Goal: Task Accomplishment & Management: Use online tool/utility

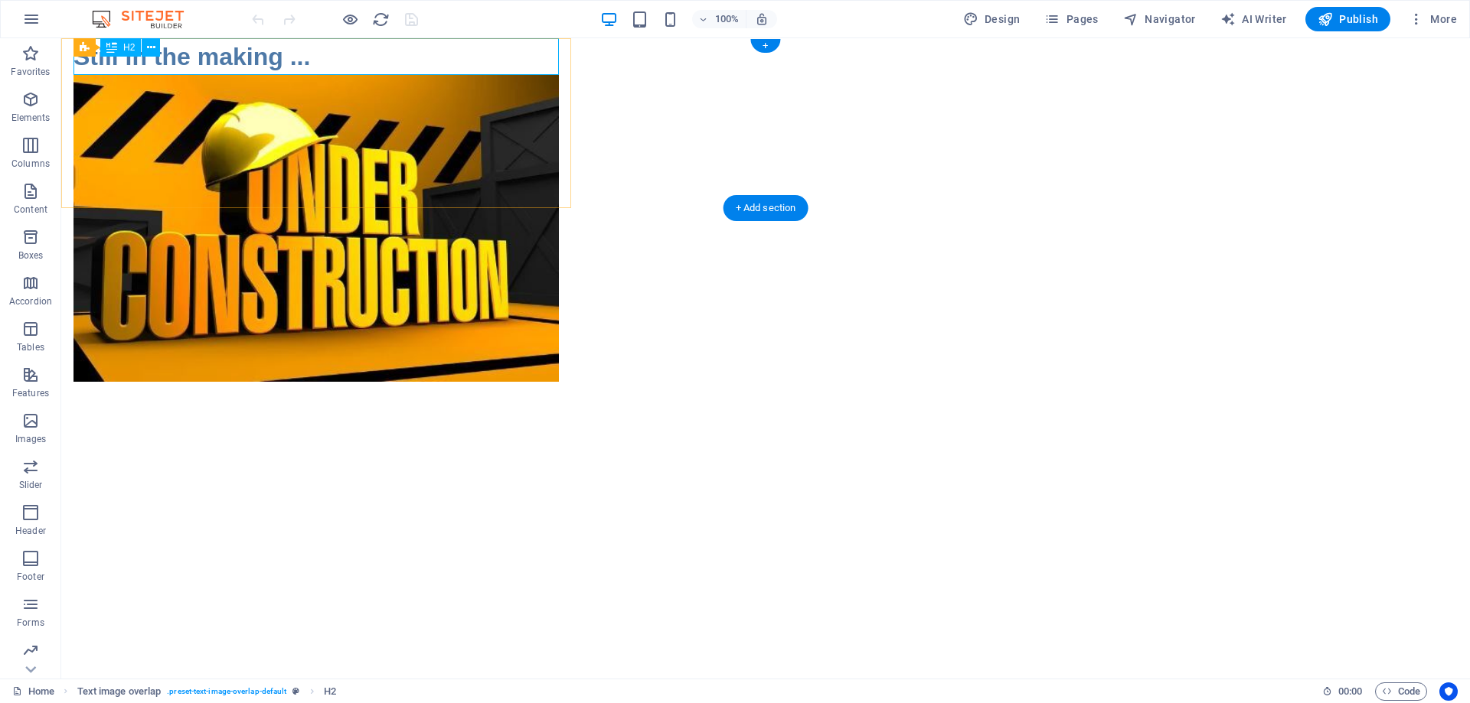
click at [362, 61] on div "Still in the making ..." at bounding box center [315, 56] width 485 height 37
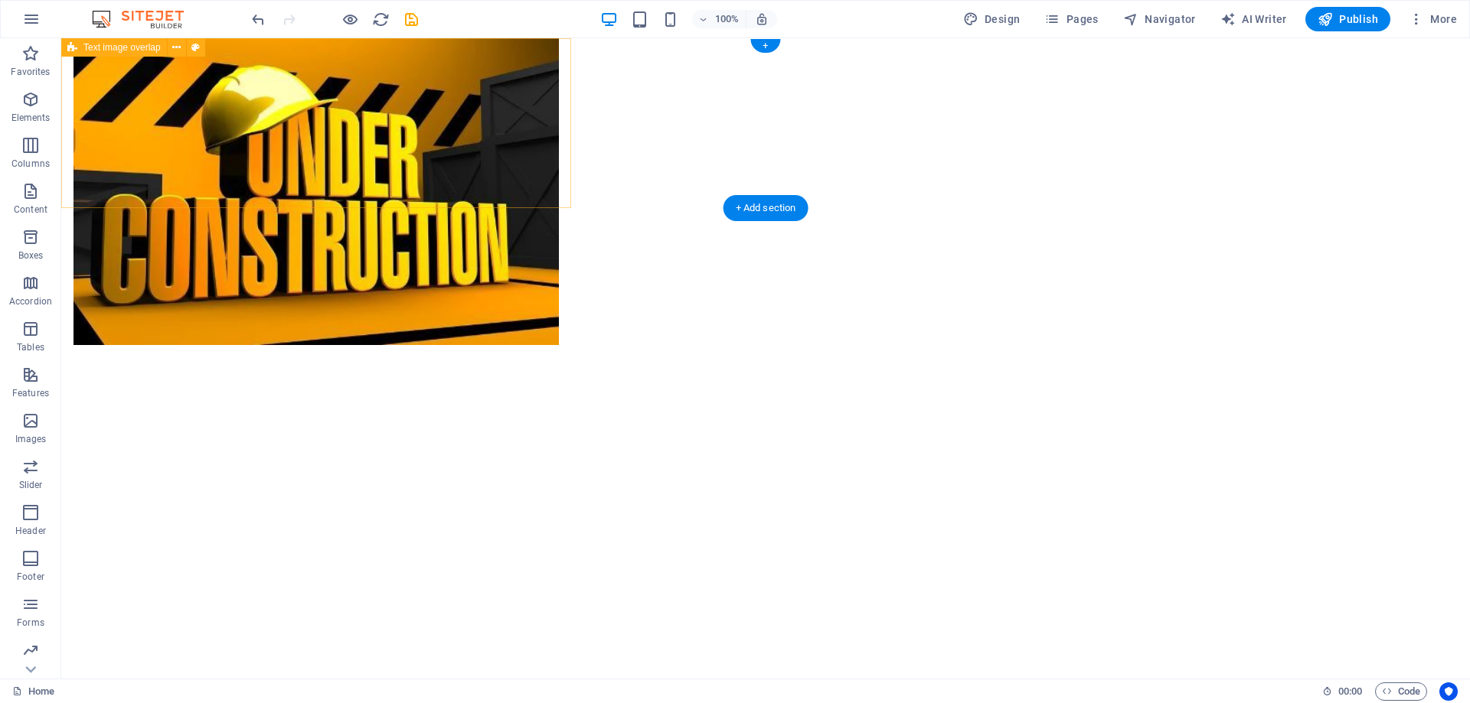
click at [325, 80] on div at bounding box center [316, 123] width 510 height 170
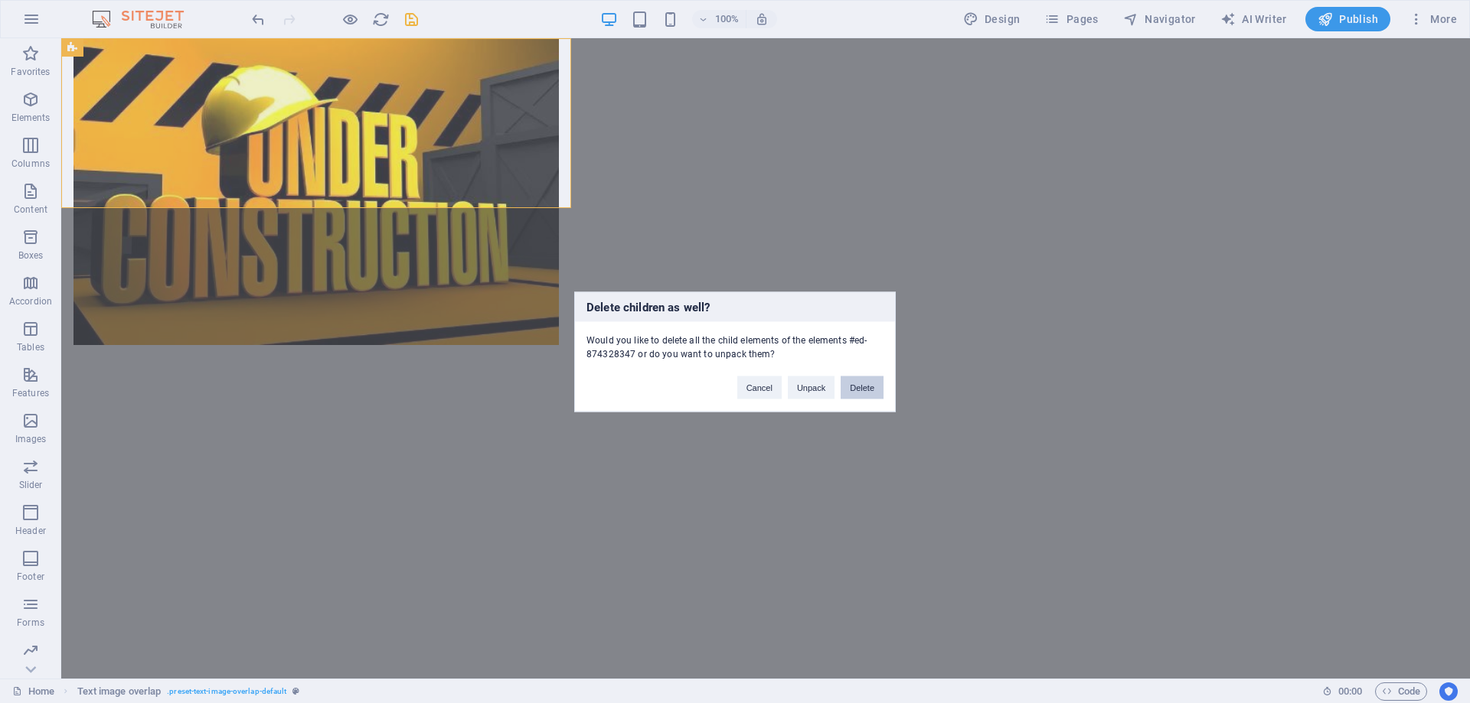
click at [861, 392] on button "Delete" at bounding box center [861, 387] width 43 height 23
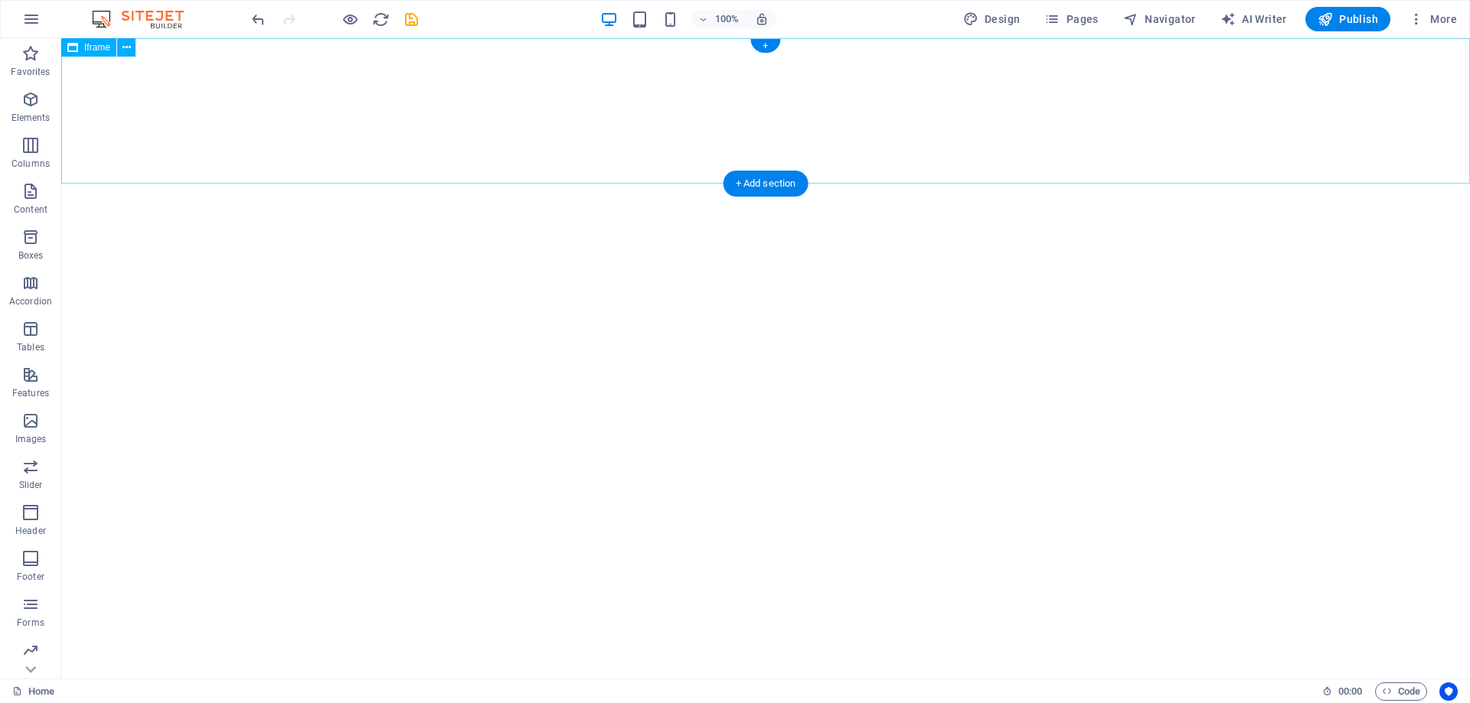
click at [814, 122] on div "</div>" at bounding box center [765, 110] width 1408 height 145
click at [1167, 14] on span "Navigator" at bounding box center [1159, 18] width 73 height 15
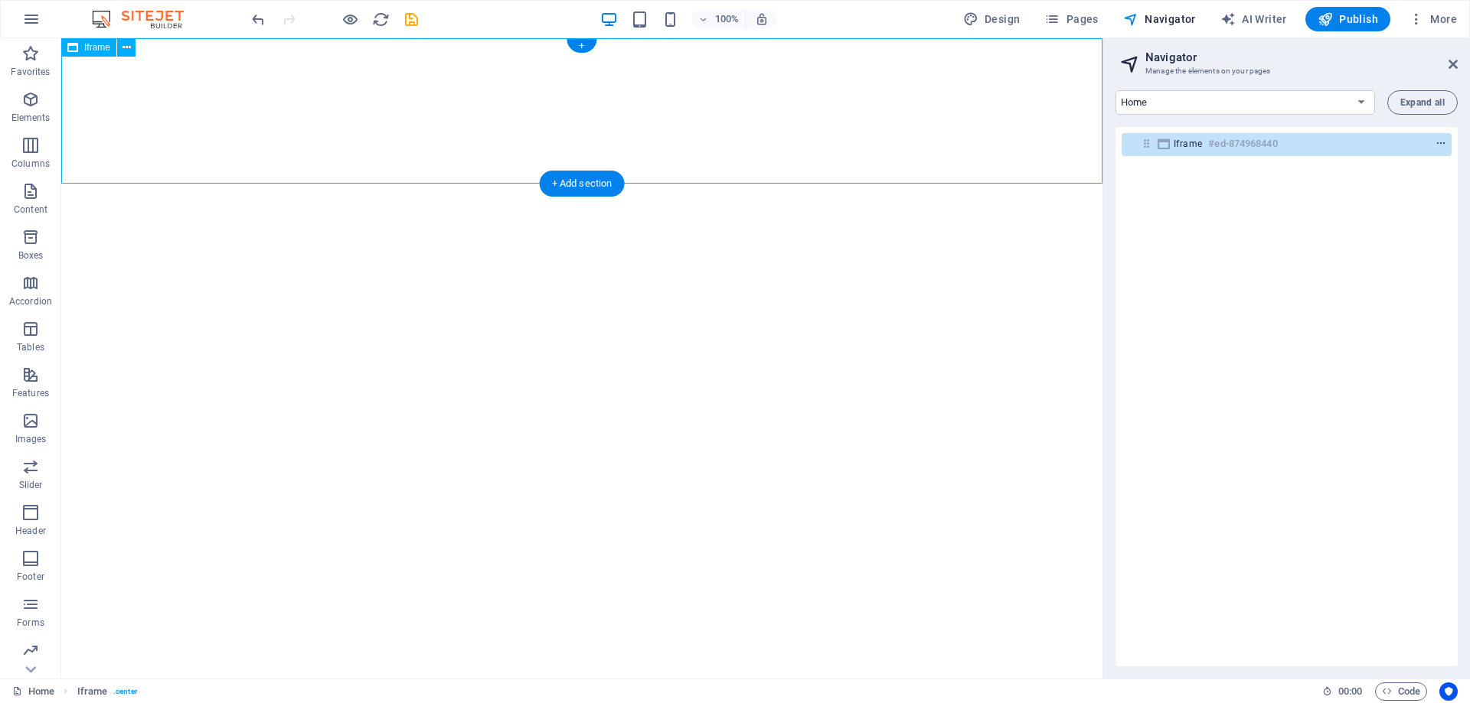
click at [1435, 146] on icon "context-menu" at bounding box center [1440, 144] width 11 height 11
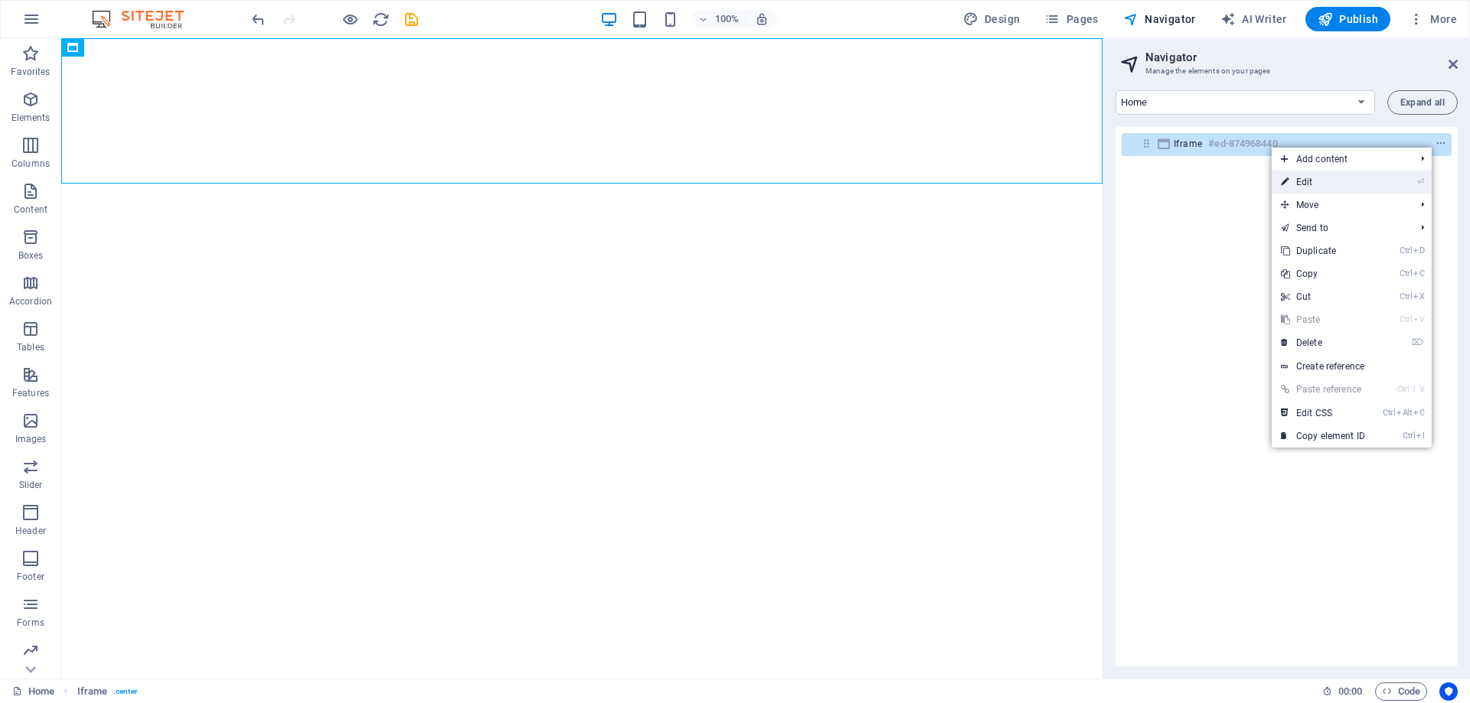
click at [1353, 180] on link "⏎ Edit" at bounding box center [1322, 182] width 103 height 23
select select "%"
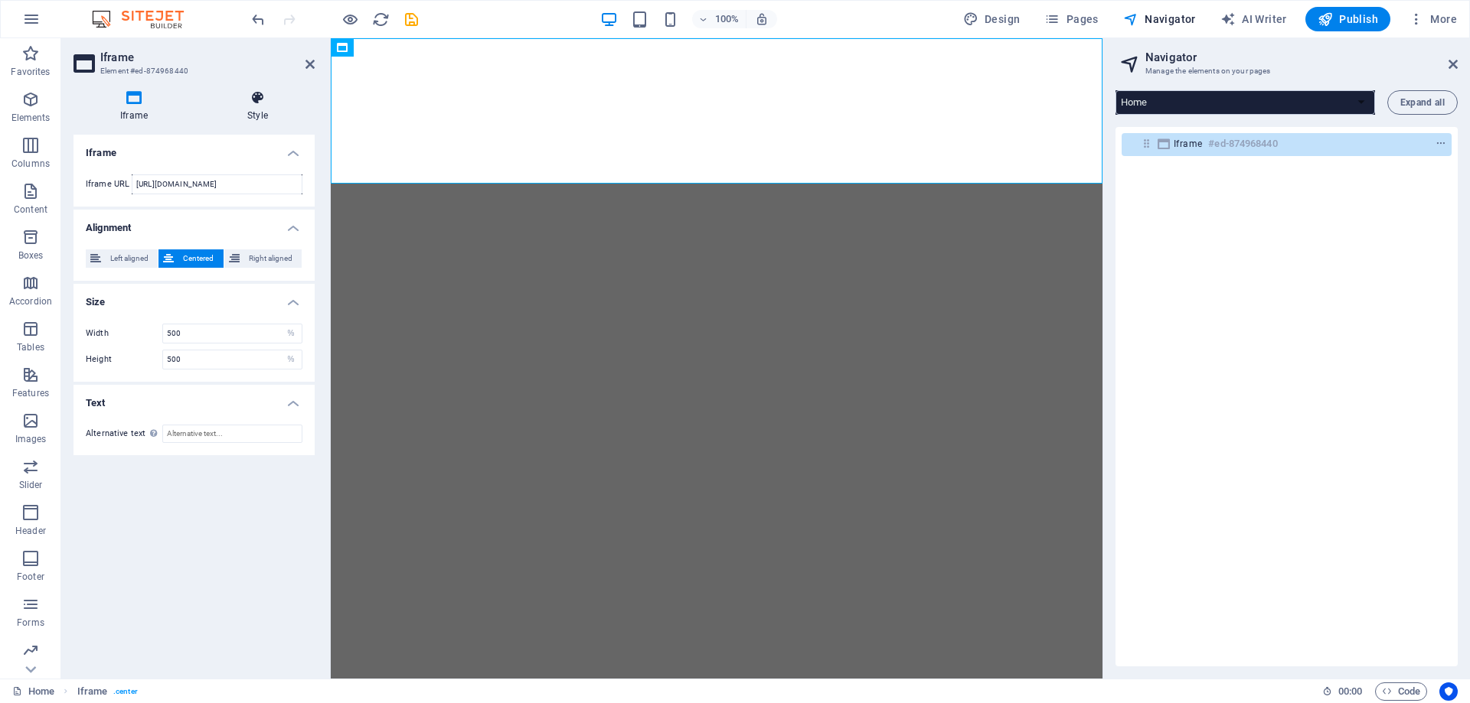
click at [246, 114] on h4 "Style" at bounding box center [258, 106] width 114 height 32
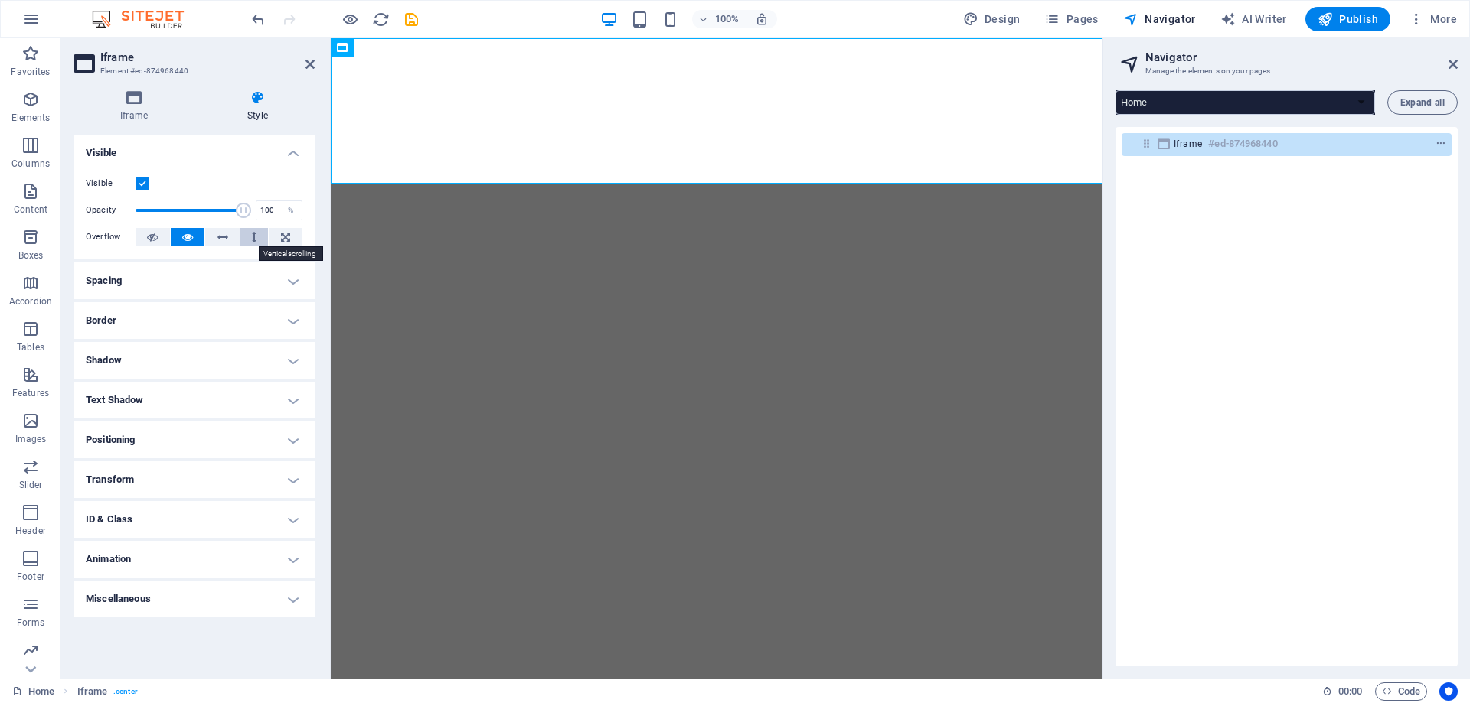
click at [246, 240] on button at bounding box center [254, 237] width 28 height 18
click at [279, 236] on button at bounding box center [285, 237] width 33 height 18
click at [182, 236] on icon at bounding box center [187, 237] width 11 height 18
click at [308, 64] on icon at bounding box center [309, 64] width 9 height 12
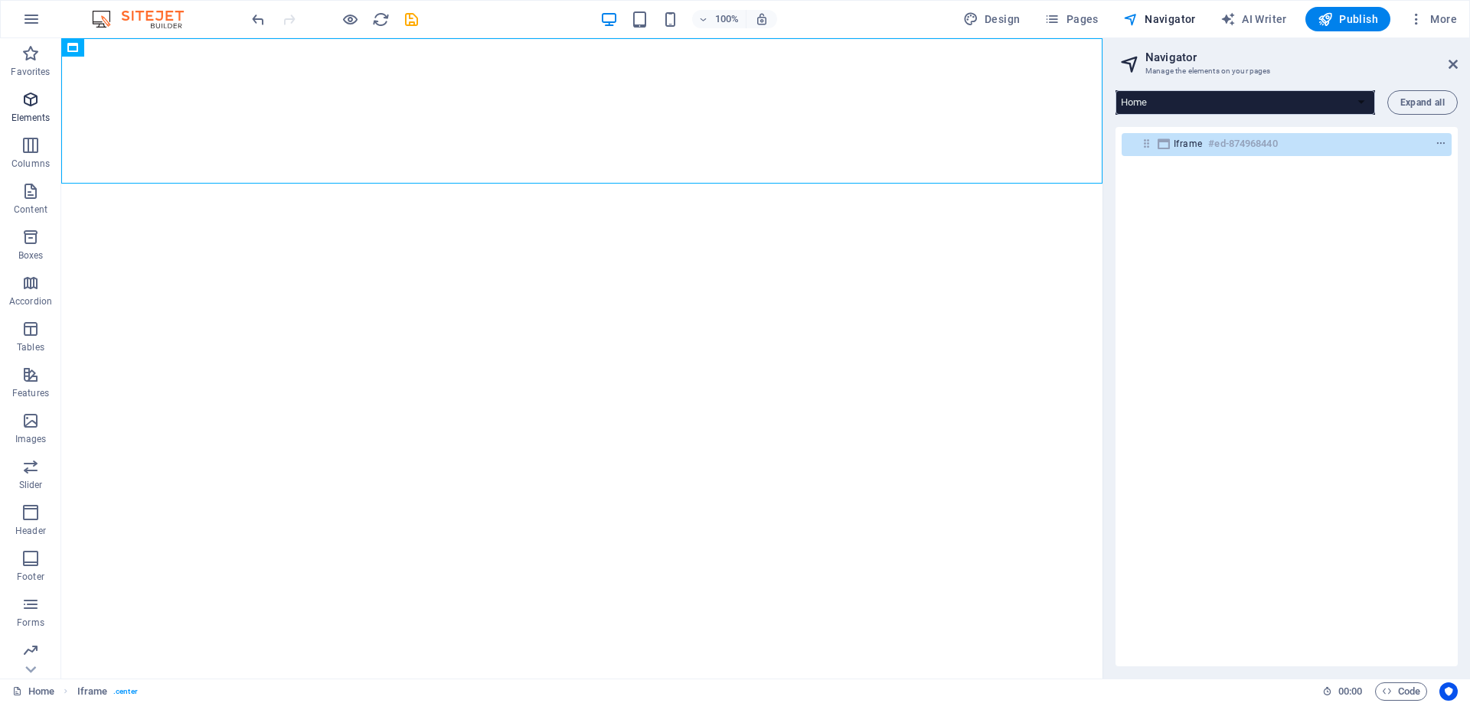
click at [25, 119] on p "Elements" at bounding box center [30, 118] width 39 height 12
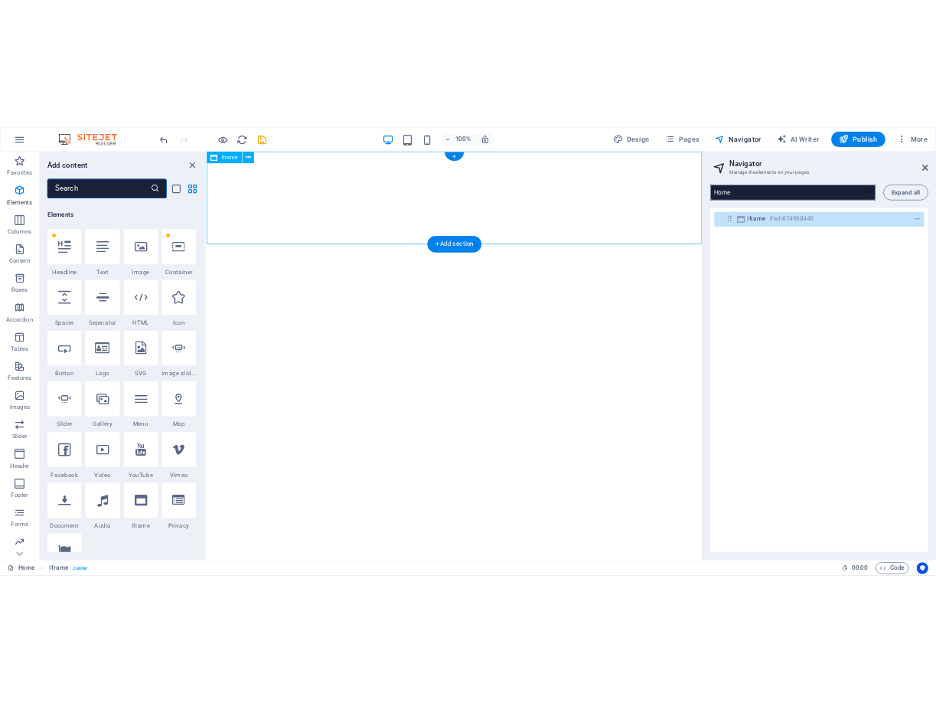
scroll to position [163, 0]
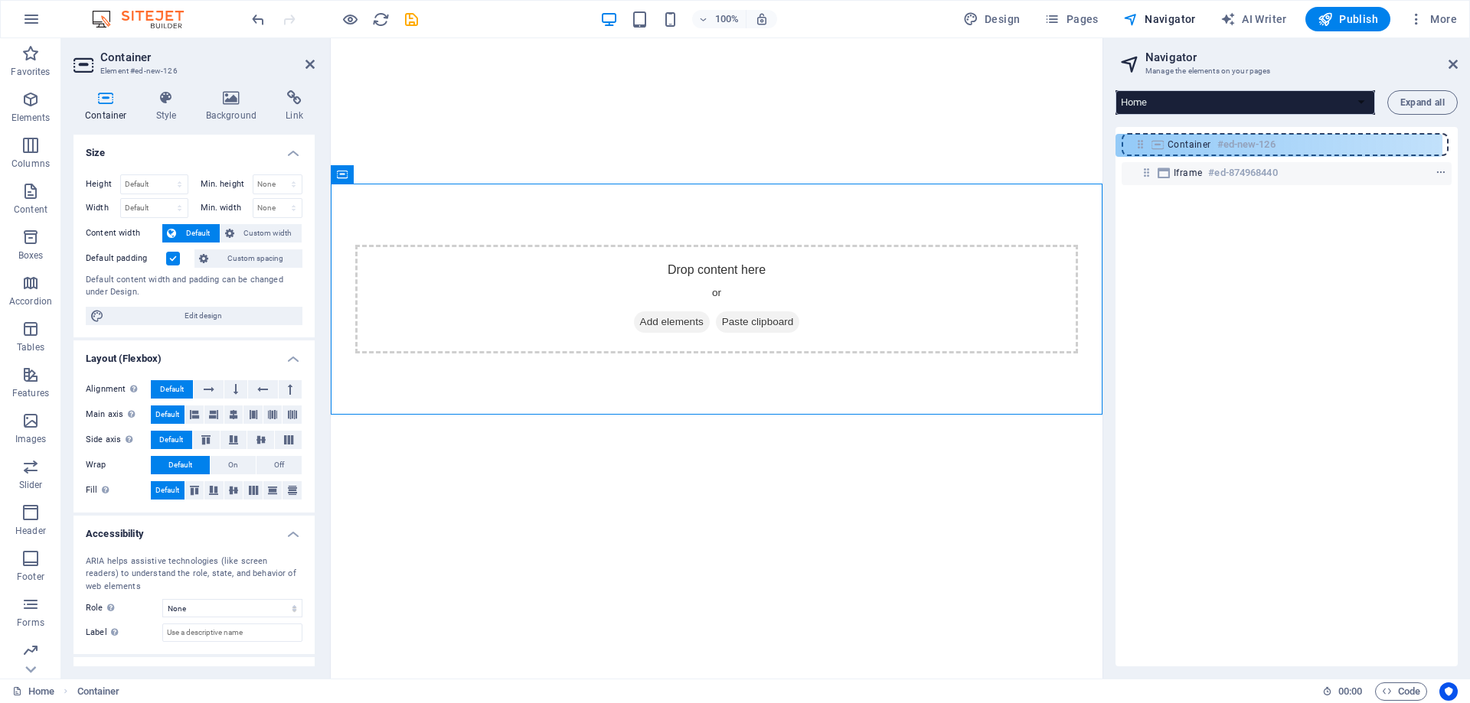
drag, startPoint x: 1150, startPoint y: 175, endPoint x: 1144, endPoint y: 145, distance: 31.1
click at [1144, 144] on div "Iframe #ed-874968440 Container #ed-new-126" at bounding box center [1286, 397] width 342 height 540
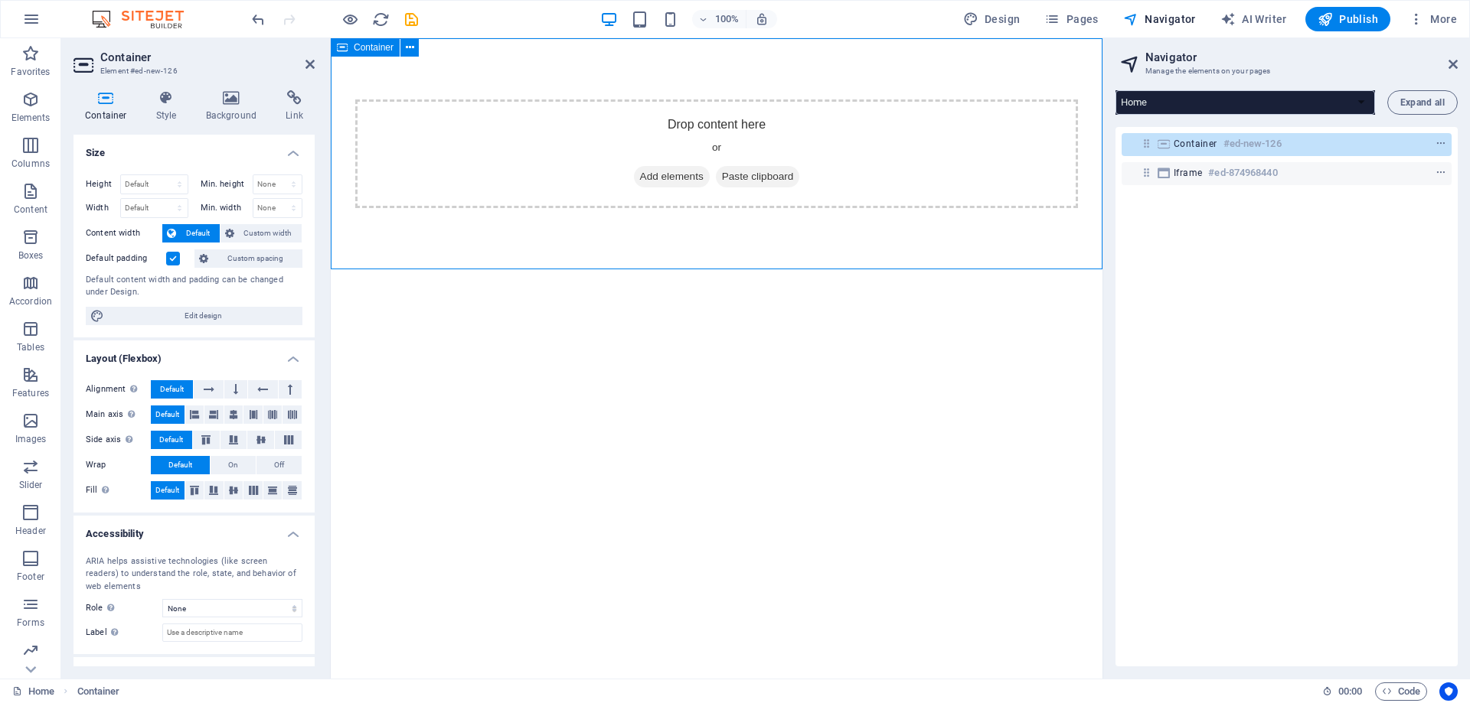
drag, startPoint x: 1102, startPoint y: 192, endPoint x: 923, endPoint y: 195, distance: 178.4
drag, startPoint x: 1096, startPoint y: 194, endPoint x: 1208, endPoint y: 193, distance: 111.8
click at [1208, 193] on aside "Navigator Manage the elements on your pages Home Legal Notice Privacy Expand al…" at bounding box center [1282, 358] width 375 height 641
drag, startPoint x: 1095, startPoint y: 192, endPoint x: 1168, endPoint y: 191, distance: 72.7
click at [1168, 191] on aside "Navigator Manage the elements on your pages Home Legal Notice Privacy Expand al…" at bounding box center [1282, 358] width 375 height 641
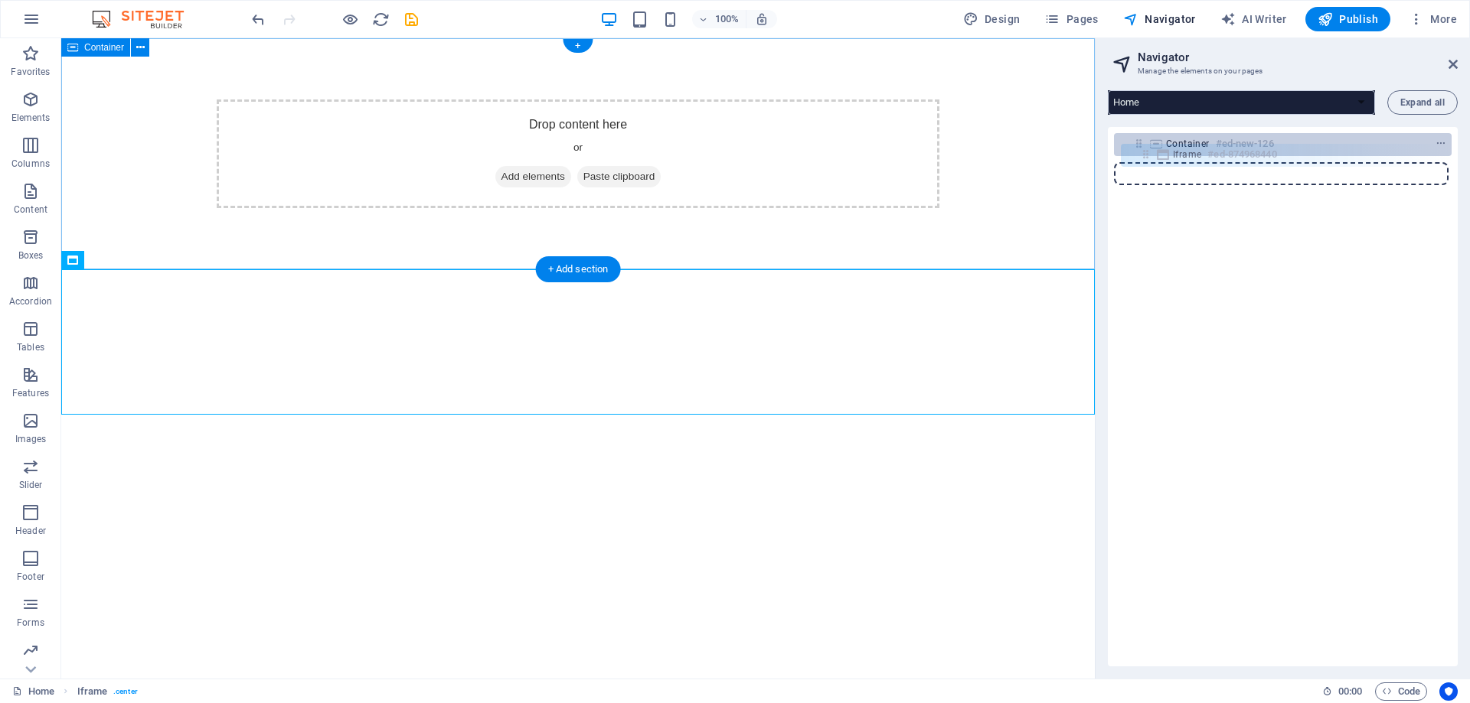
drag, startPoint x: 1140, startPoint y: 174, endPoint x: 1147, endPoint y: 151, distance: 24.2
click at [1147, 151] on div "Container #ed-new-126 Iframe #ed-874968440" at bounding box center [1283, 397] width 350 height 540
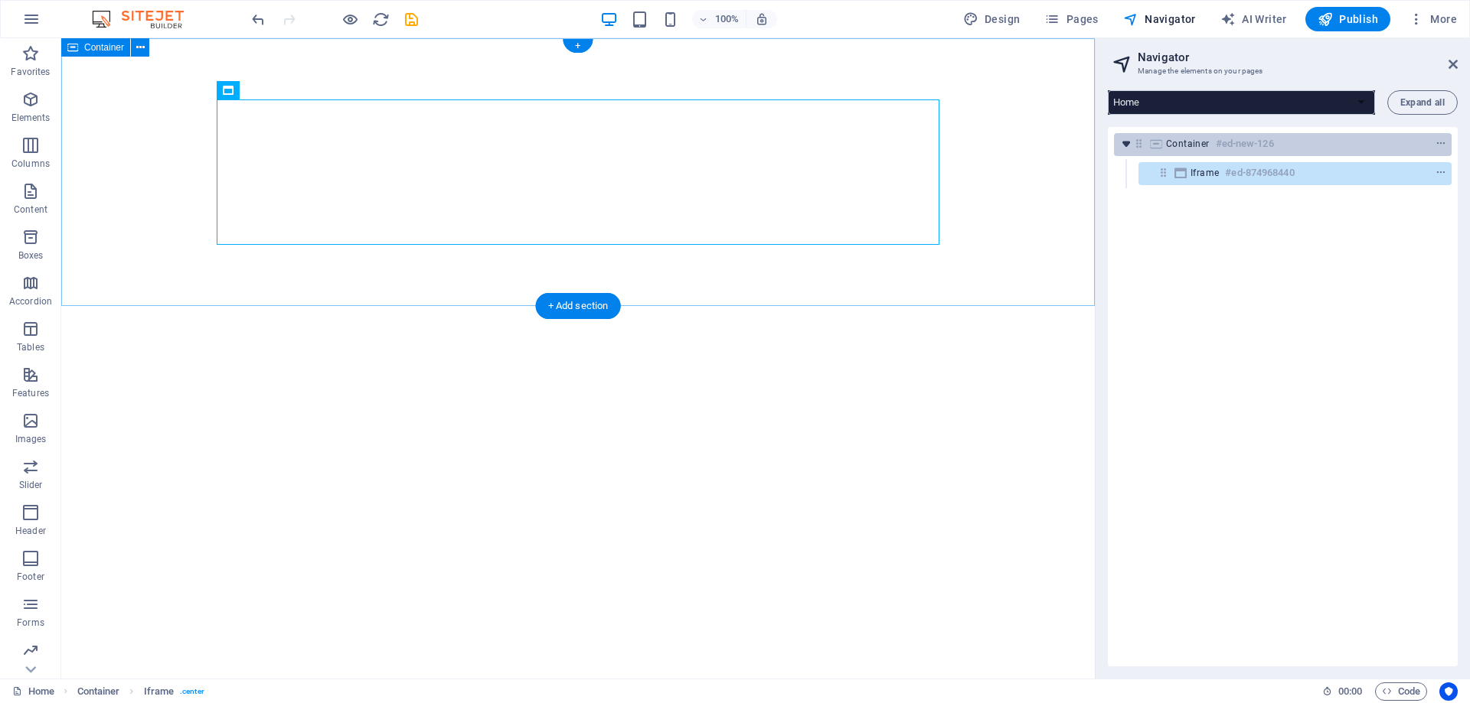
click at [1127, 145] on icon "toggle-expand" at bounding box center [1125, 143] width 15 height 15
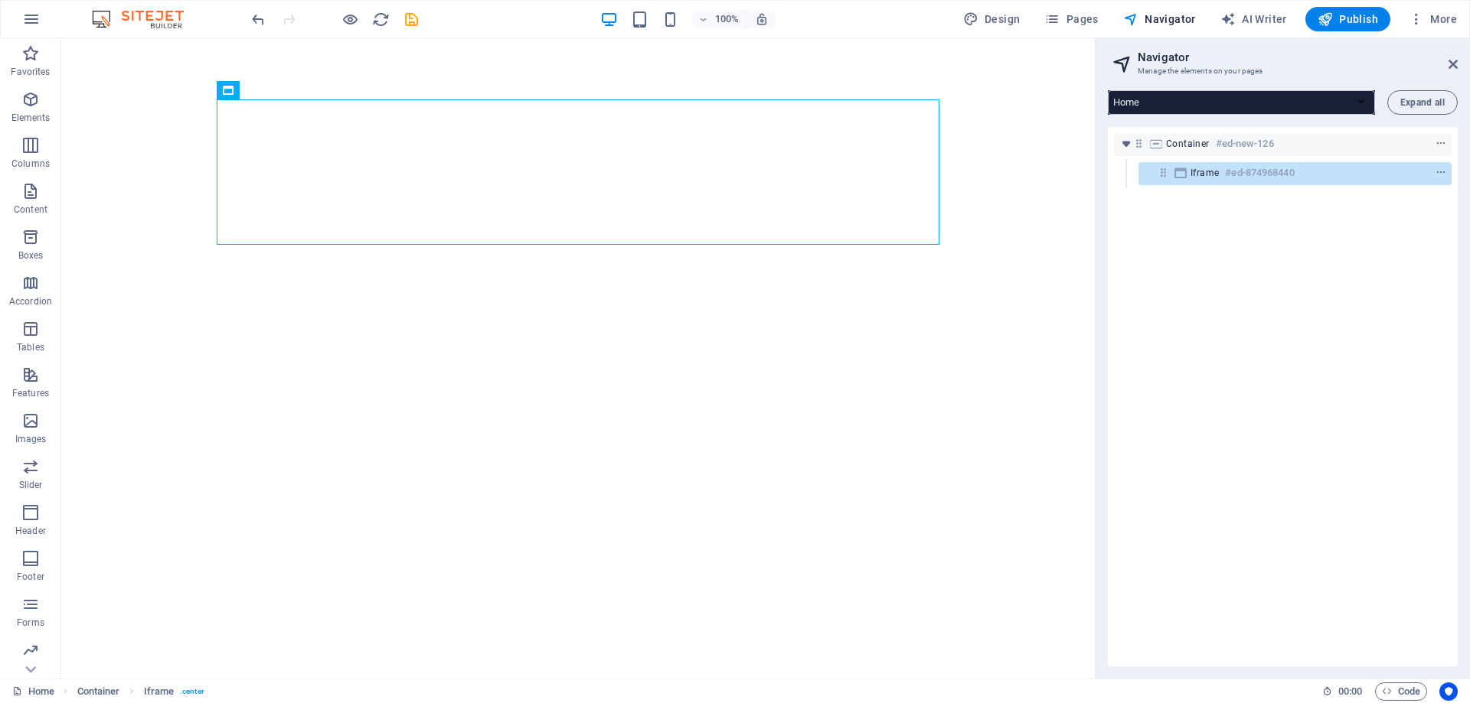
click at [1187, 279] on div "Container #ed-new-126 Iframe #ed-874968440" at bounding box center [1283, 397] width 350 height 540
click at [978, 175] on div "</div>" at bounding box center [577, 172] width 1033 height 268
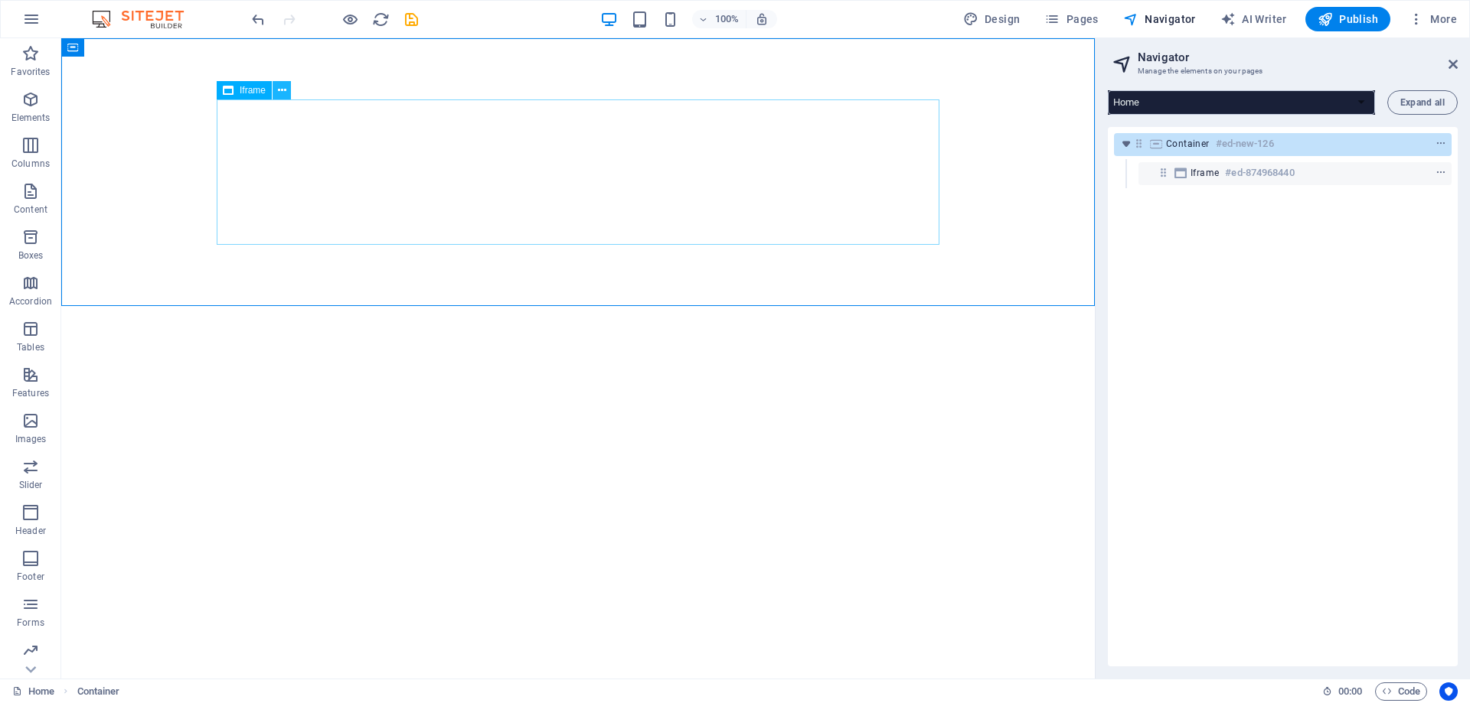
click at [283, 86] on icon at bounding box center [282, 91] width 8 height 16
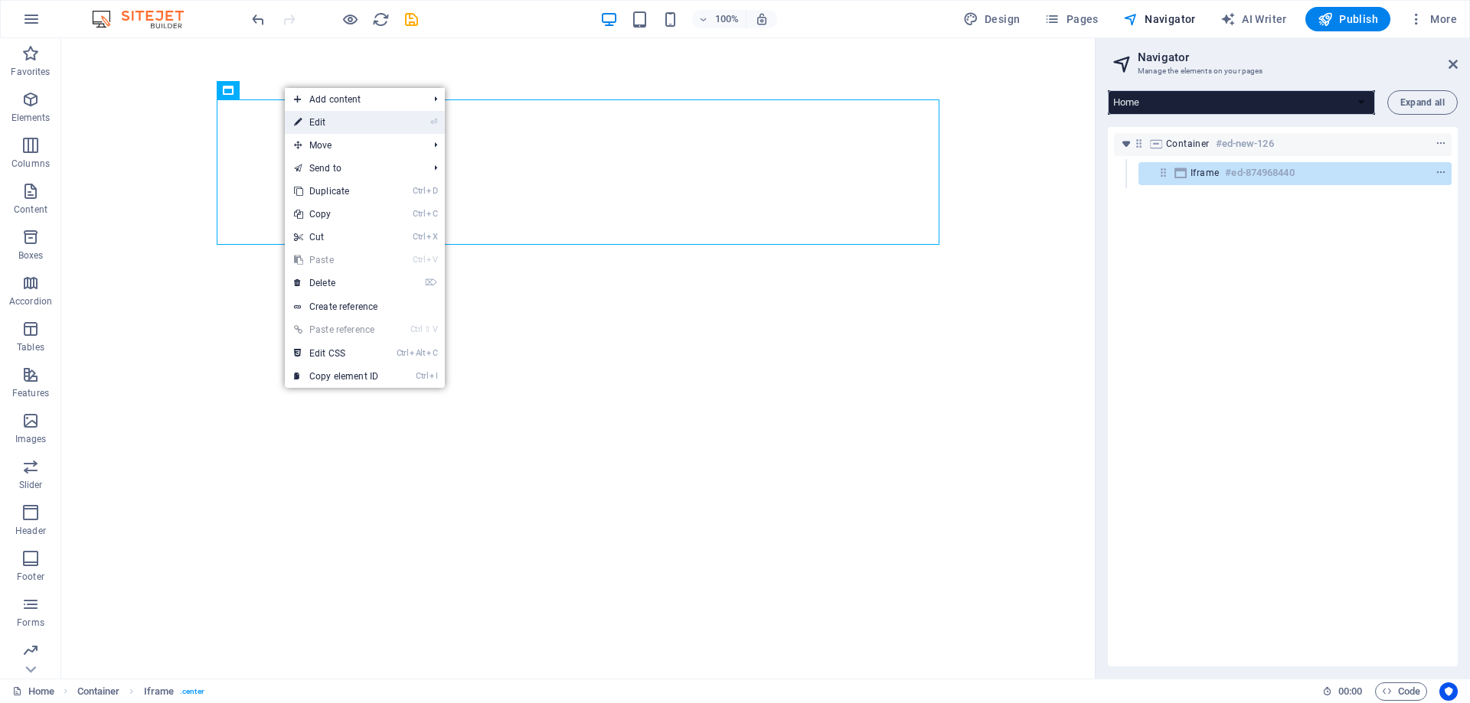
click at [322, 121] on link "⏎ Edit" at bounding box center [336, 122] width 103 height 23
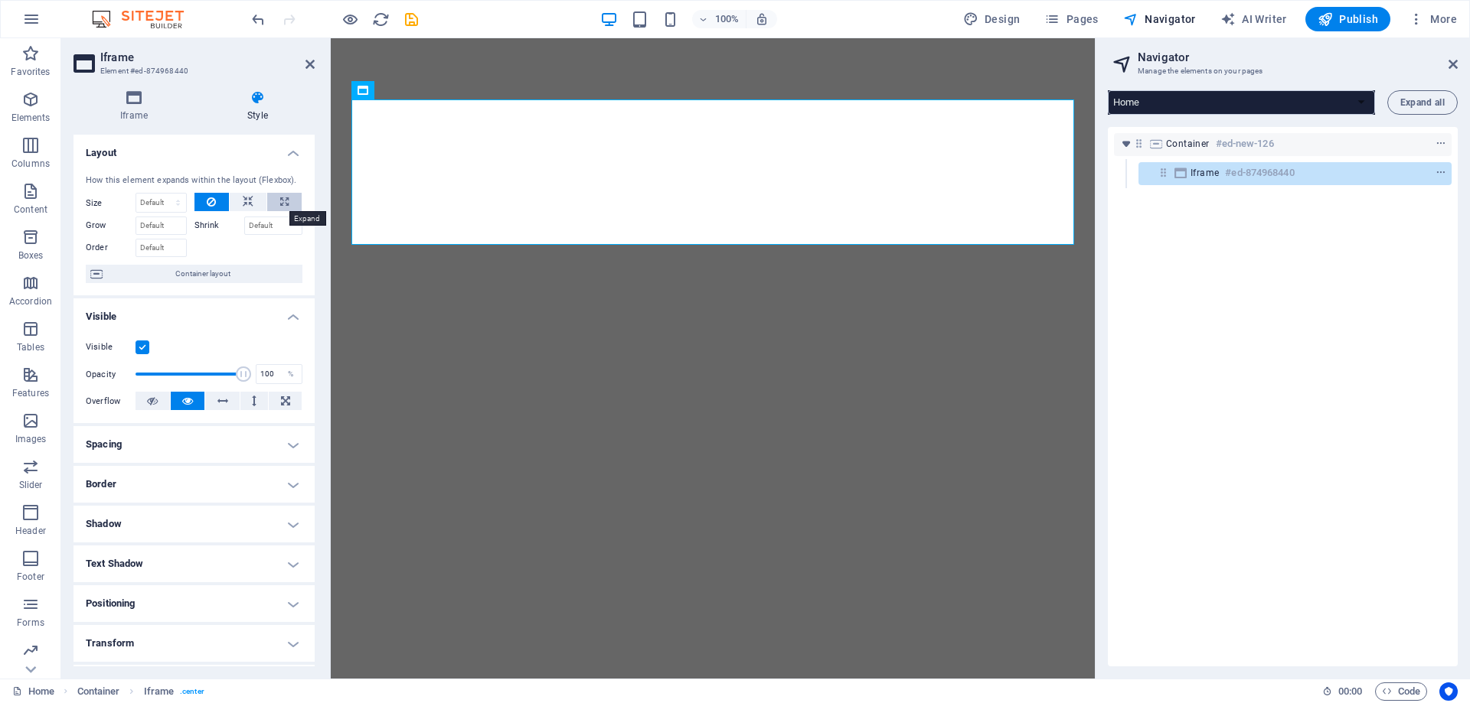
click at [289, 203] on button at bounding box center [284, 202] width 34 height 18
type input "100"
select select "%"
click at [281, 407] on icon at bounding box center [285, 401] width 9 height 18
click at [281, 406] on icon at bounding box center [285, 401] width 9 height 18
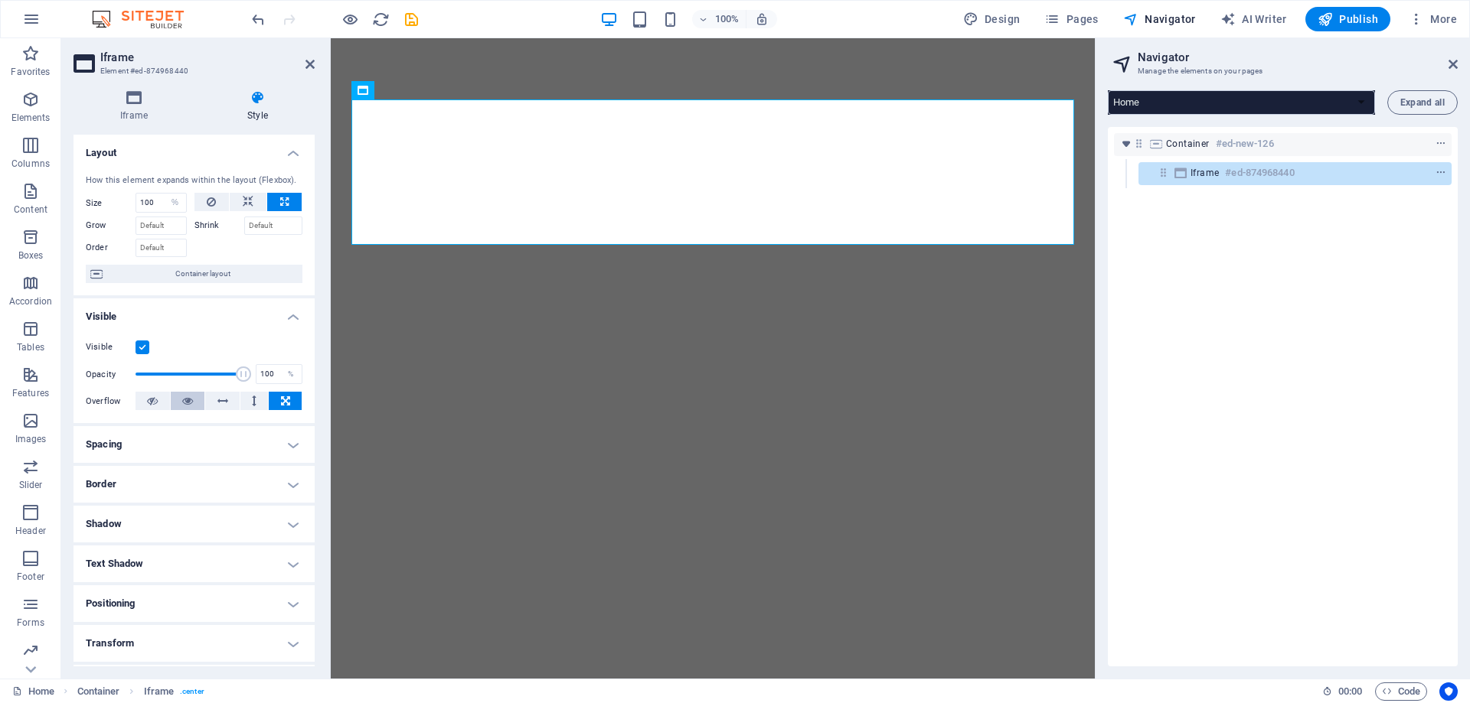
click at [183, 400] on icon at bounding box center [187, 401] width 11 height 18
click at [305, 57] on h2 "Iframe" at bounding box center [207, 58] width 214 height 14
click at [308, 62] on icon at bounding box center [309, 64] width 9 height 12
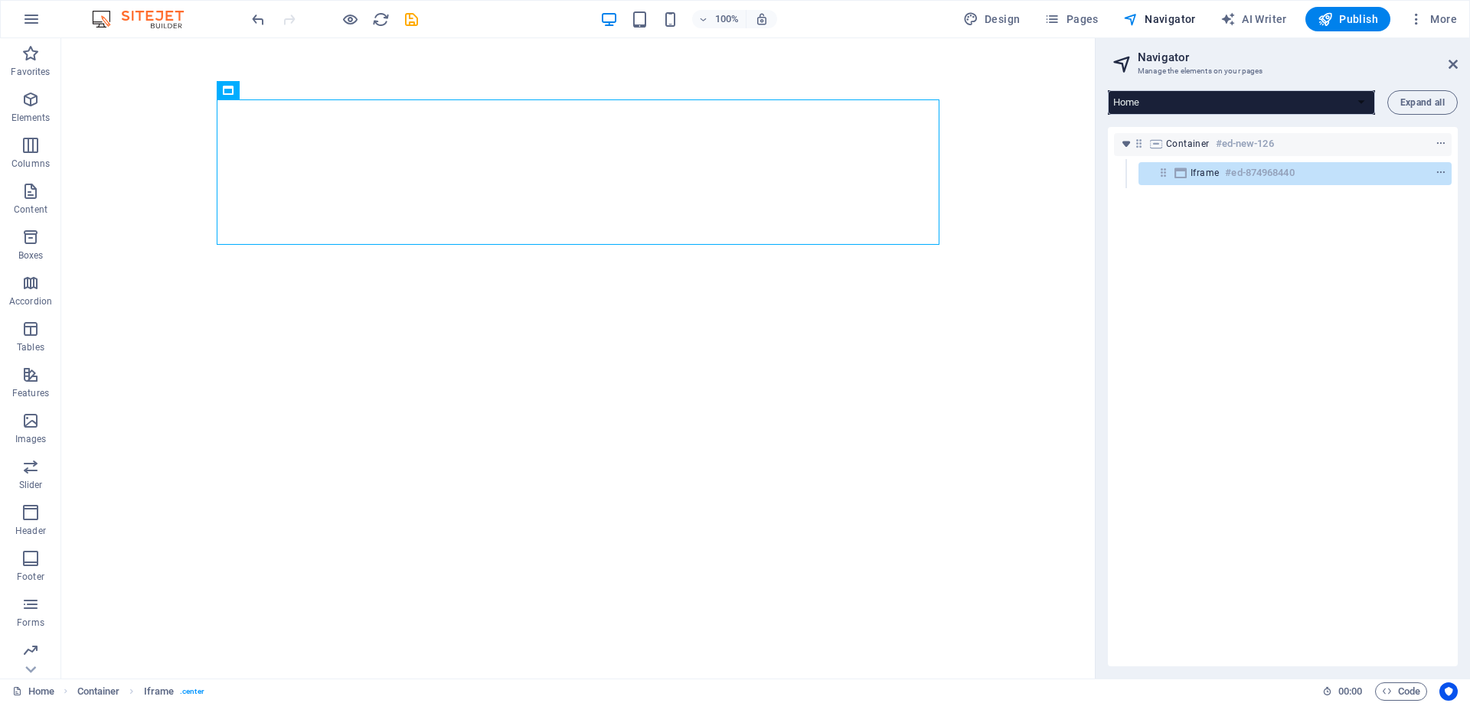
click at [1337, 435] on div "Container #ed-new-126 Iframe #ed-874968440" at bounding box center [1283, 397] width 350 height 540
click at [1232, 174] on h6 "#ed-874968440" at bounding box center [1259, 173] width 69 height 18
click at [1244, 176] on h6 "#ed-874968440" at bounding box center [1259, 173] width 69 height 18
select select "%"
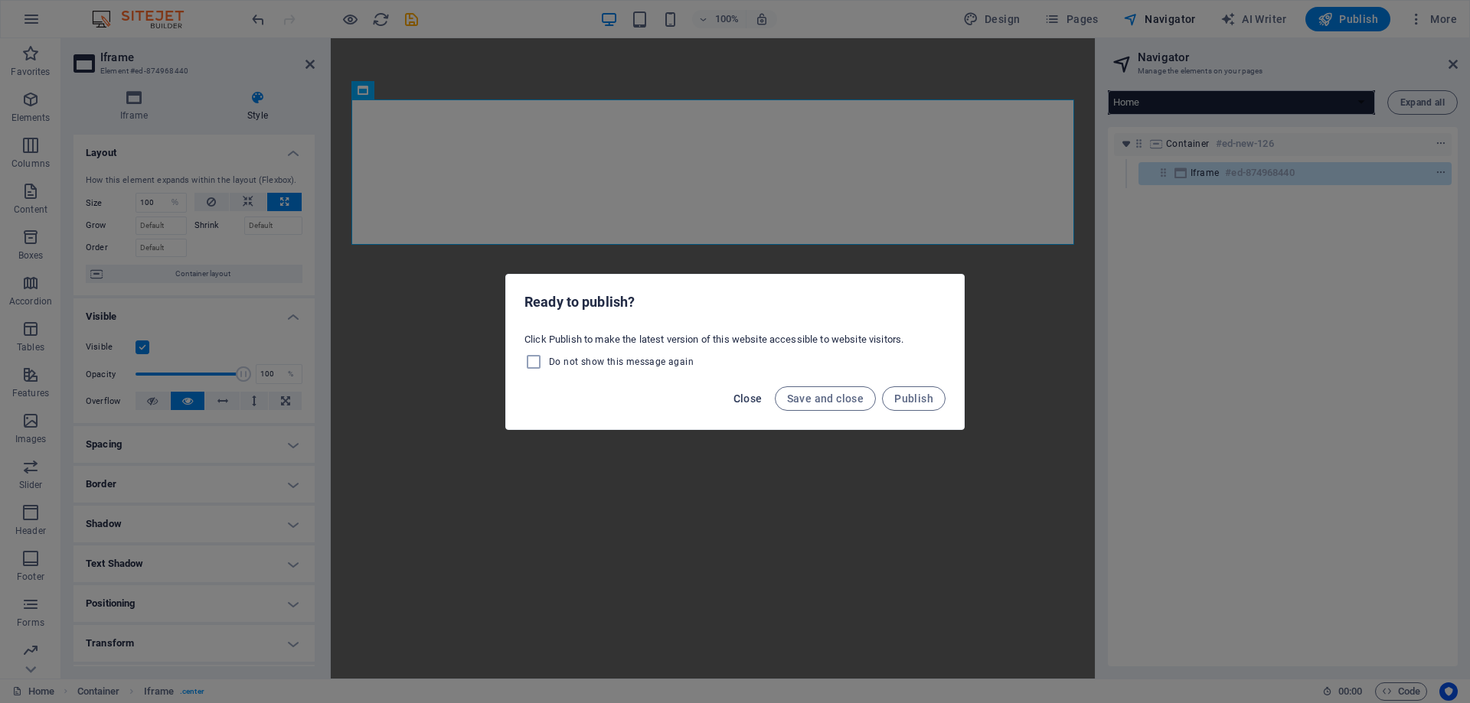
click at [753, 395] on span "Close" at bounding box center [747, 399] width 29 height 12
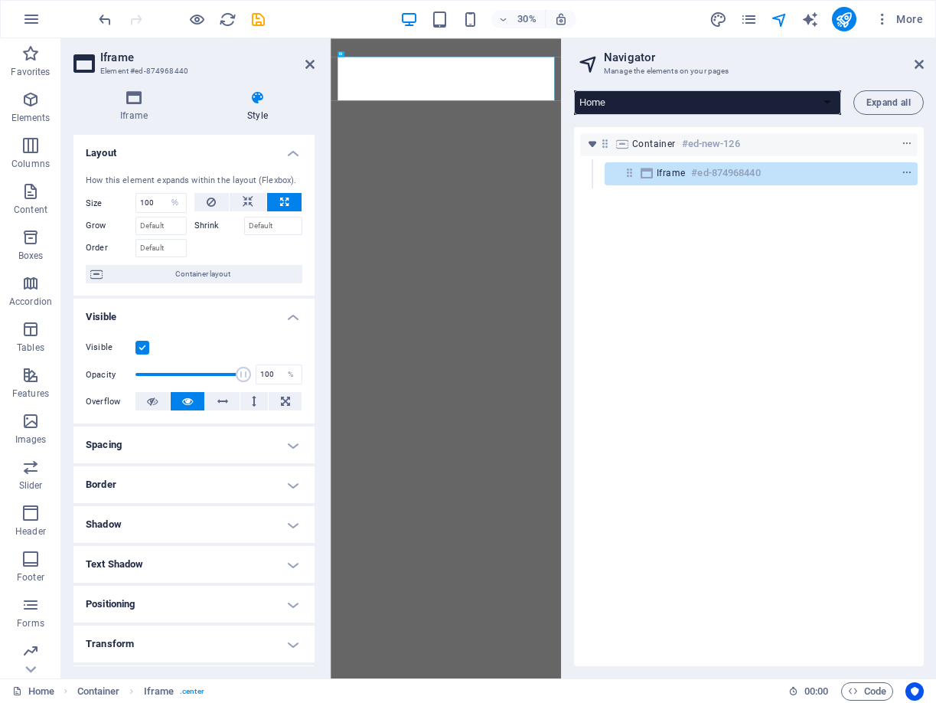
click at [685, 212] on div "Container #ed-new-126 Iframe #ed-874968440" at bounding box center [749, 396] width 350 height 539
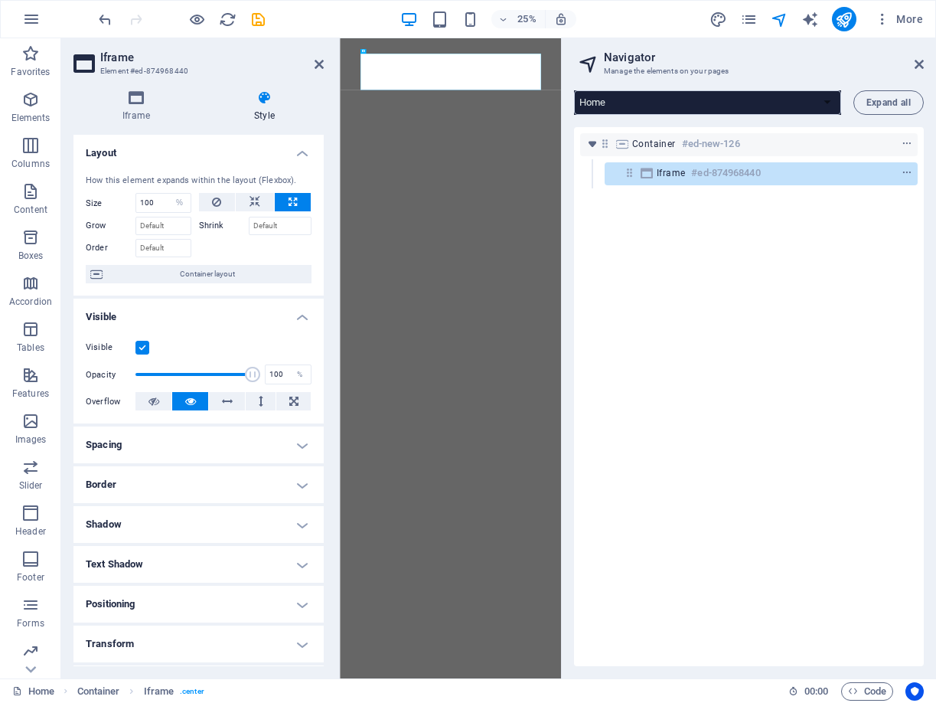
drag, startPoint x: 2, startPoint y: 502, endPoint x: 279, endPoint y: 197, distance: 411.8
click at [279, 197] on aside "Iframe Element #ed-874968440 Iframe Style Iframe Iframe URL [URL][DOMAIN_NAME] …" at bounding box center [200, 358] width 279 height 640
drag, startPoint x: 562, startPoint y: 204, endPoint x: 719, endPoint y: 205, distance: 156.9
click at [719, 205] on aside "Navigator Manage the elements on your pages Home Legal Notice Privacy Expand al…" at bounding box center [748, 358] width 375 height 640
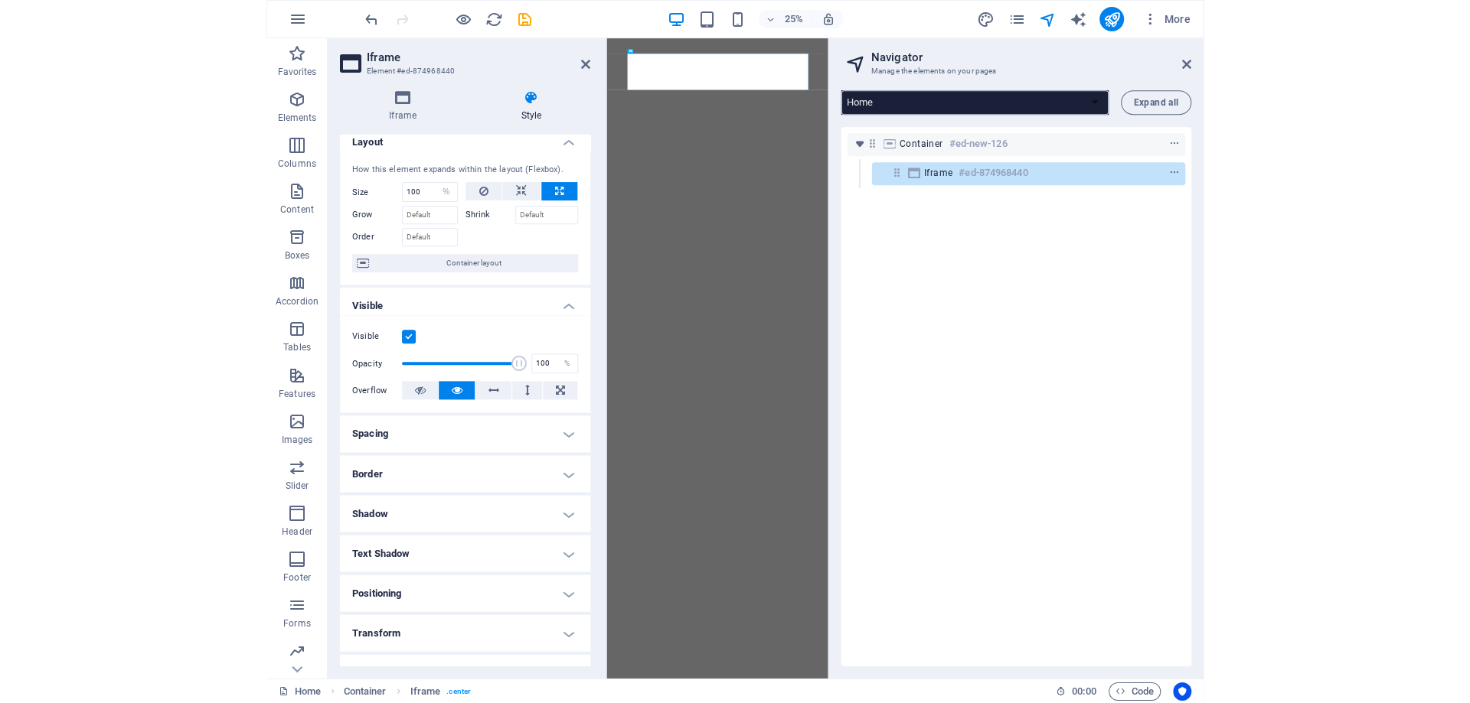
scroll to position [0, 0]
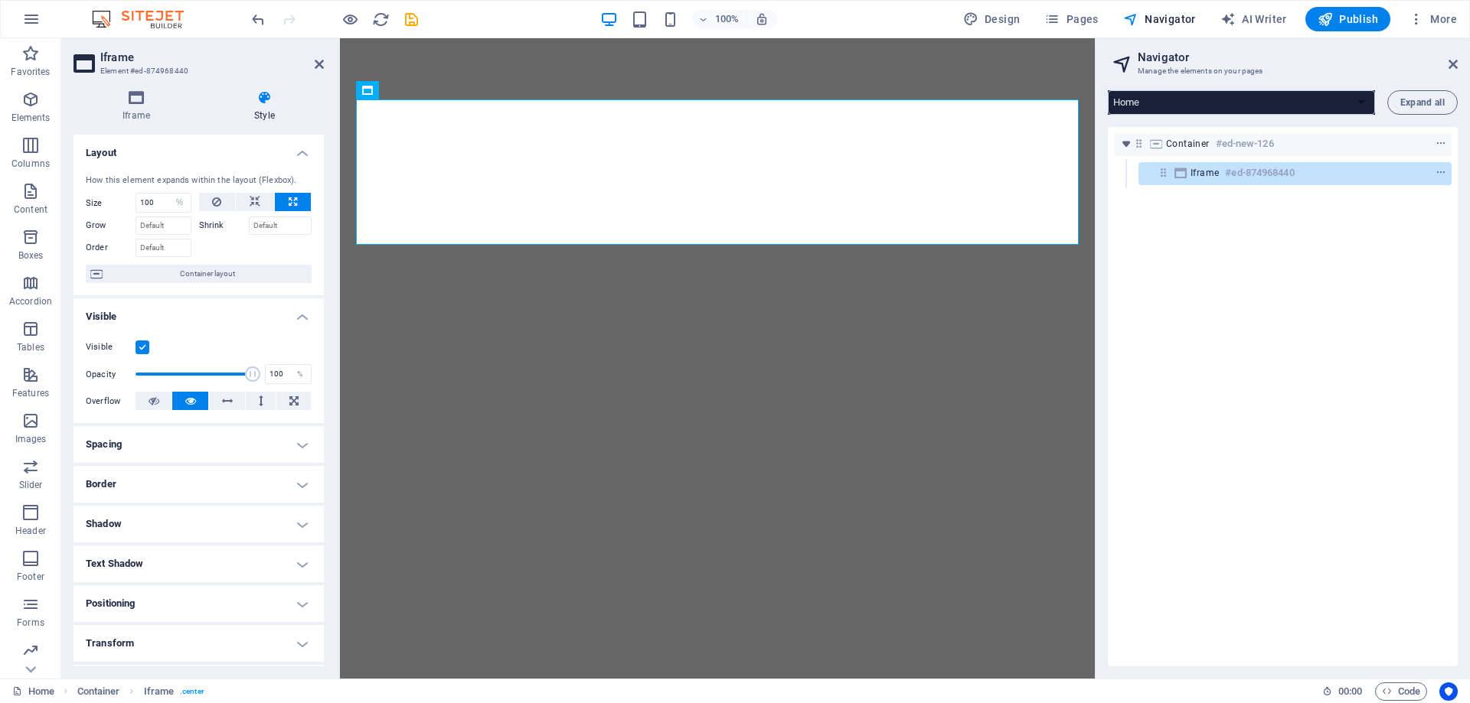
click at [169, 456] on h4 "Spacing" at bounding box center [198, 444] width 250 height 37
click at [295, 313] on h4 "Visible" at bounding box center [198, 313] width 250 height 28
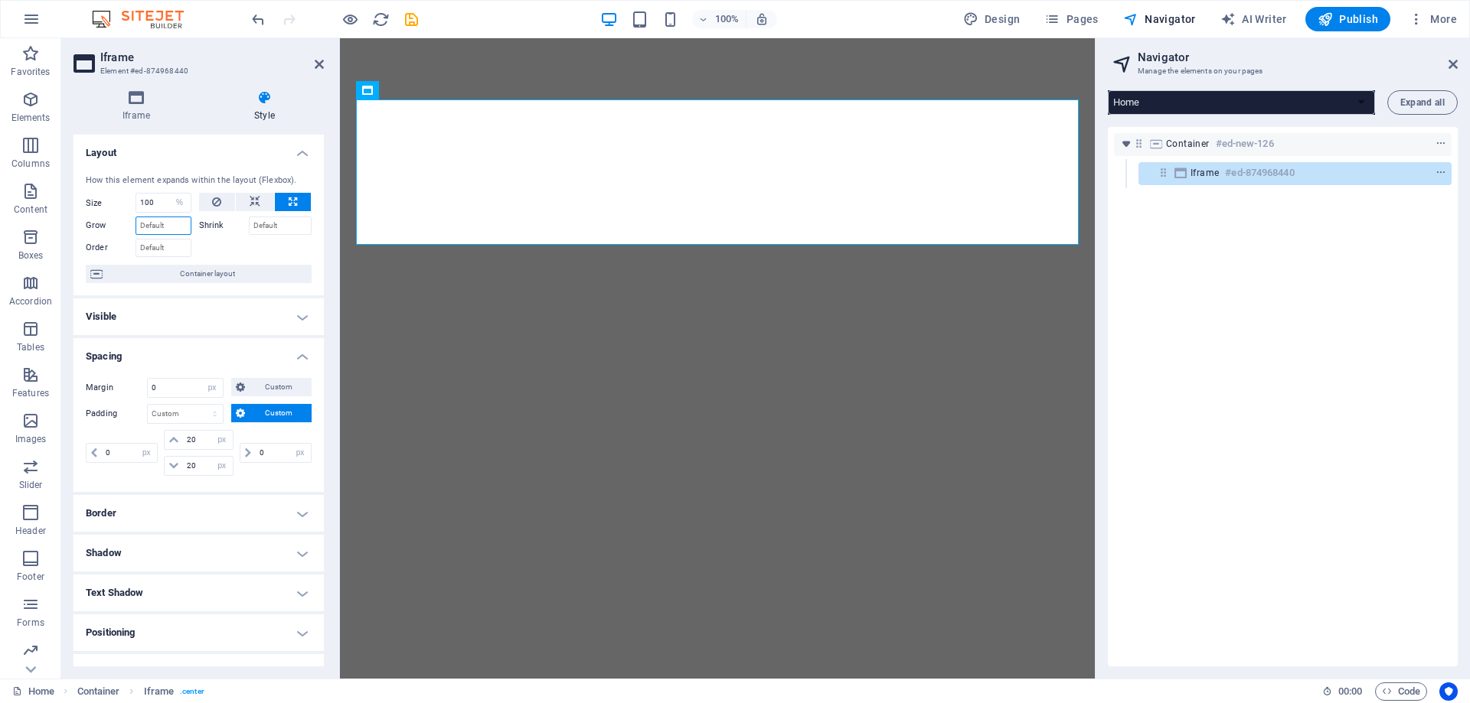
click at [163, 225] on input "Grow" at bounding box center [163, 226] width 56 height 18
type input "1"
click at [211, 252] on div at bounding box center [255, 246] width 113 height 22
click at [265, 226] on input "Shrink" at bounding box center [281, 226] width 64 height 18
type input "0"
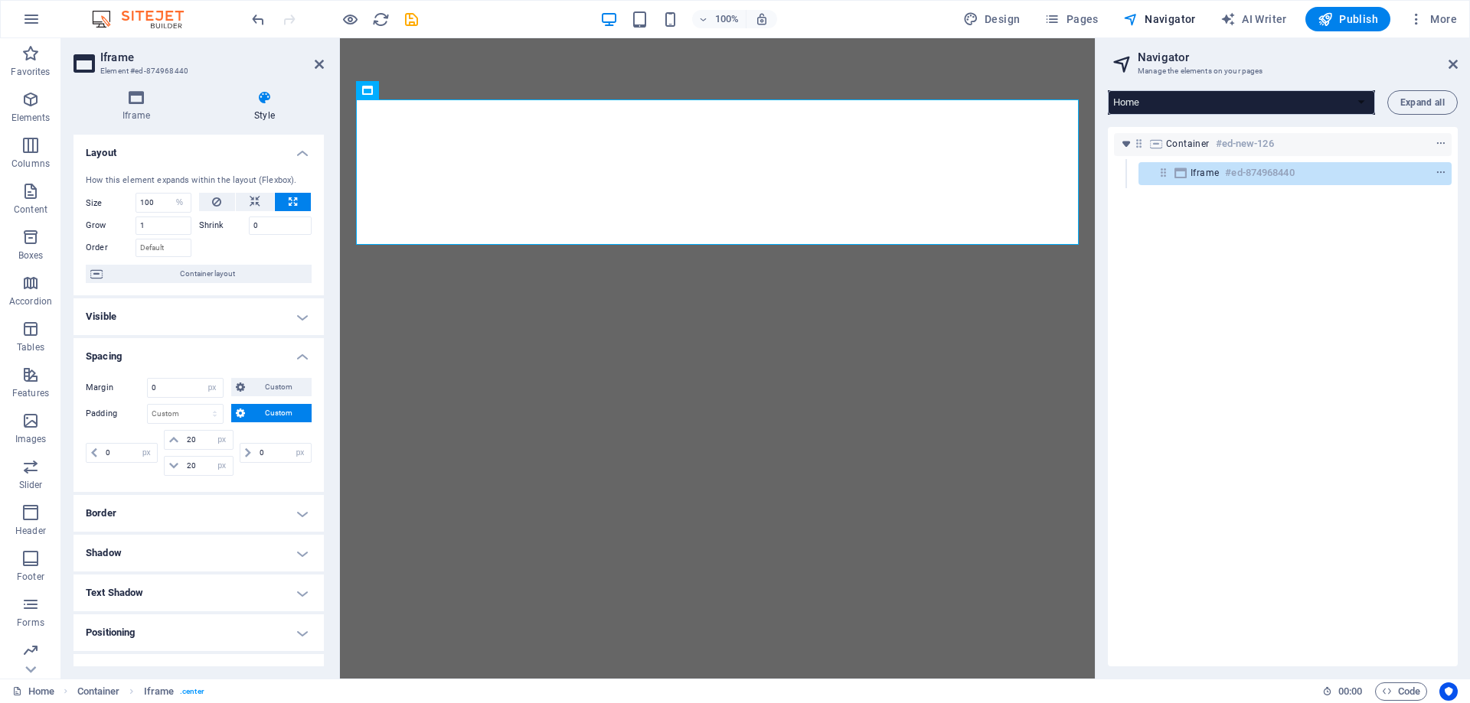
click at [263, 253] on div at bounding box center [255, 246] width 113 height 22
click at [320, 65] on icon at bounding box center [319, 64] width 9 height 12
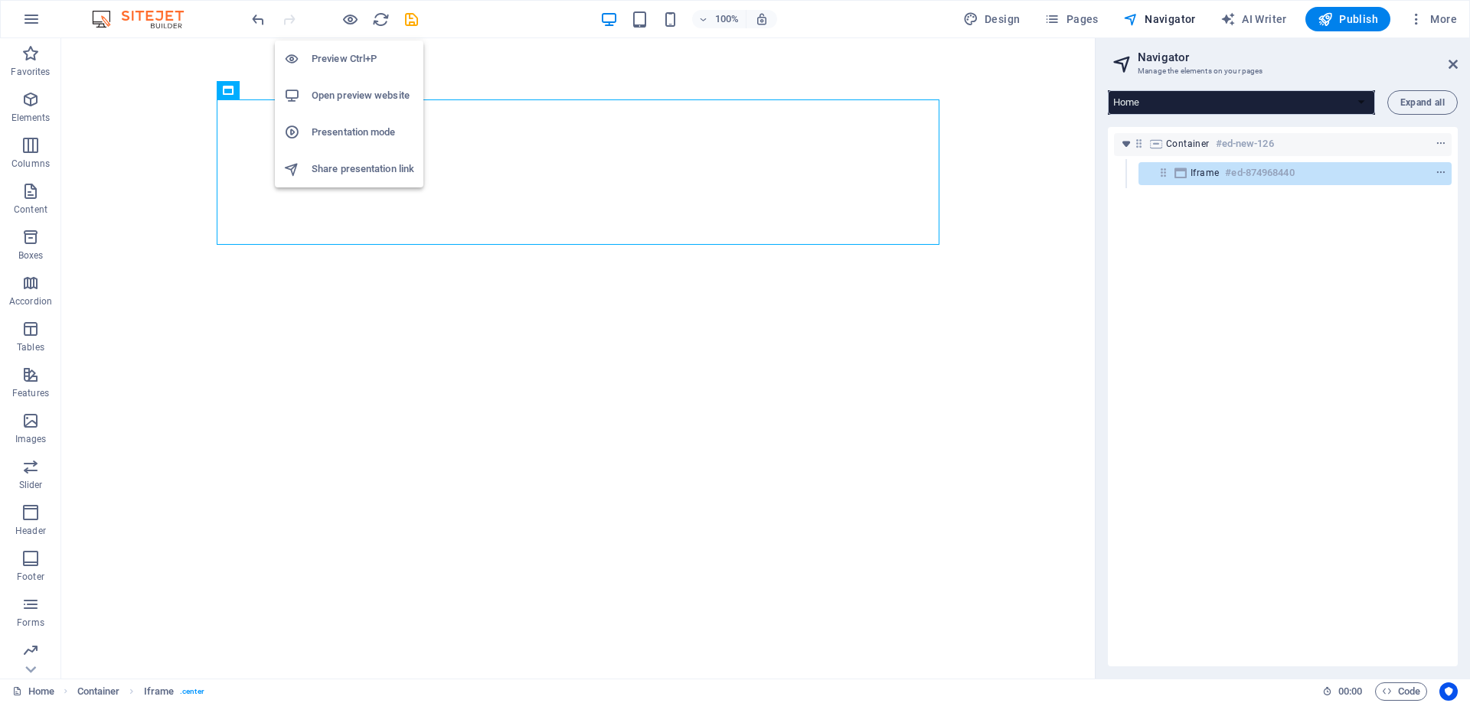
click at [350, 50] on h6 "Preview Ctrl+P" at bounding box center [363, 59] width 103 height 18
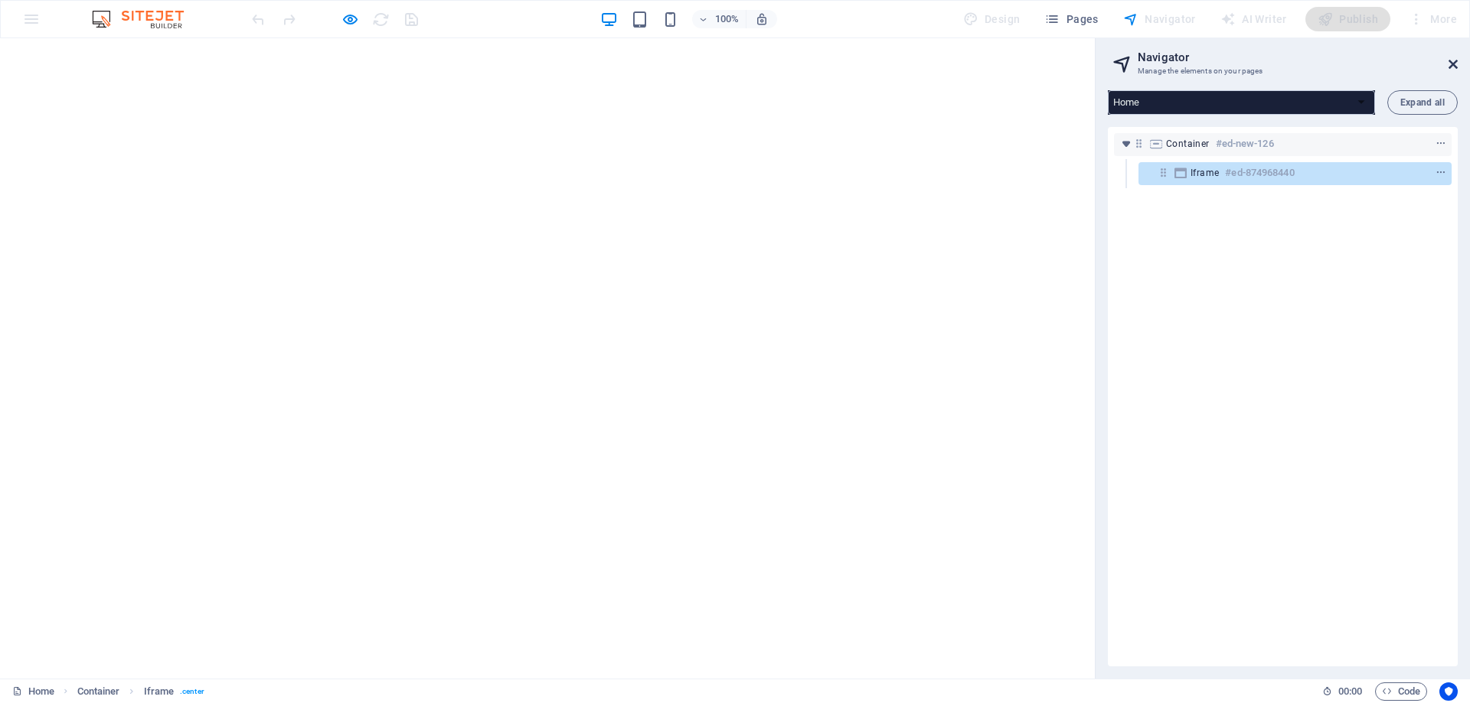
click at [1451, 65] on icon at bounding box center [1452, 64] width 9 height 12
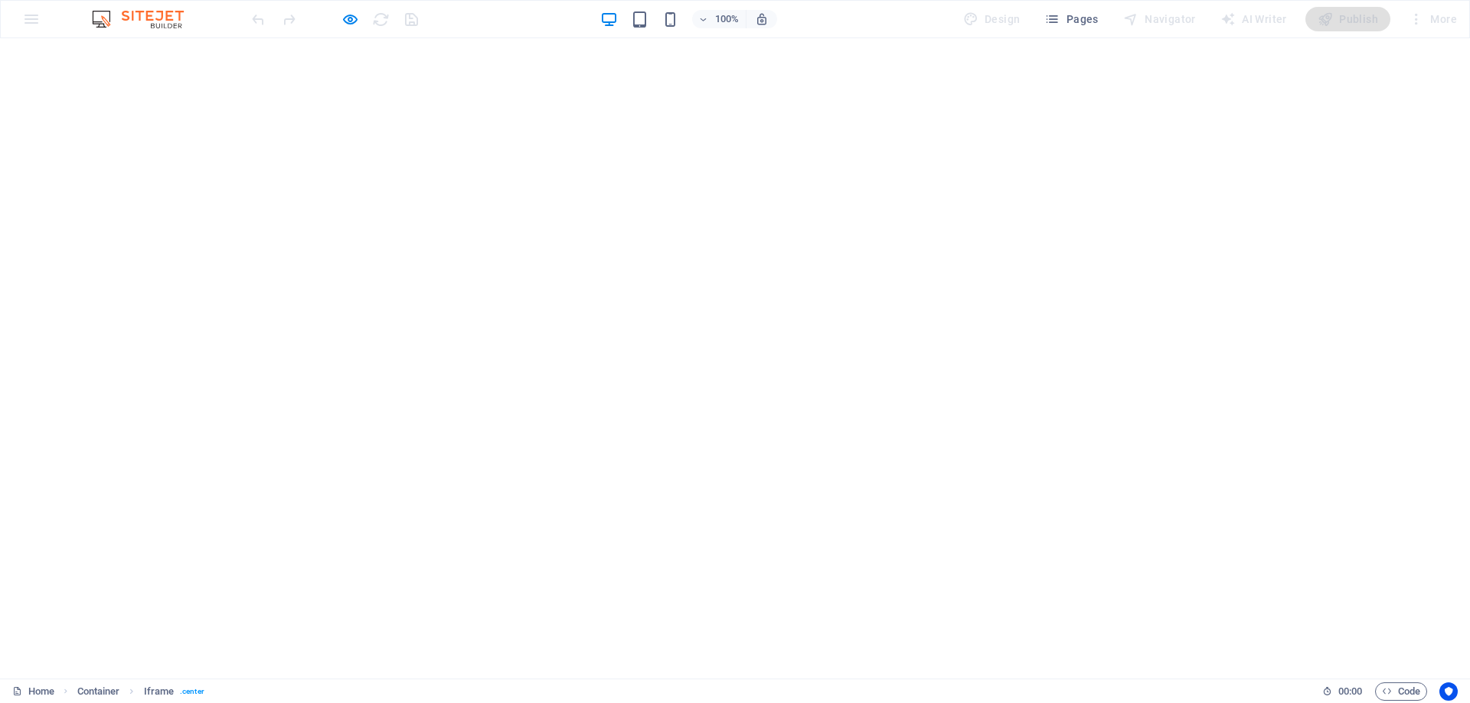
click at [995, 306] on html "</div>" at bounding box center [735, 172] width 1470 height 268
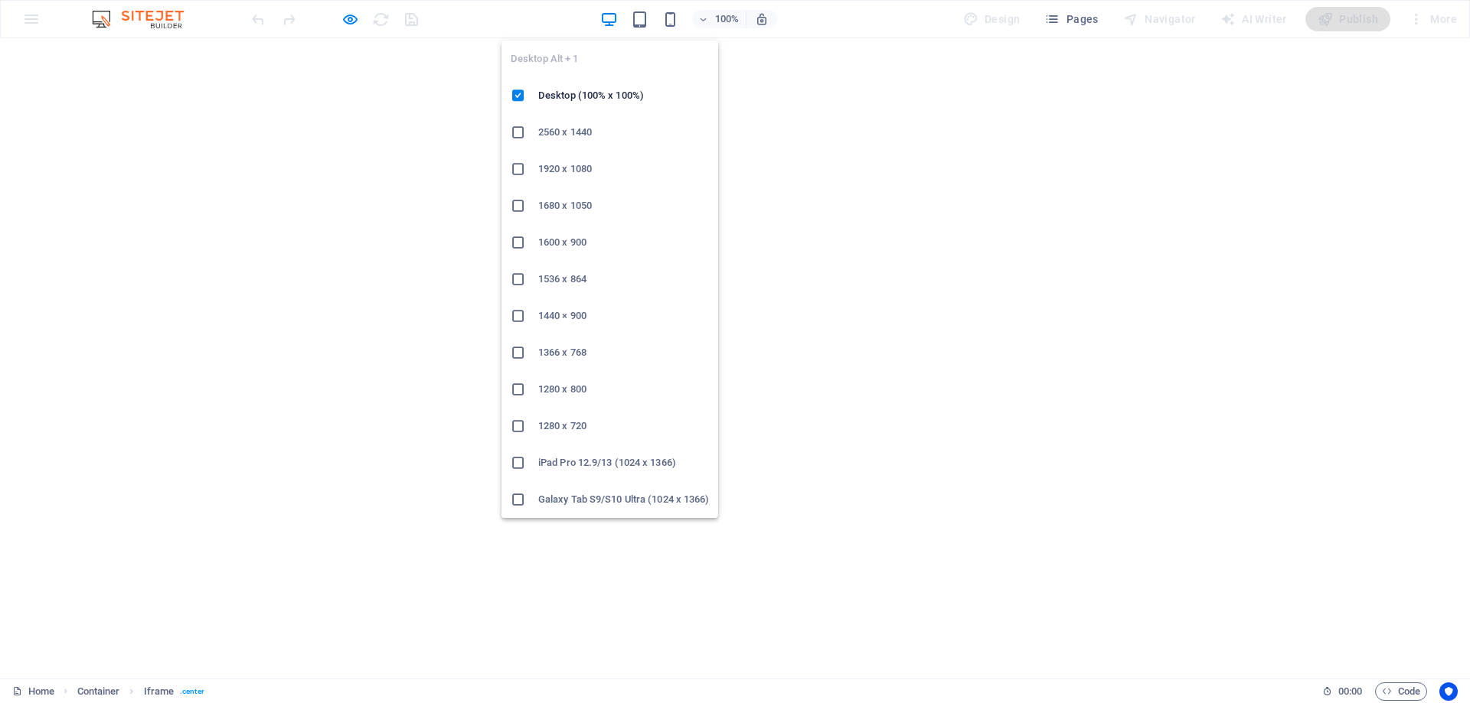
click at [610, 17] on icon "button" at bounding box center [609, 20] width 18 height 18
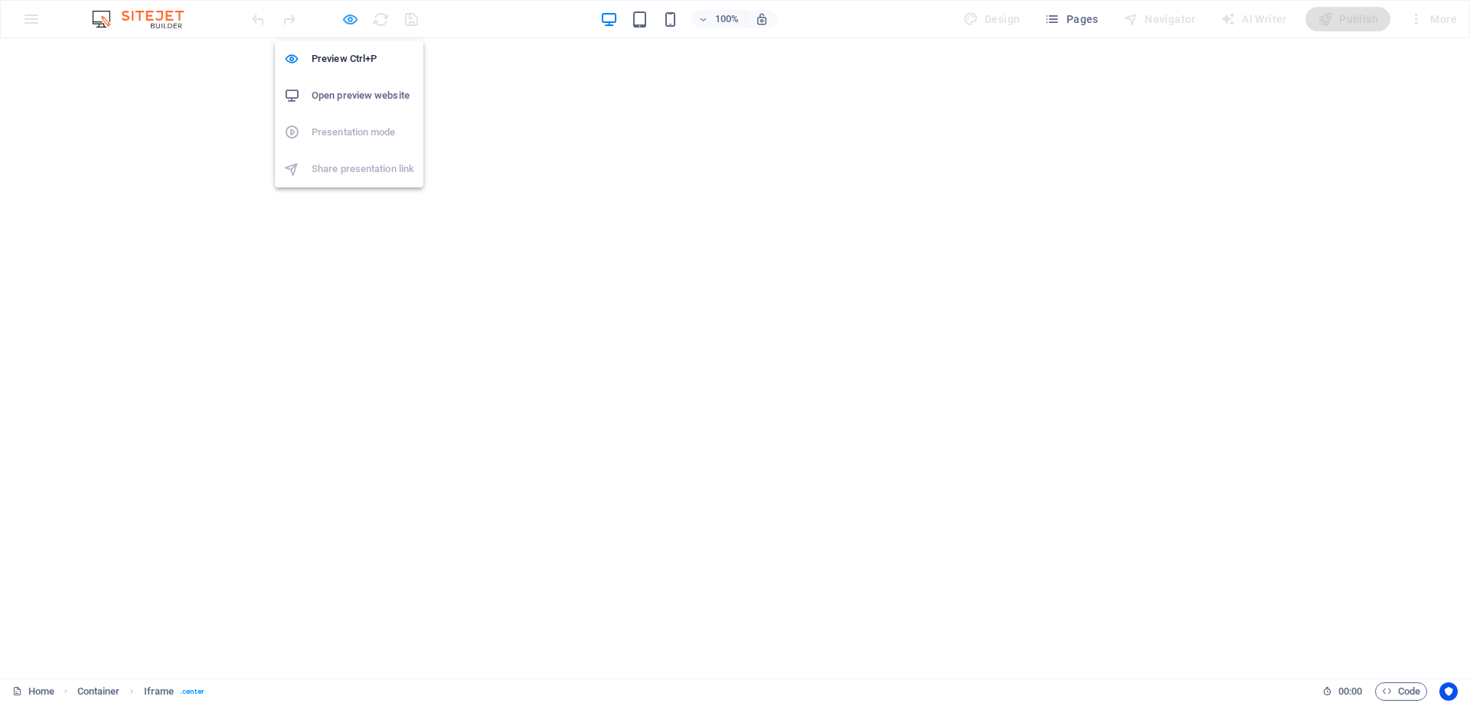
click at [344, 21] on icon "button" at bounding box center [350, 20] width 18 height 18
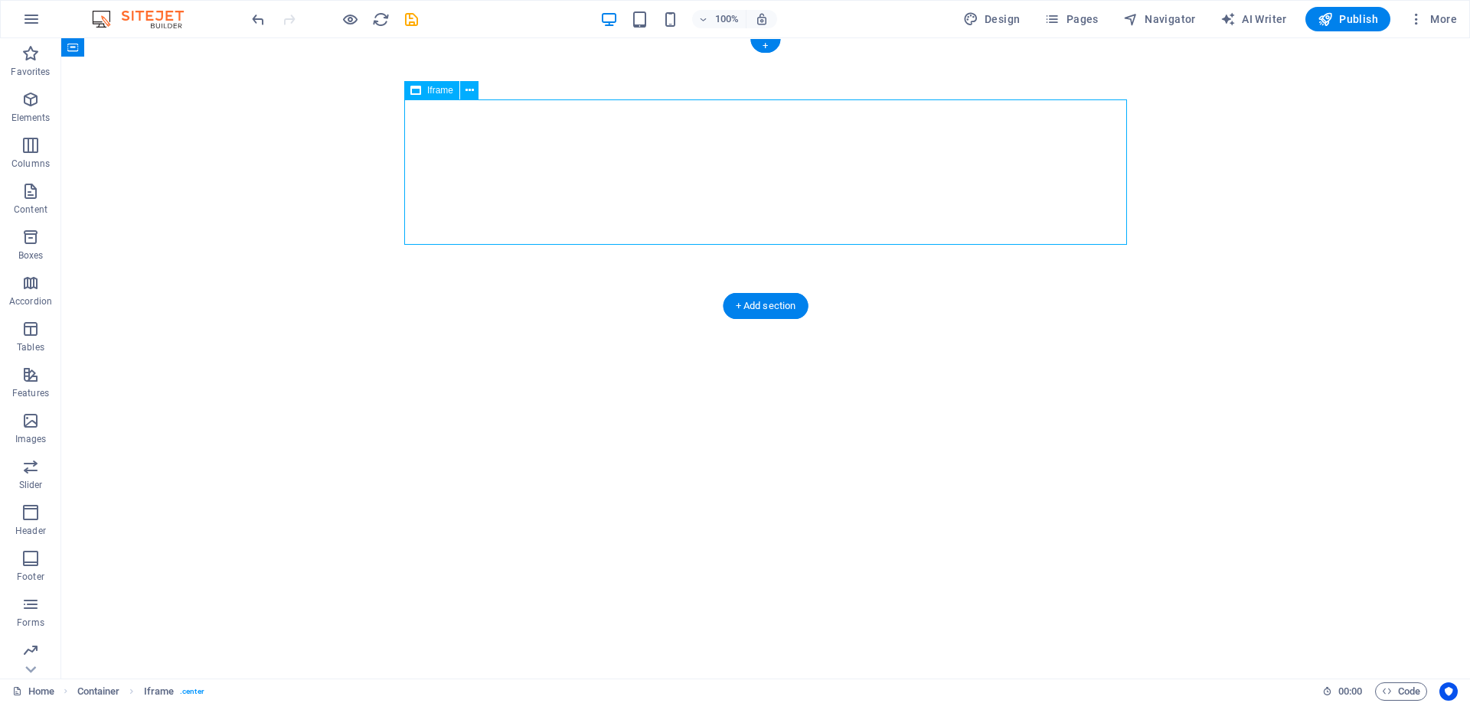
drag, startPoint x: 1121, startPoint y: 181, endPoint x: 1121, endPoint y: 204, distance: 23.0
click at [1121, 204] on div "</div>" at bounding box center [765, 172] width 723 height 145
click at [1183, 306] on html "</div>" at bounding box center [765, 172] width 1408 height 268
click at [1176, 20] on span "Navigator" at bounding box center [1159, 18] width 73 height 15
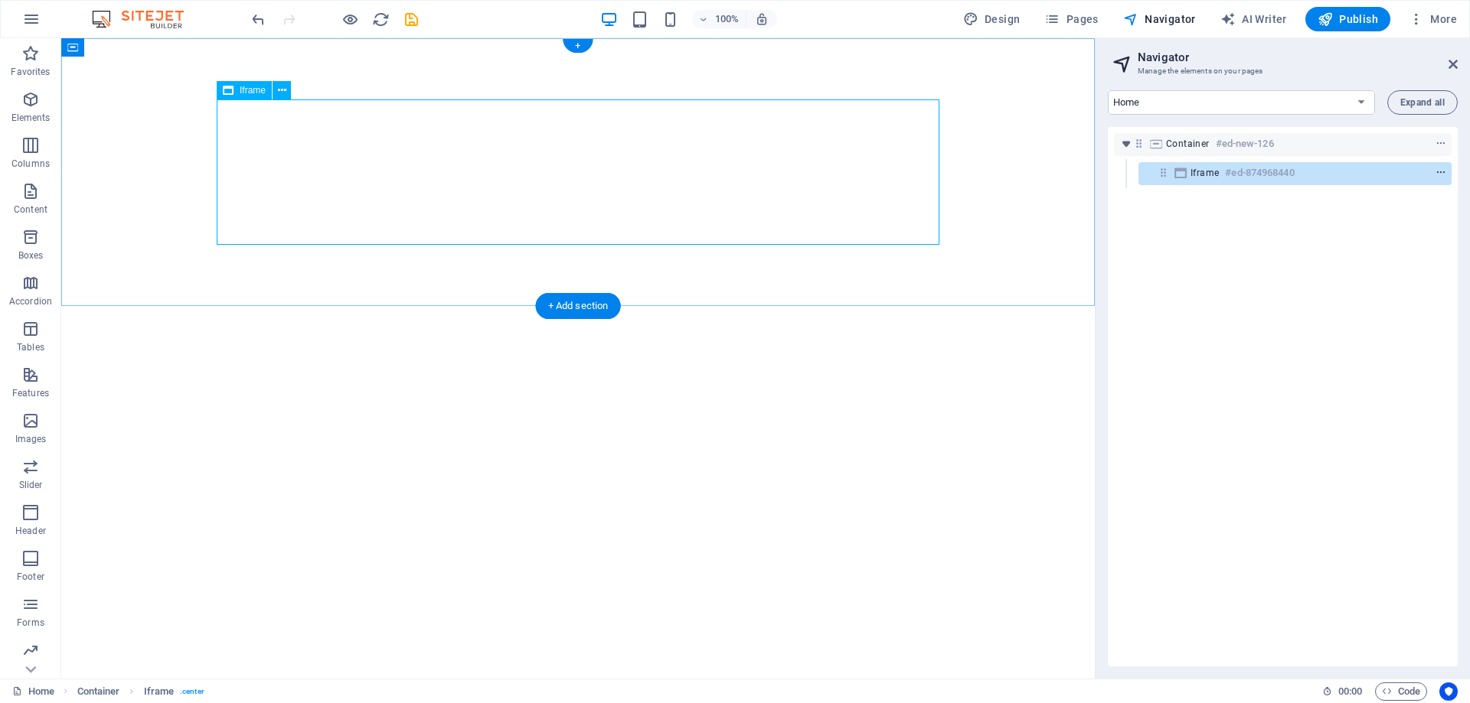
click at [1437, 172] on icon "context-menu" at bounding box center [1440, 173] width 11 height 11
click at [1043, 306] on html "</div>" at bounding box center [577, 172] width 1033 height 268
drag, startPoint x: 289, startPoint y: 43, endPoint x: 831, endPoint y: 164, distance: 555.3
click at [831, 164] on div "</div>" at bounding box center [578, 172] width 723 height 145
click at [812, 164] on div "</div>" at bounding box center [578, 172] width 723 height 145
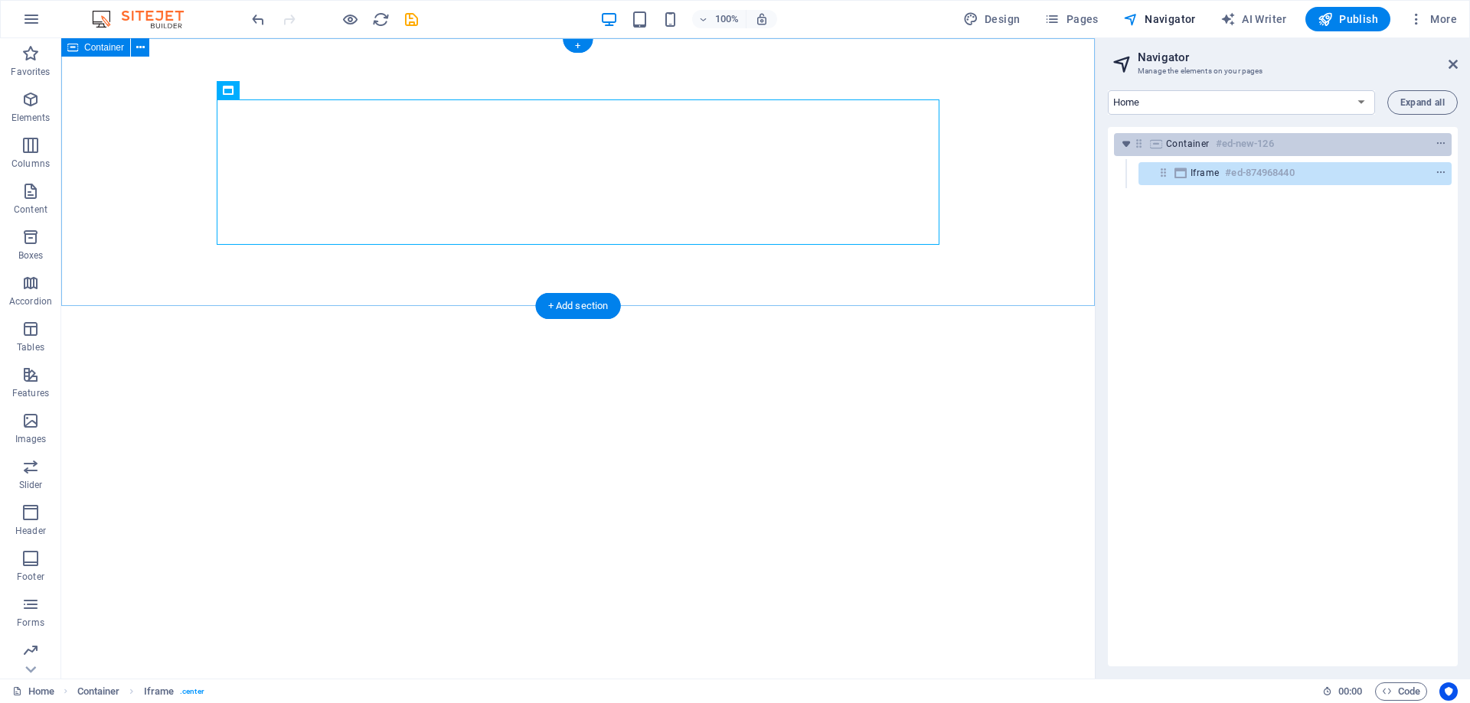
click at [1252, 142] on h6 "#ed-new-126" at bounding box center [1245, 144] width 58 height 18
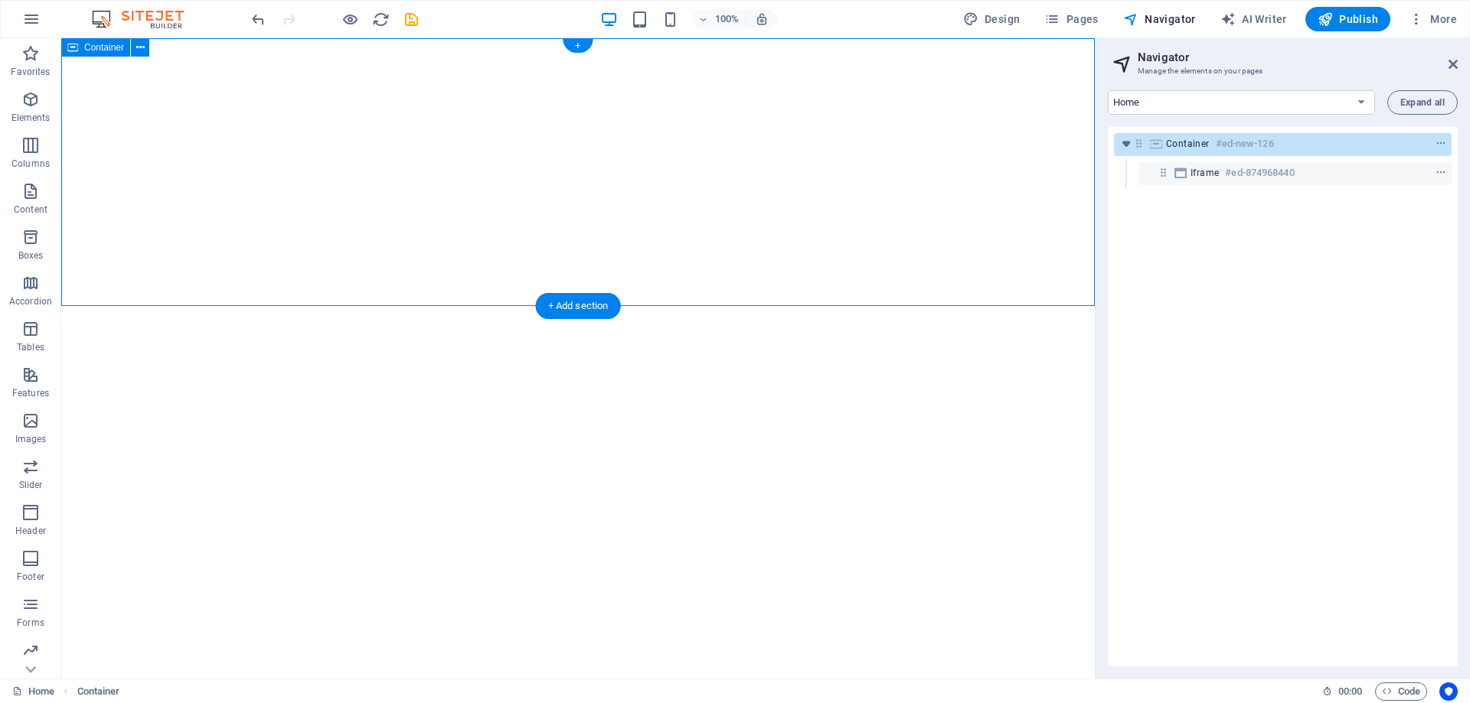
click at [1236, 150] on h6 "#ed-new-126" at bounding box center [1245, 144] width 58 height 18
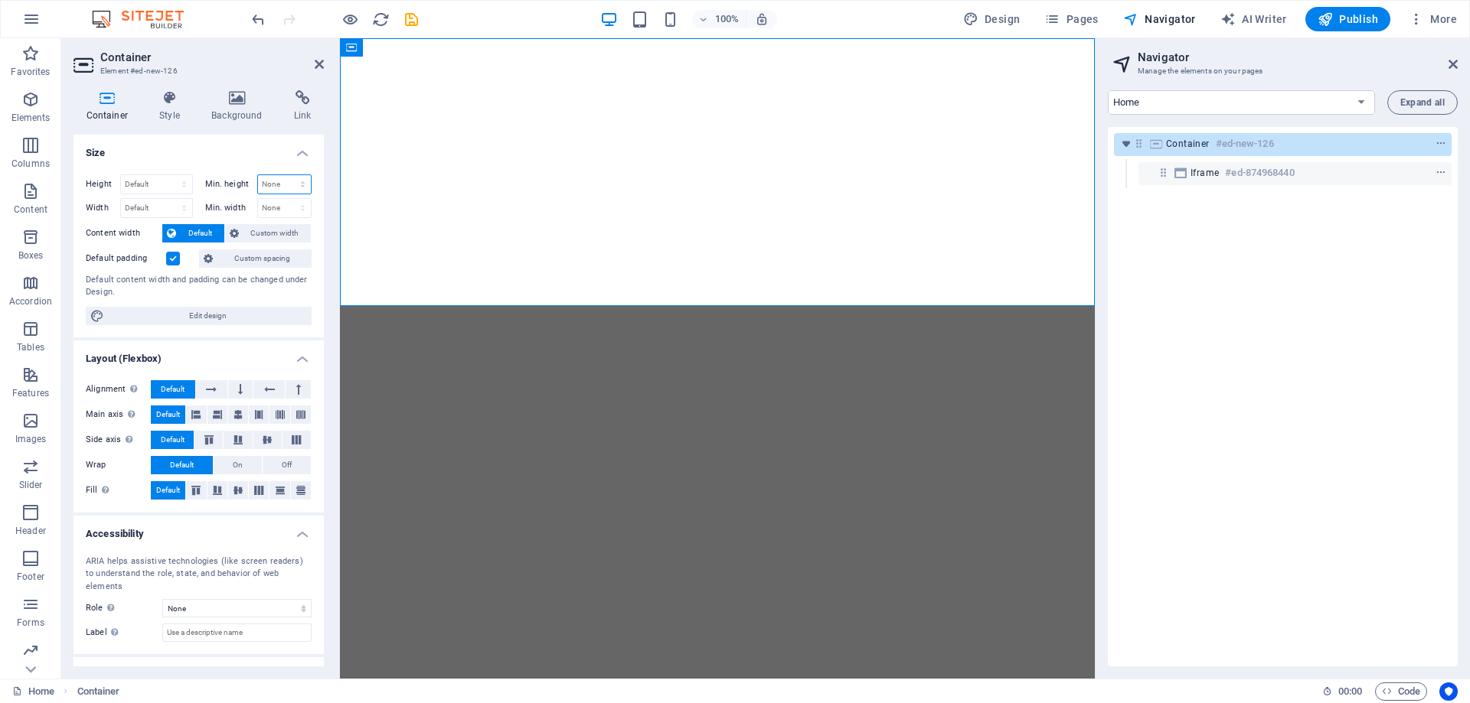
click at [286, 178] on select "None px rem % vh vw" at bounding box center [285, 184] width 54 height 18
select select "vh"
click at [286, 175] on select "None px rem % vh vw" at bounding box center [285, 184] width 54 height 18
click at [248, 152] on h4 "Size" at bounding box center [198, 149] width 250 height 28
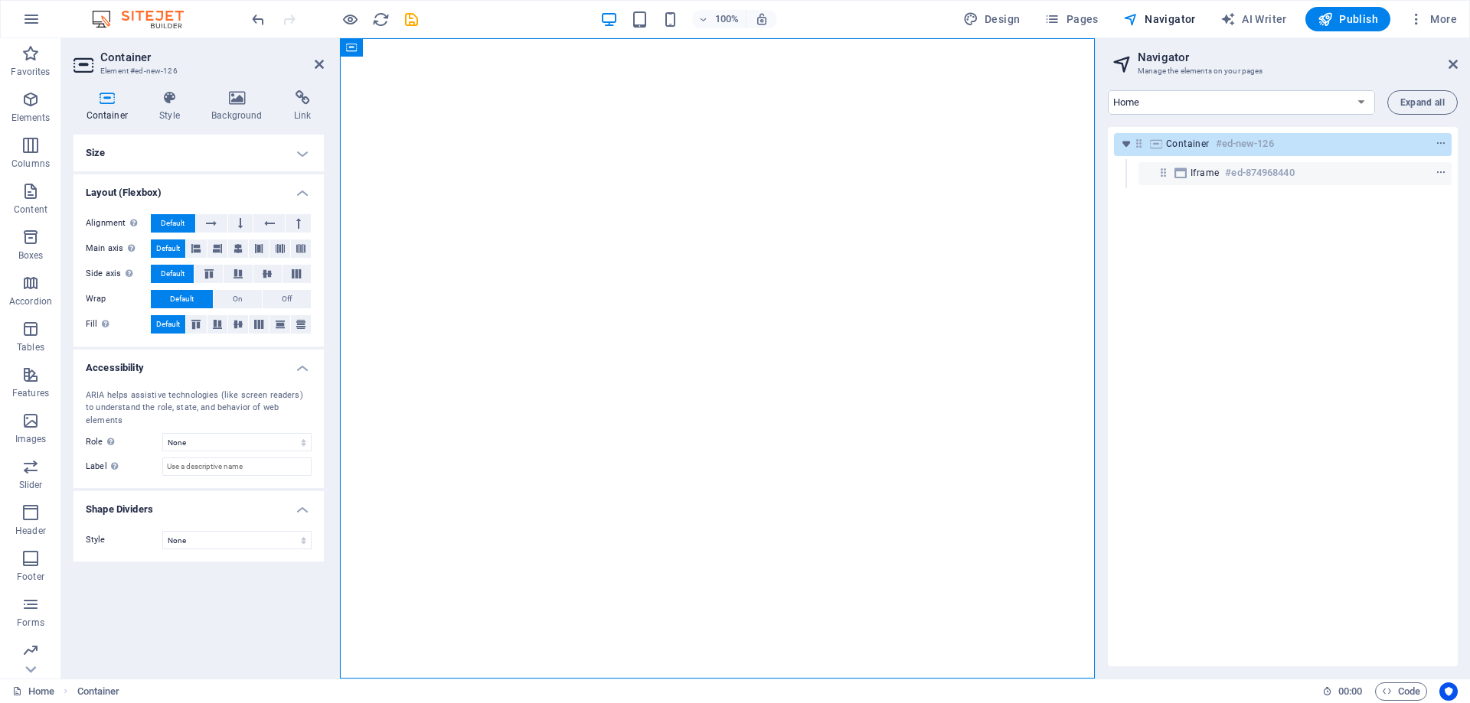
click at [246, 146] on h4 "Size" at bounding box center [198, 153] width 250 height 37
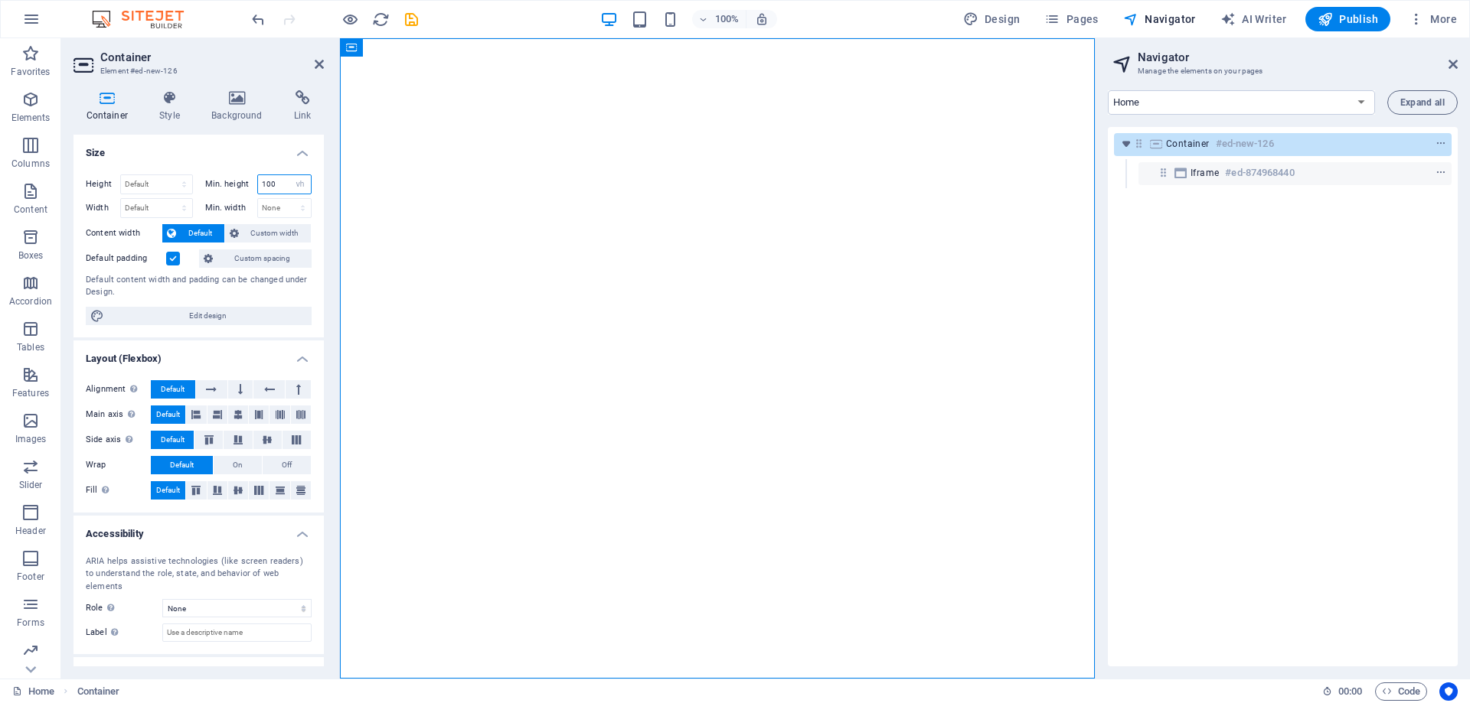
click at [270, 186] on input "100" at bounding box center [285, 184] width 54 height 18
type input "50"
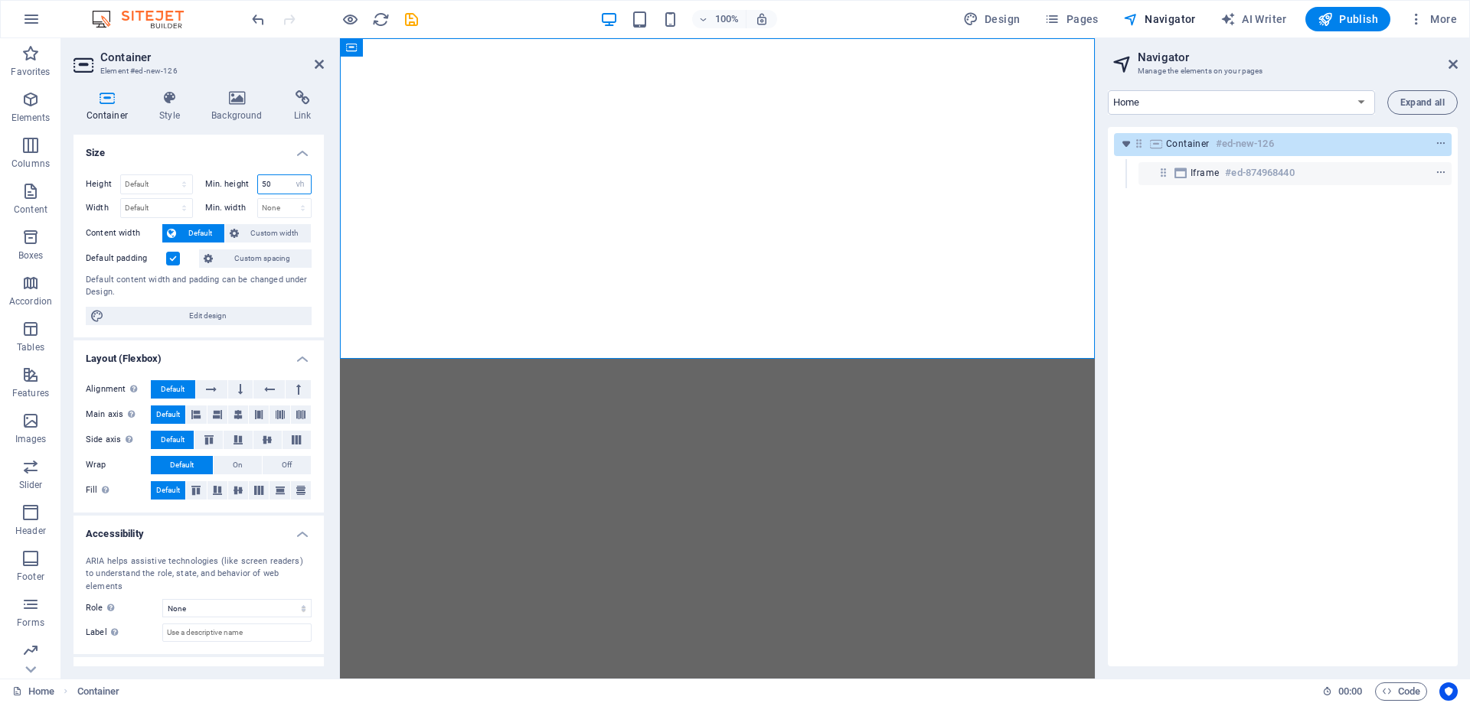
click at [238, 181] on div "Min. height 50 None px rem % vh vw" at bounding box center [258, 185] width 107 height 20
click at [243, 154] on h4 "Size" at bounding box center [198, 149] width 250 height 28
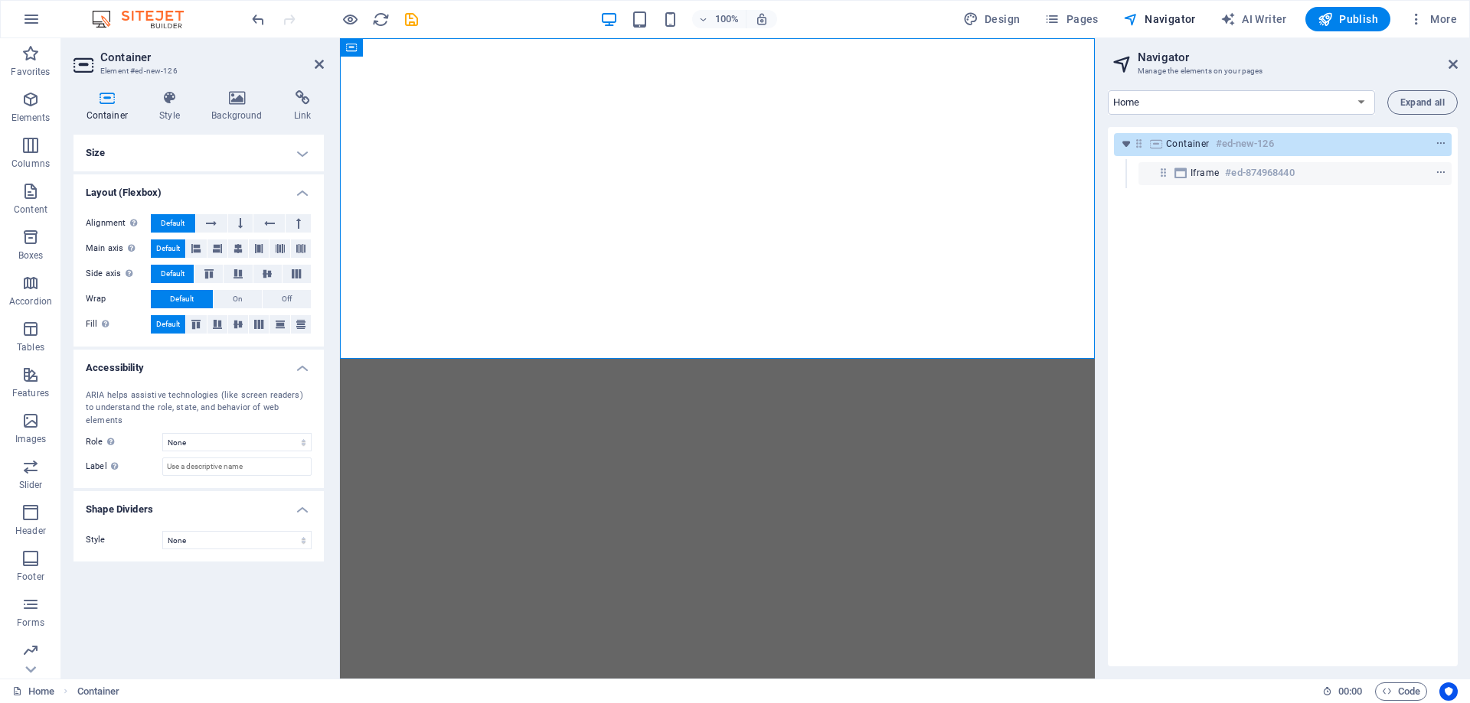
click at [251, 152] on h4 "Size" at bounding box center [198, 153] width 250 height 37
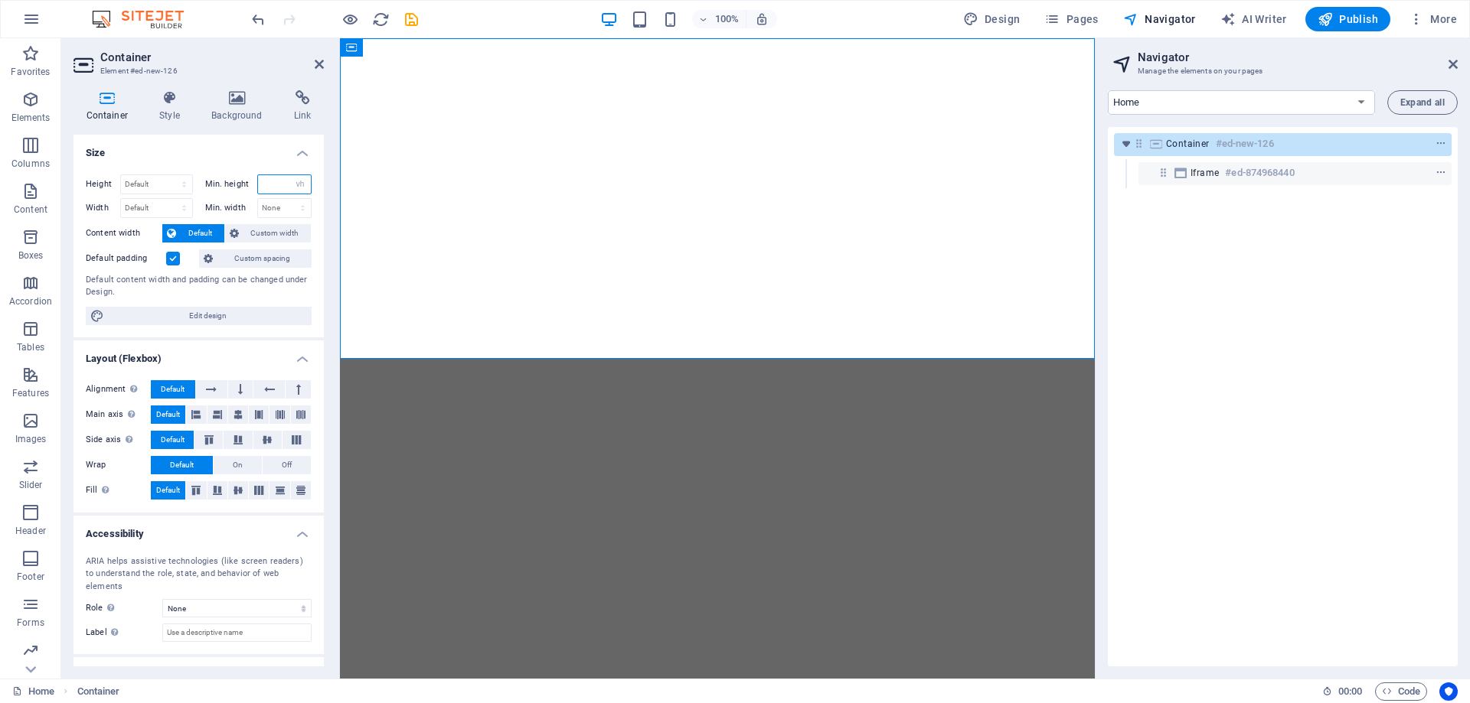
click at [264, 181] on input "number" at bounding box center [285, 184] width 54 height 18
click at [291, 183] on select "None px rem % vh vw" at bounding box center [299, 184] width 21 height 18
click at [289, 175] on select "None px rem % vh vw" at bounding box center [299, 184] width 21 height 18
select select "DISABLED_OPTION_VALUE"
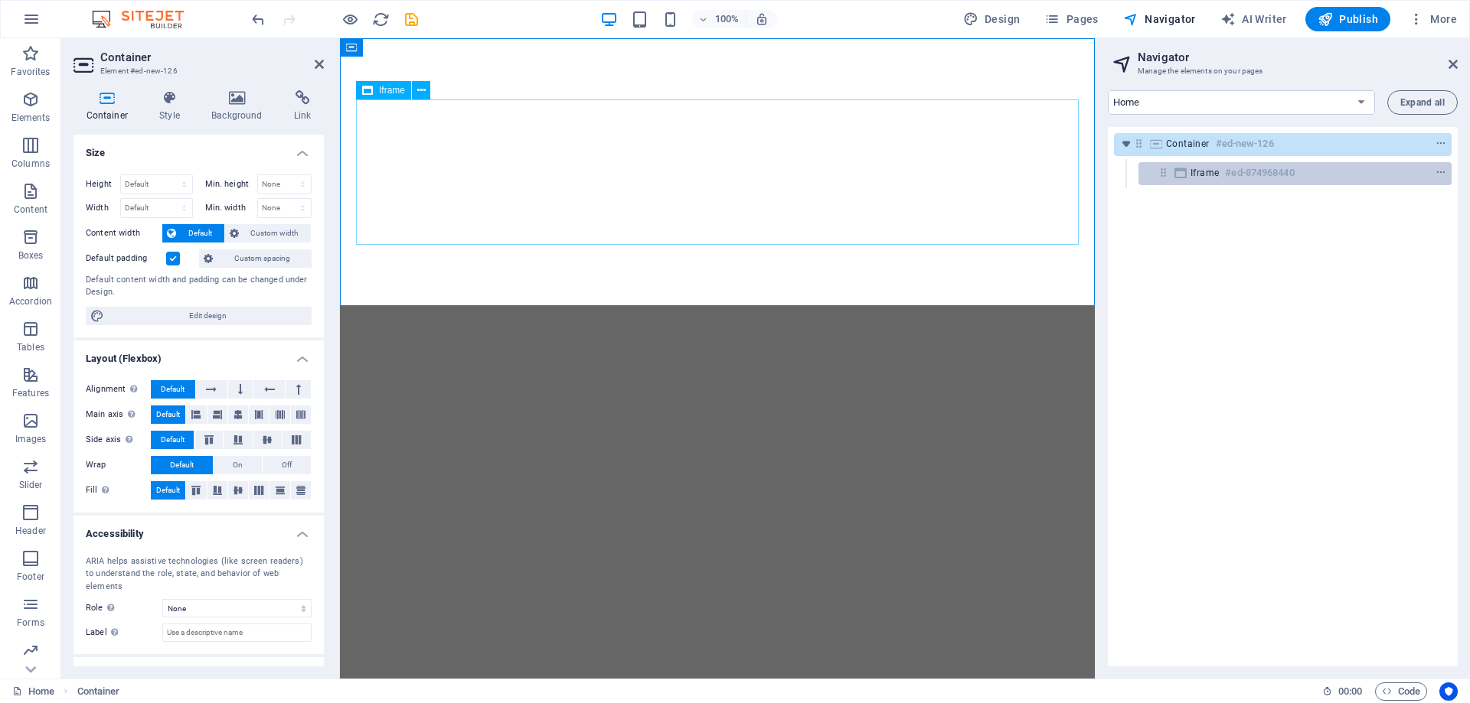
click at [1243, 171] on h6 "#ed-874968440" at bounding box center [1259, 173] width 69 height 18
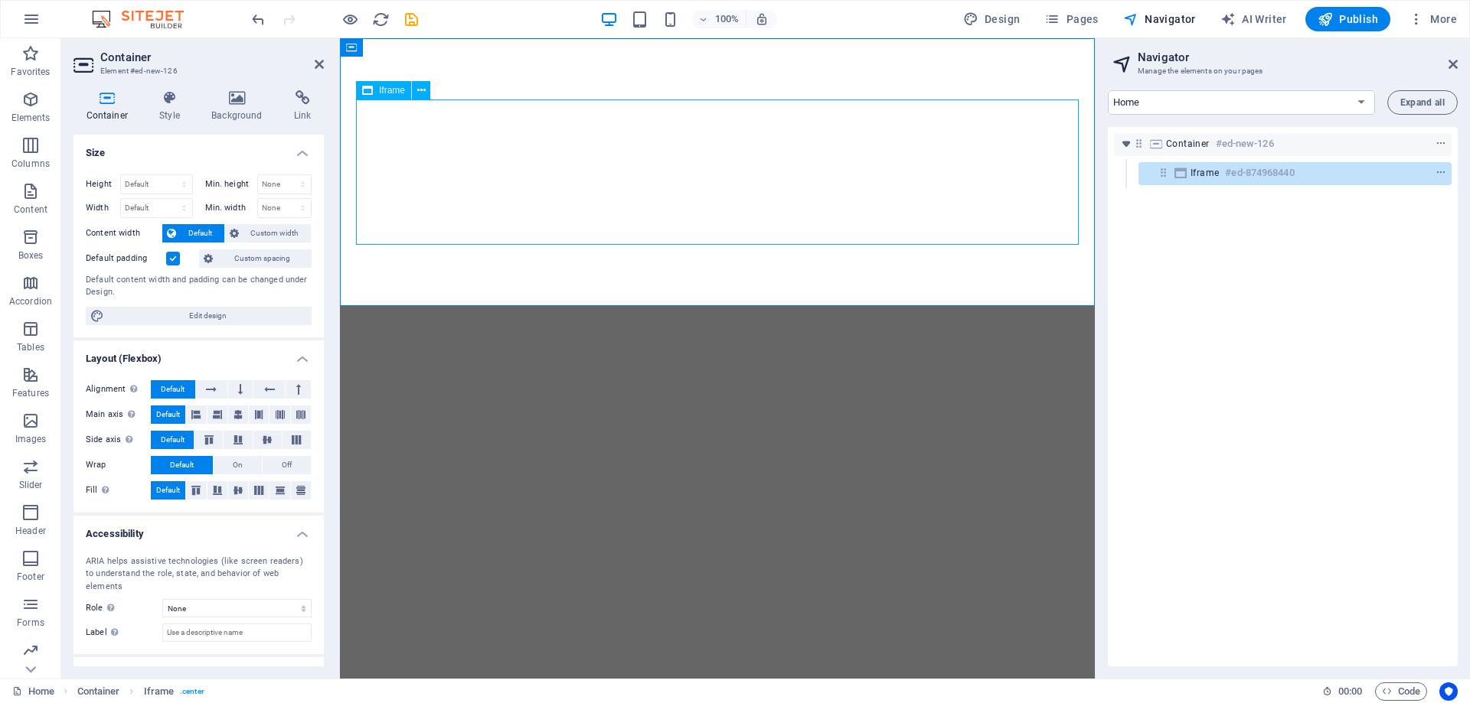
click at [1251, 171] on h6 "#ed-874968440" at bounding box center [1259, 173] width 69 height 18
select select "%"
select select "px"
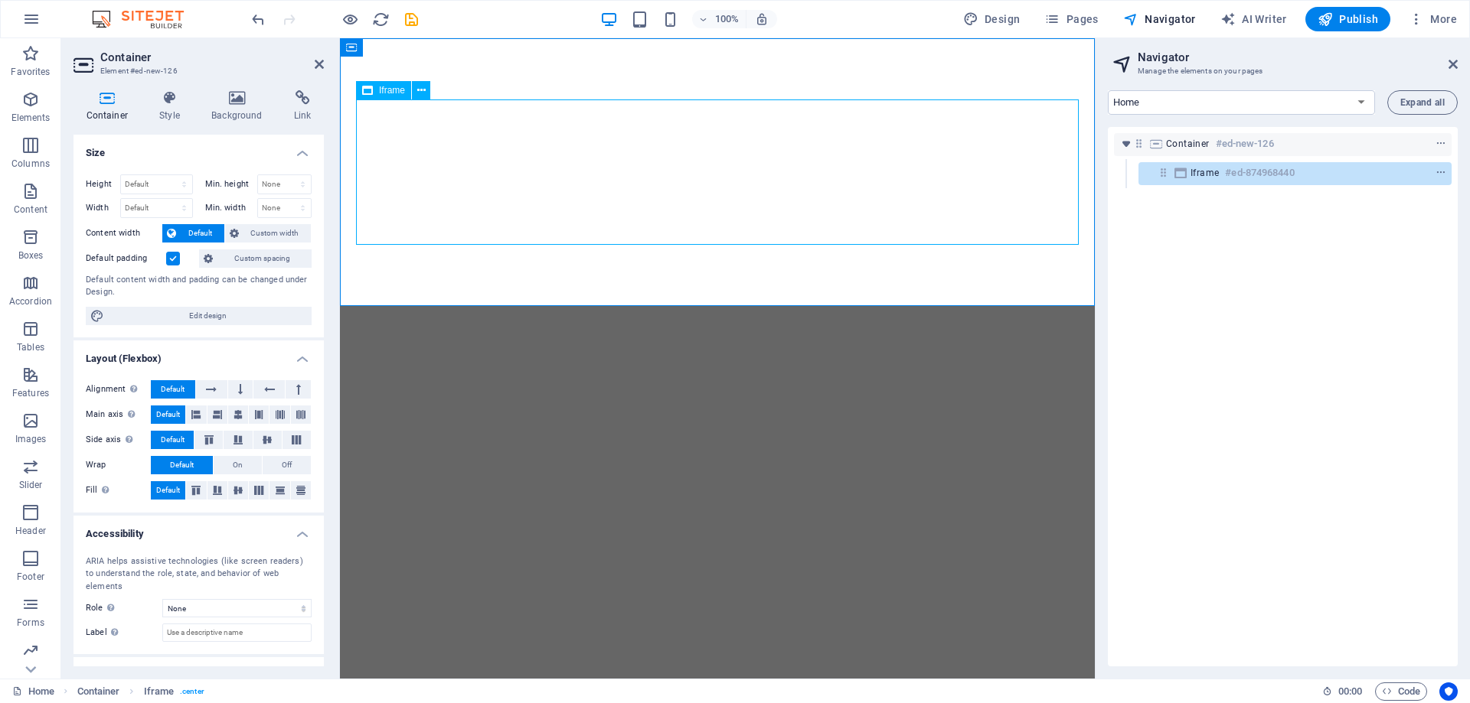
select select "px"
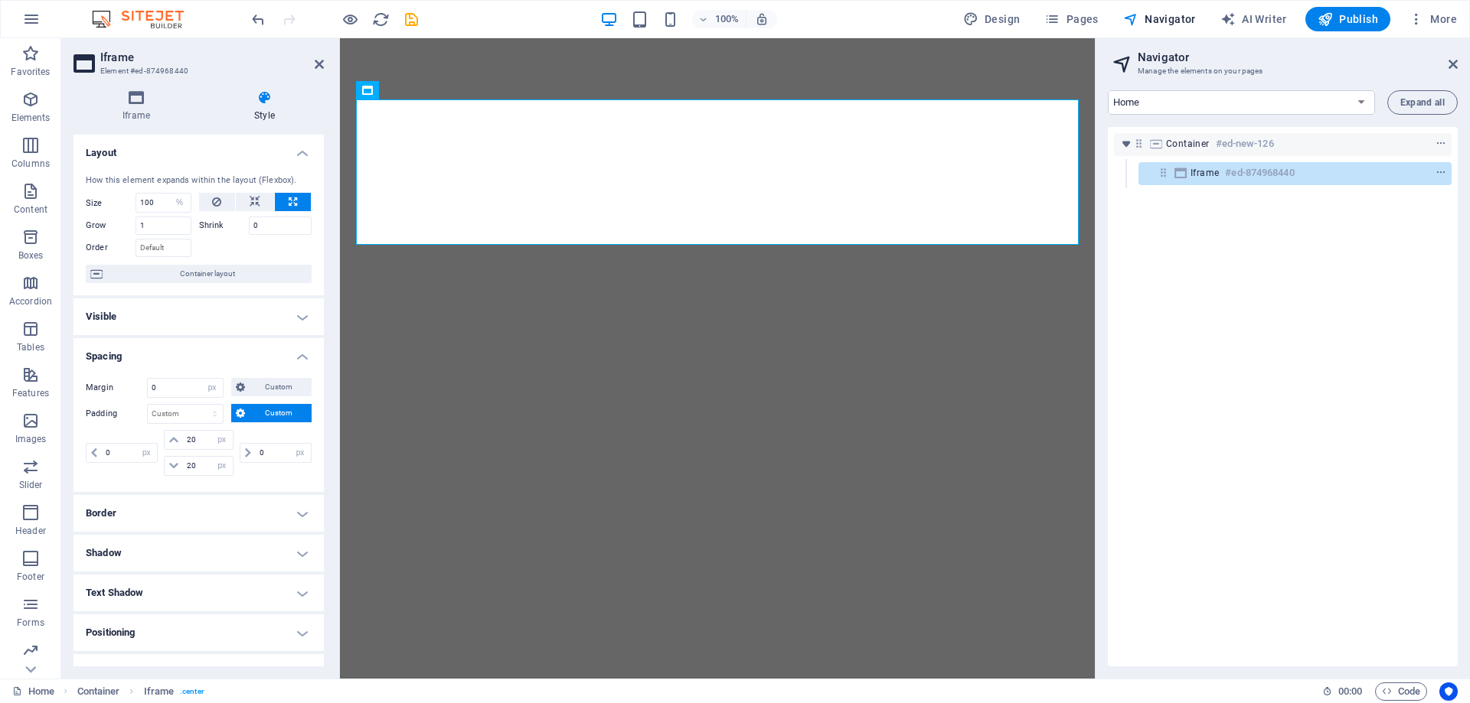
click at [282, 102] on icon at bounding box center [264, 97] width 119 height 15
click at [264, 138] on h4 "Layout" at bounding box center [198, 149] width 250 height 28
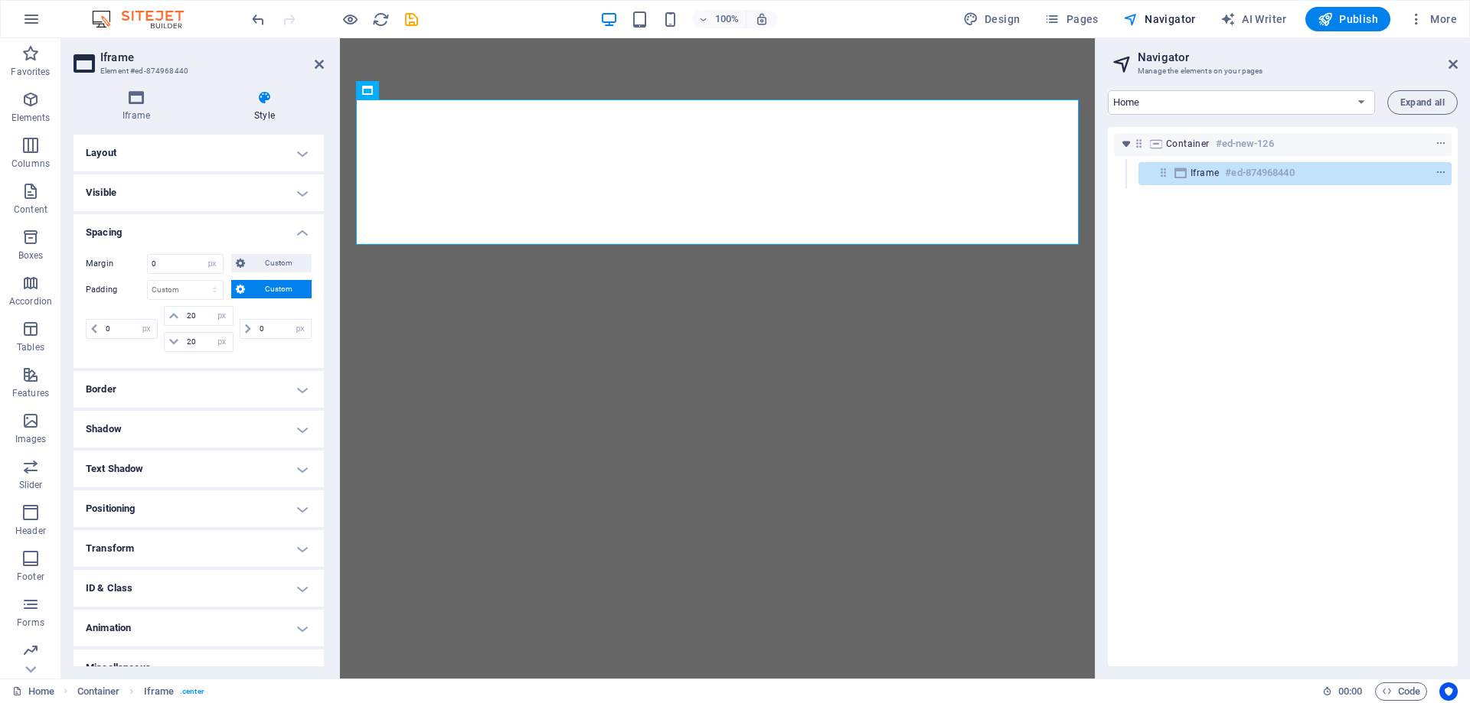
click at [224, 222] on h4 "Spacing" at bounding box center [198, 228] width 250 height 28
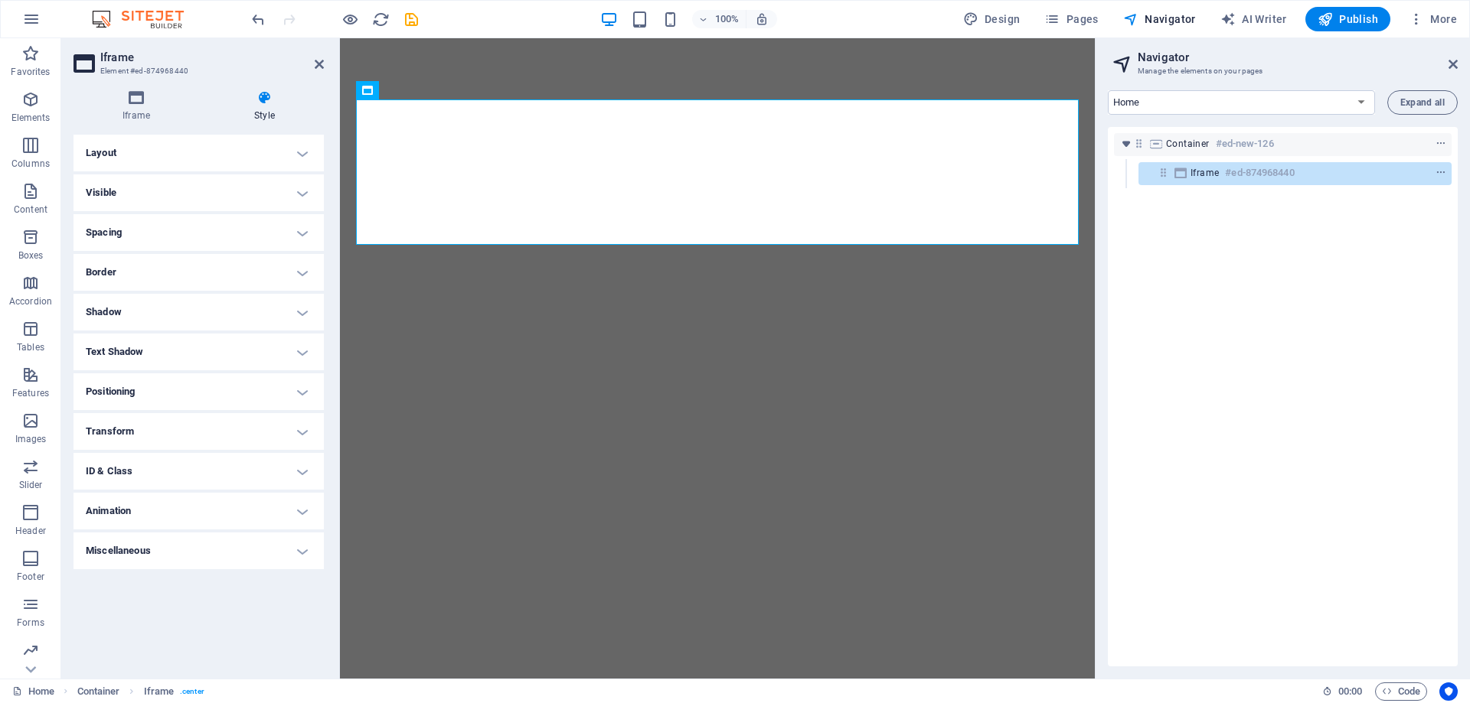
click at [207, 405] on h4 "Positioning" at bounding box center [198, 392] width 250 height 37
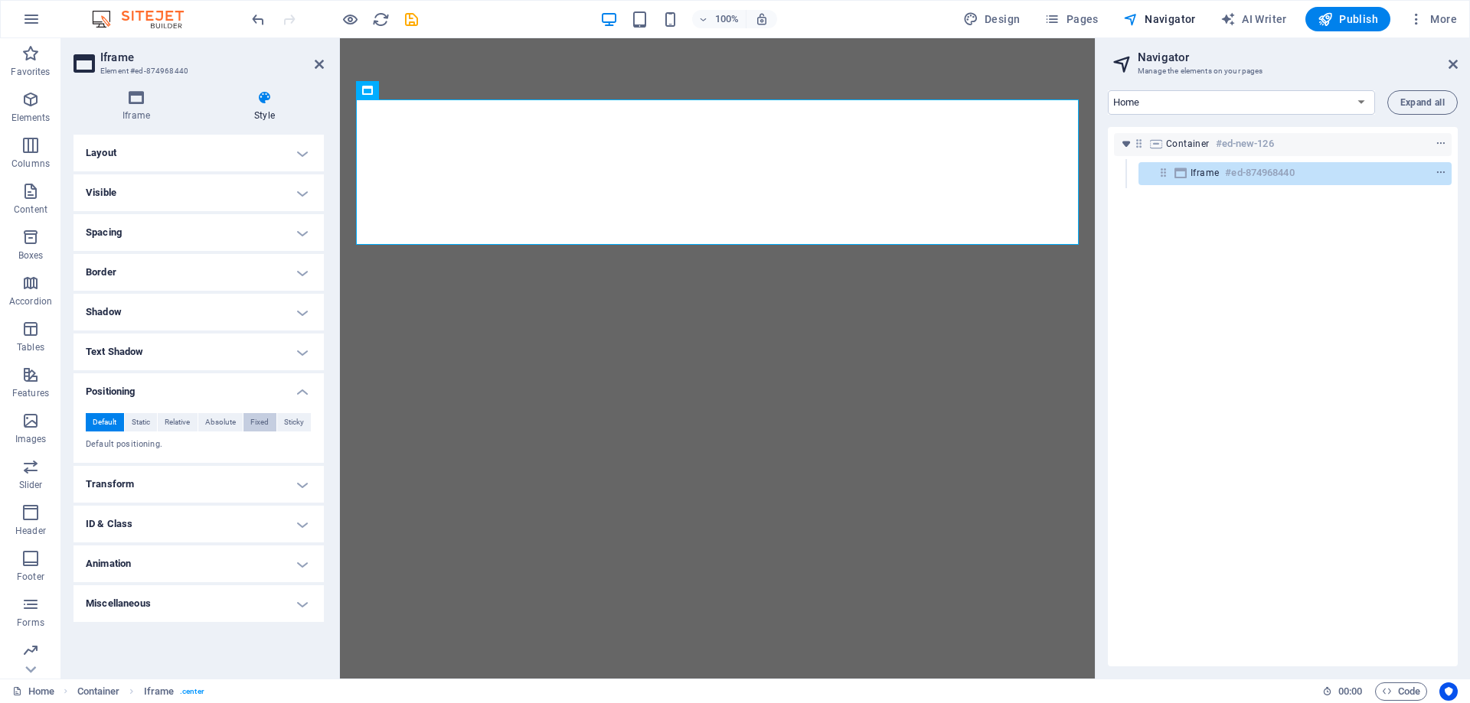
click at [261, 423] on span "Fixed" at bounding box center [259, 422] width 18 height 18
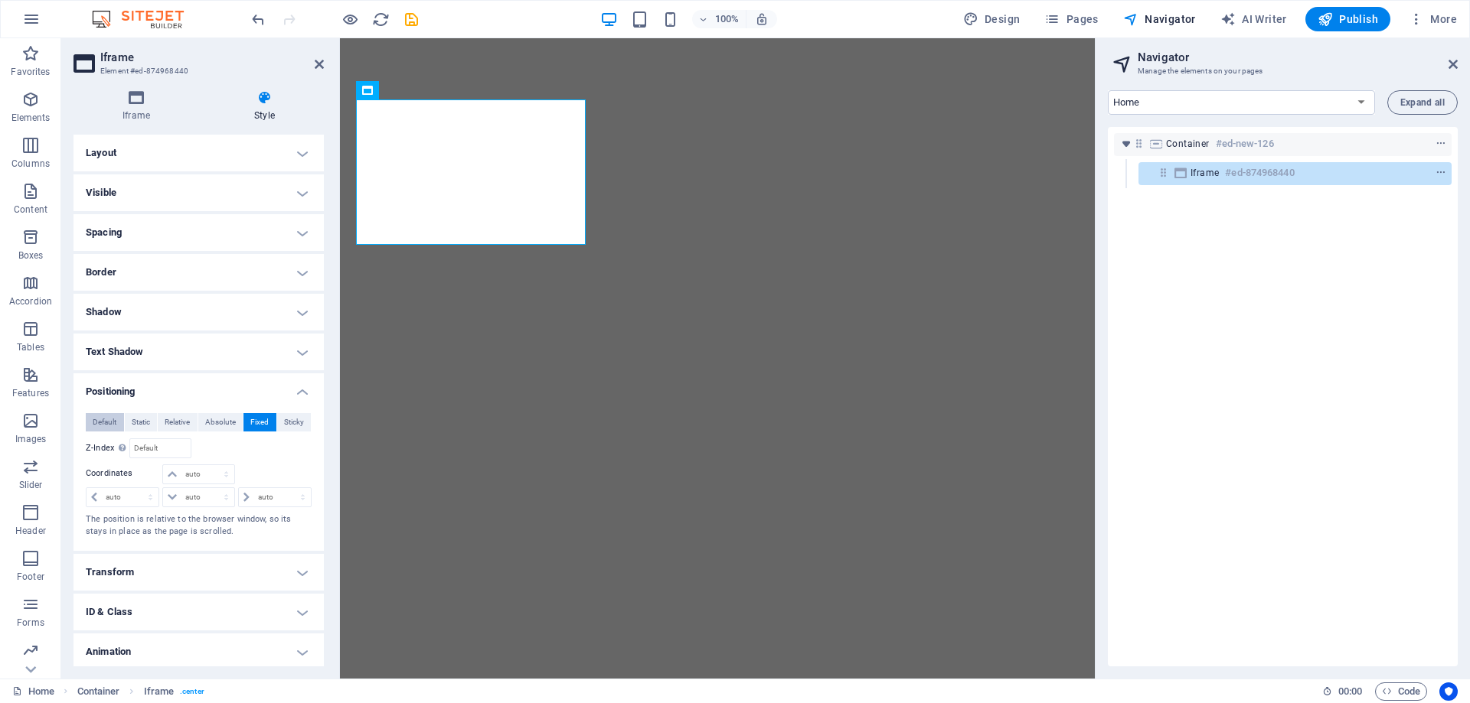
click at [93, 425] on span "Default" at bounding box center [105, 422] width 24 height 18
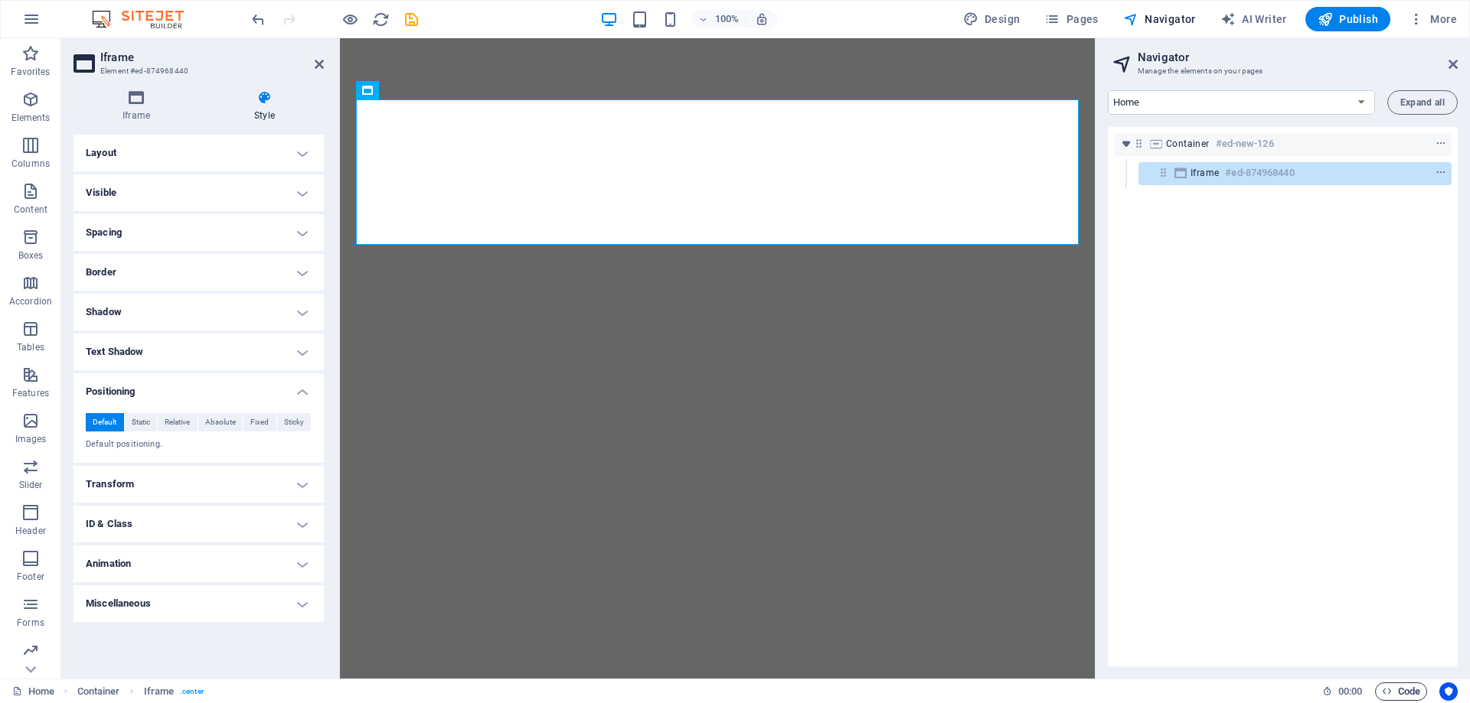
click at [1392, 689] on span "Code" at bounding box center [1401, 692] width 38 height 18
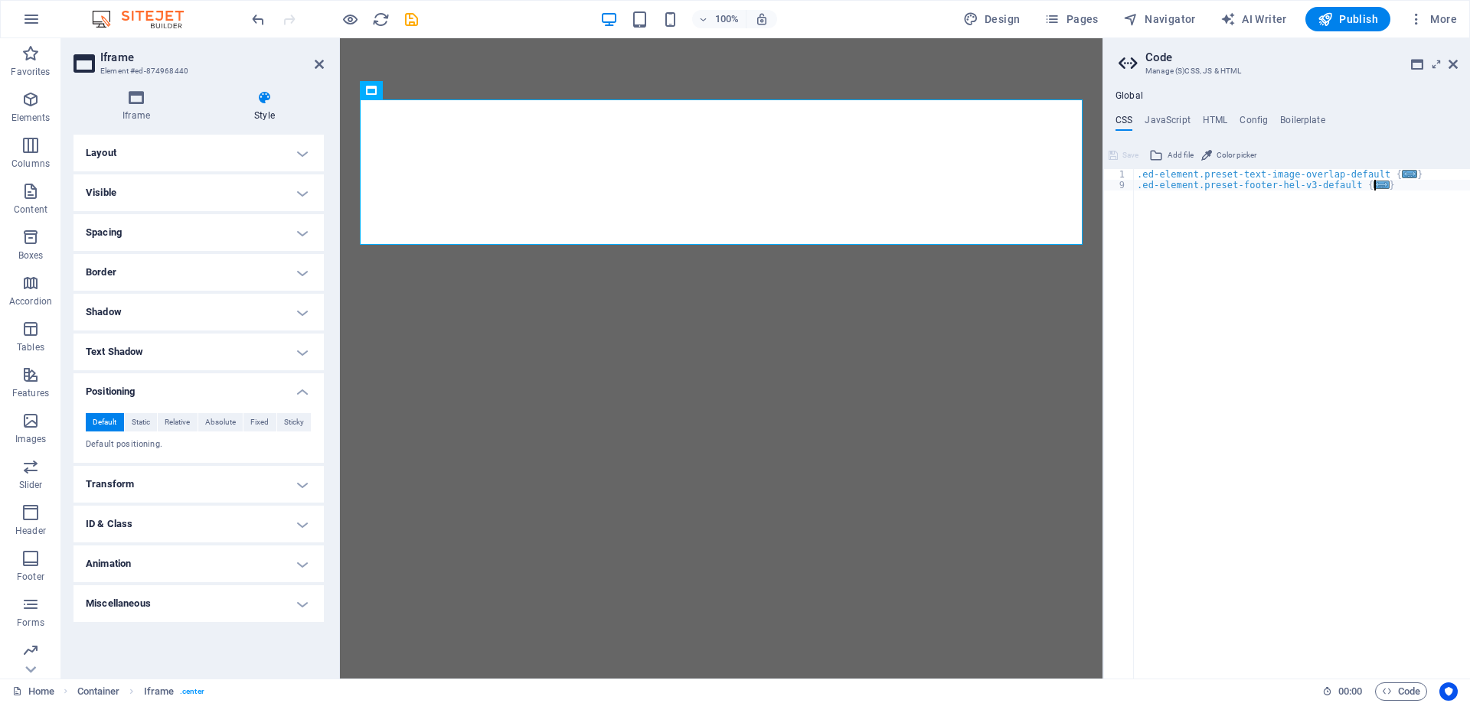
click at [1408, 194] on div ".ed-element.preset-text-image-overlap-default { ... } .ed-element.preset-footer…" at bounding box center [1302, 434] width 336 height 531
type textarea "}"
click at [1317, 387] on div ".ed-element.preset-text-image-overlap-default { ... } .ed-element.preset-footer…" at bounding box center [1316, 429] width 357 height 520
click at [980, 306] on html "</div>" at bounding box center [721, 172] width 762 height 268
click at [1120, 155] on button "Save" at bounding box center [1123, 155] width 34 height 18
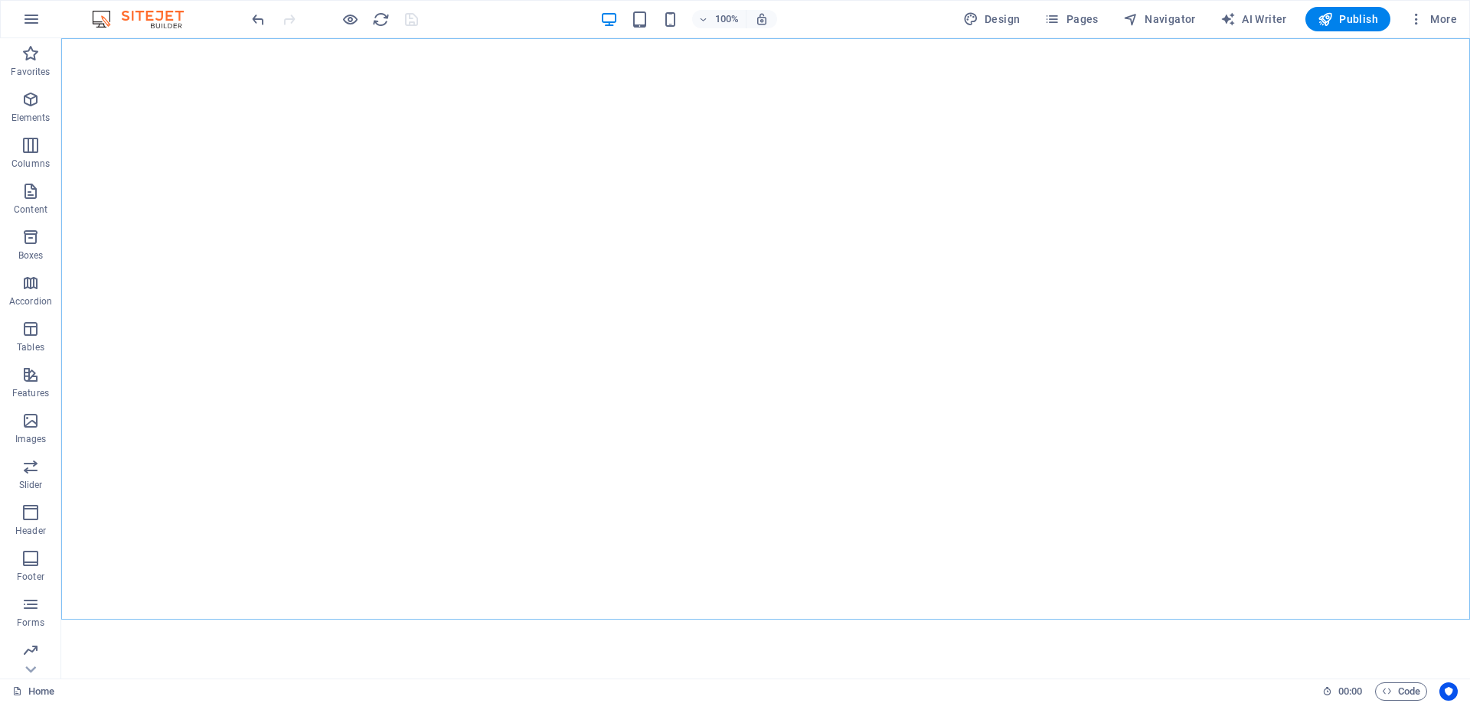
click at [899, 620] on html "</div>" at bounding box center [765, 329] width 1408 height 582
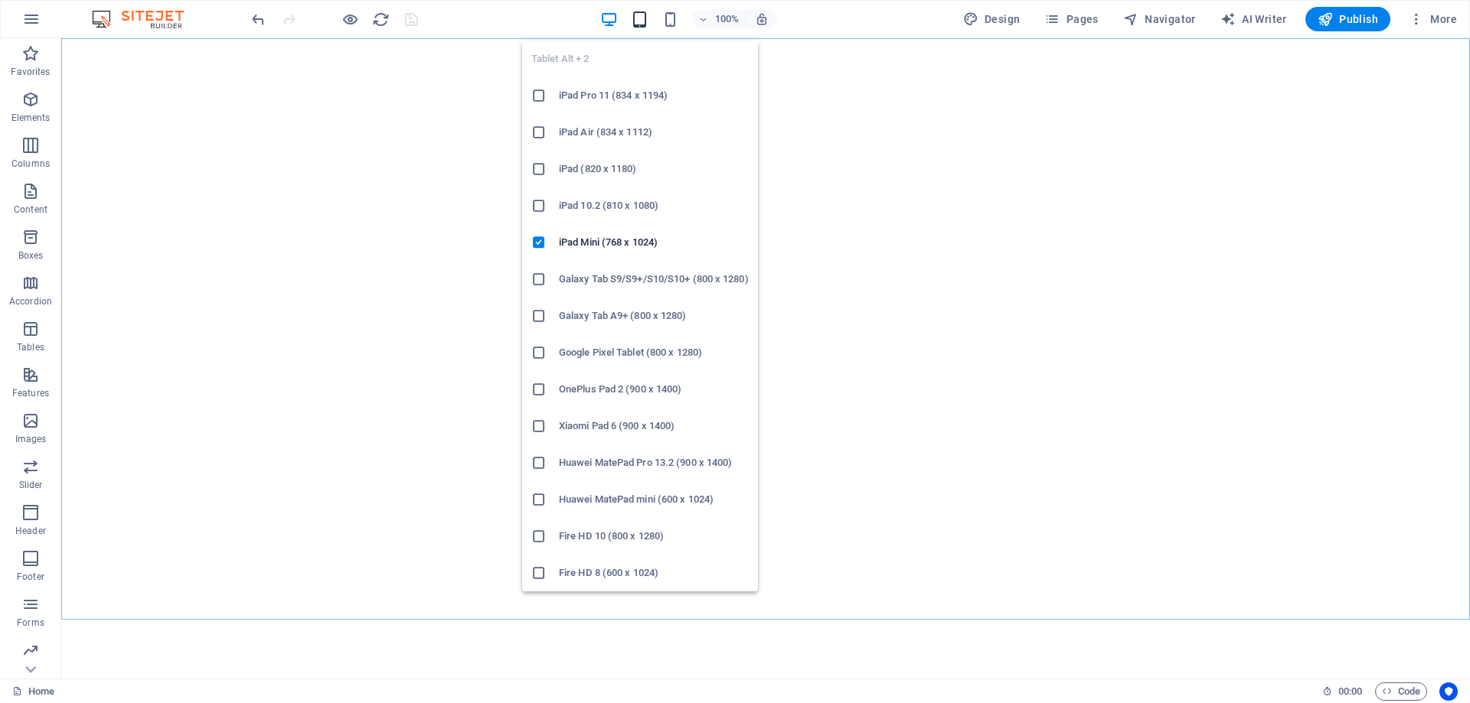
click at [638, 21] on icon "button" at bounding box center [640, 20] width 18 height 18
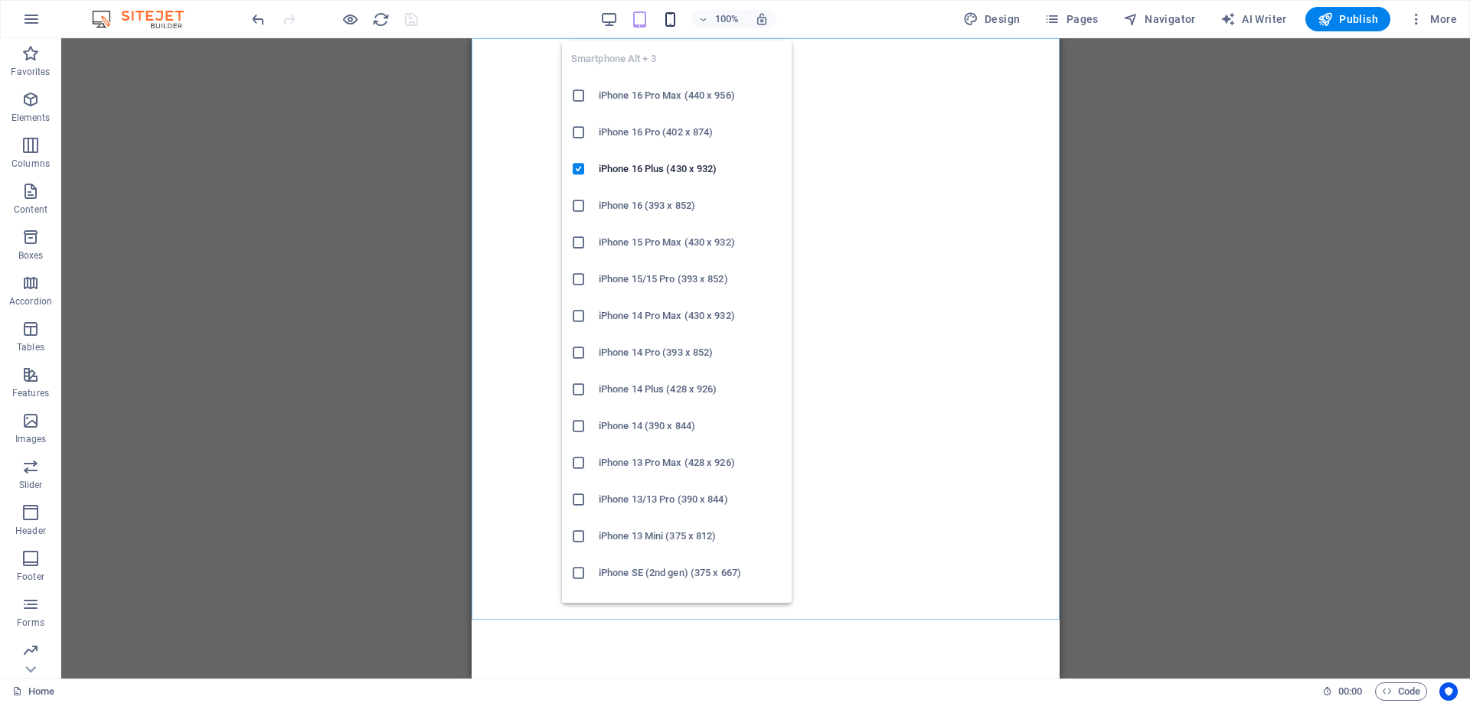
click at [674, 20] on icon "button" at bounding box center [670, 20] width 18 height 18
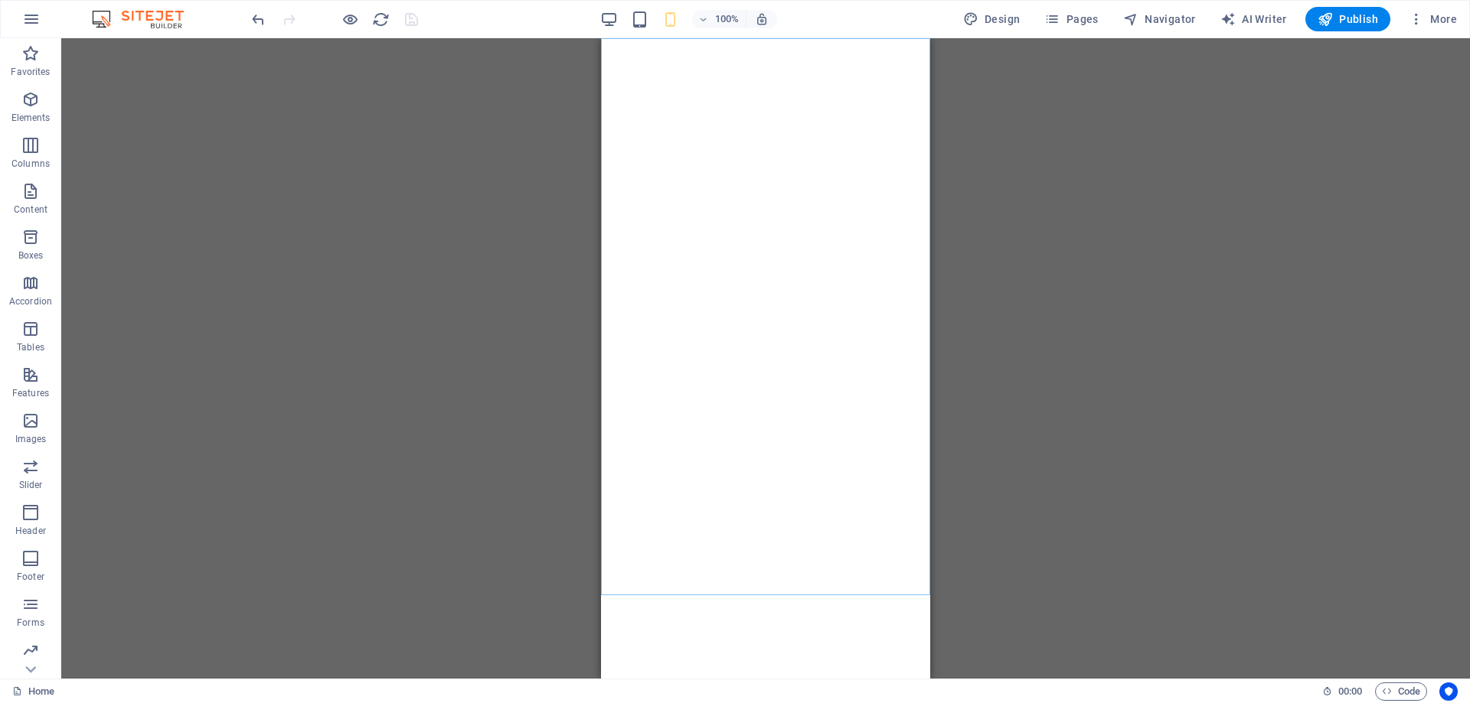
click at [1243, 436] on div "Drag here to replace the existing content. Press “Ctrl” if you want to create a…" at bounding box center [765, 358] width 1408 height 641
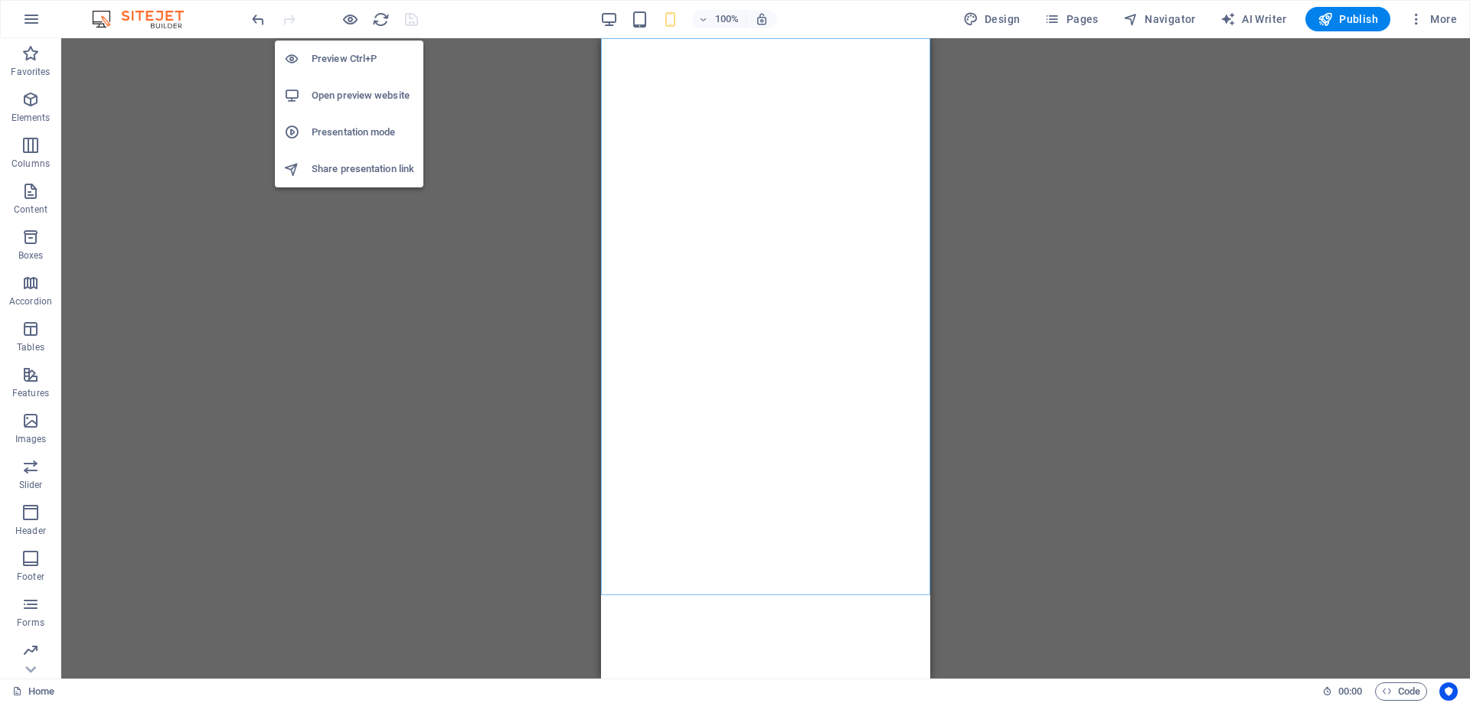
click at [344, 55] on h6 "Preview Ctrl+P" at bounding box center [363, 59] width 103 height 18
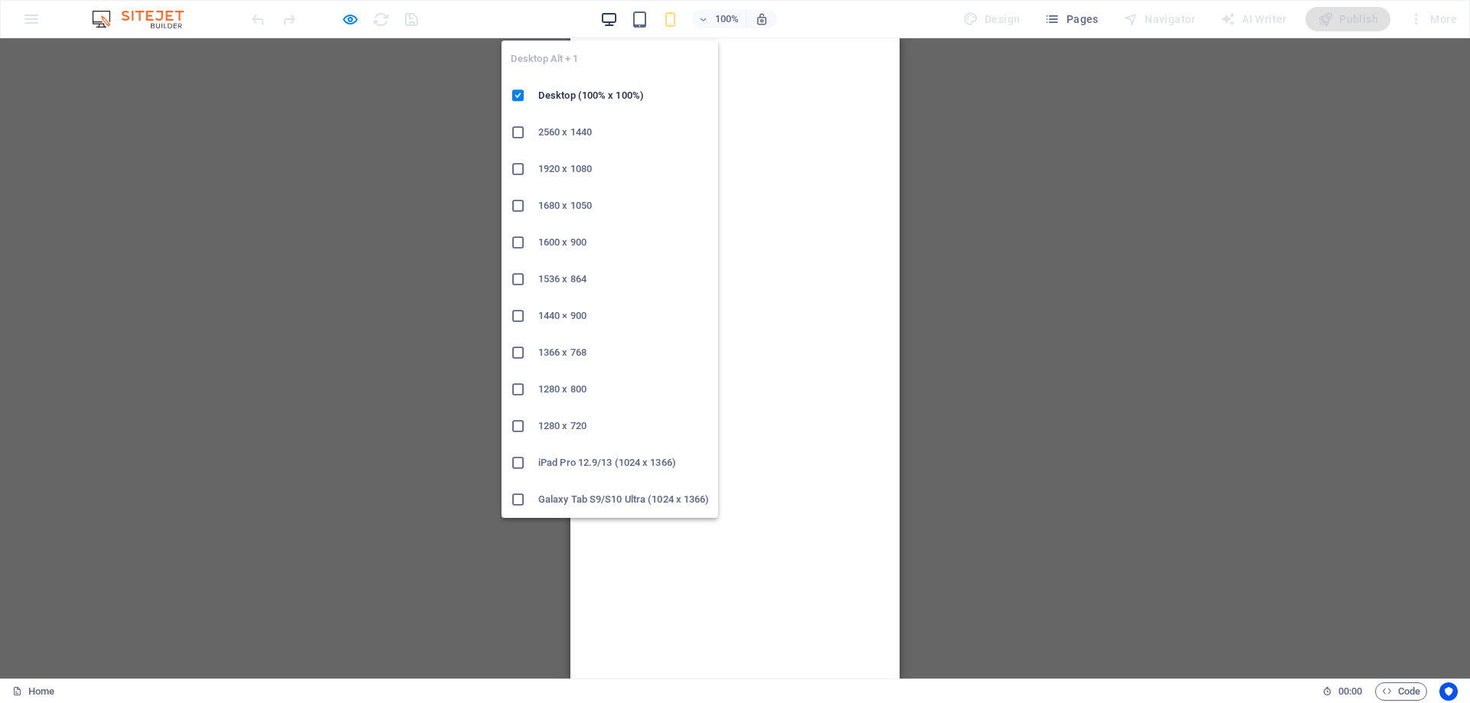
click at [615, 13] on icon "button" at bounding box center [609, 20] width 18 height 18
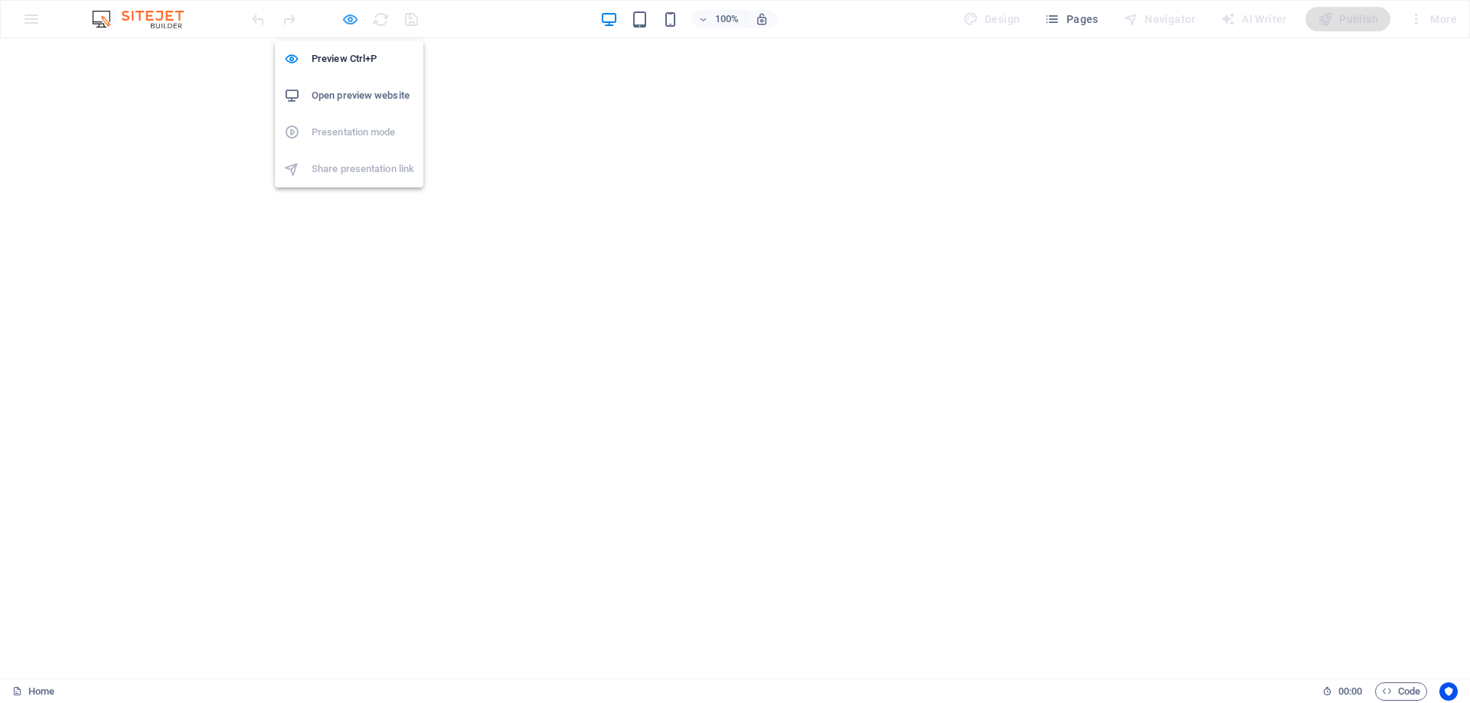
click at [348, 22] on icon "button" at bounding box center [350, 20] width 18 height 18
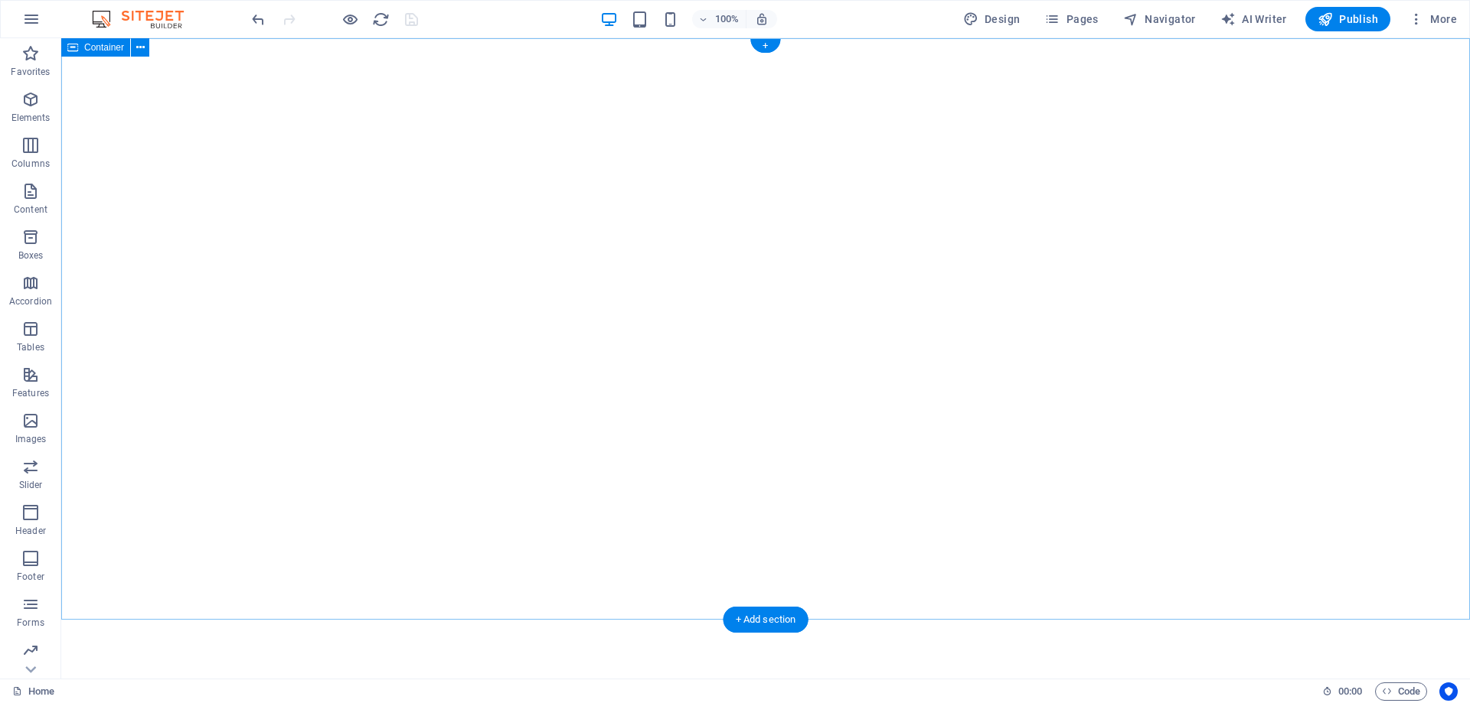
click at [1289, 193] on div "</div>" at bounding box center [765, 329] width 1408 height 582
click at [911, 443] on div "</div>" at bounding box center [765, 329] width 723 height 459
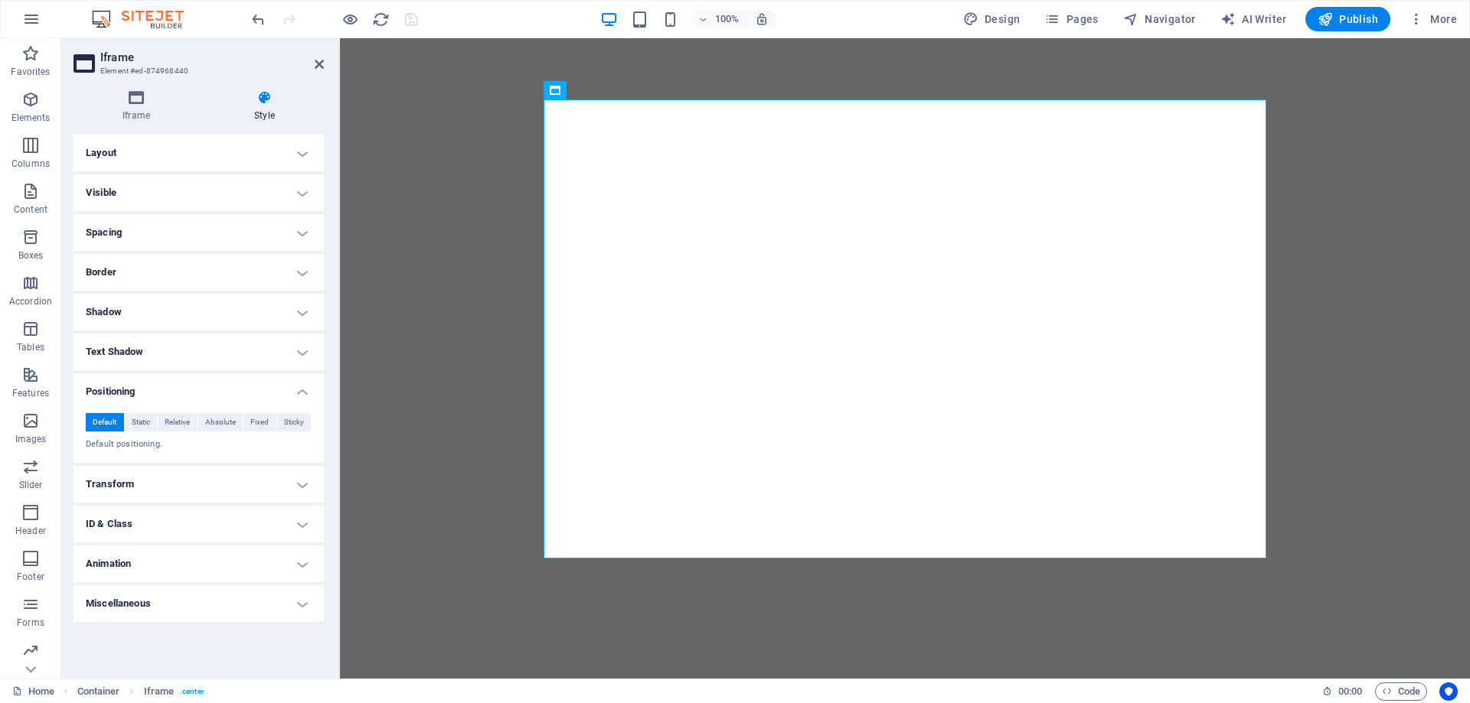
click at [122, 152] on h4 "Layout" at bounding box center [198, 153] width 250 height 37
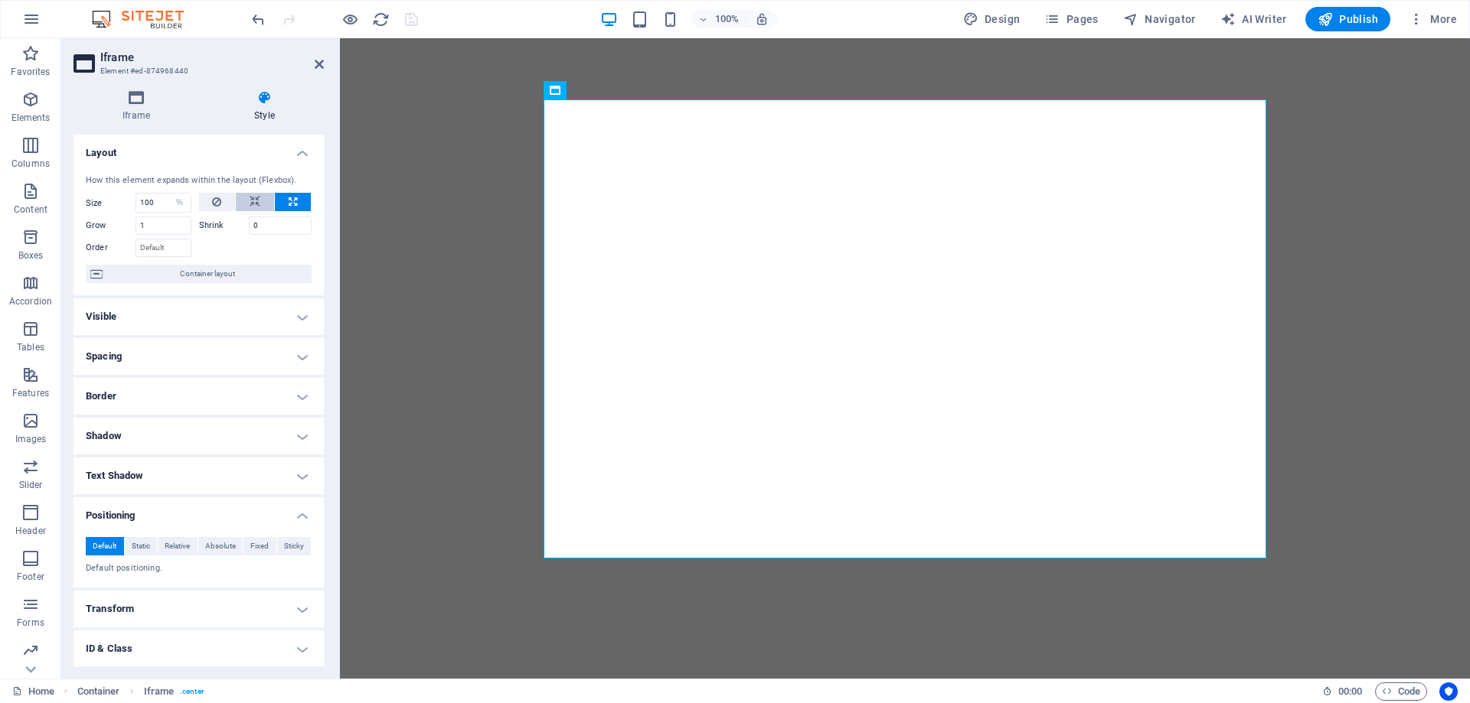
click at [255, 199] on icon at bounding box center [255, 202] width 11 height 18
select select "DISABLED_OPTION_VALUE"
click at [291, 200] on icon at bounding box center [293, 202] width 8 height 18
type input "100"
select select "%"
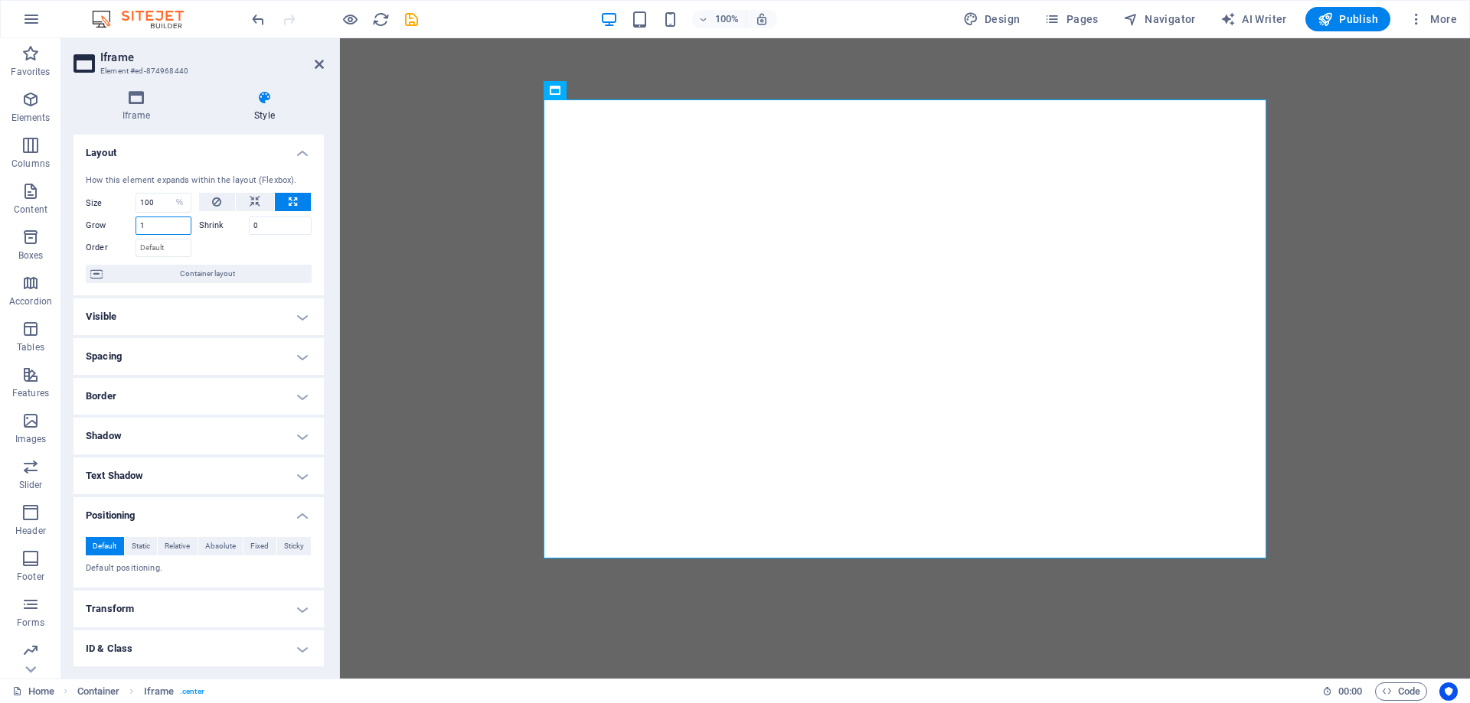
click at [158, 227] on input "1" at bounding box center [163, 226] width 56 height 18
click at [266, 227] on input "0" at bounding box center [281, 226] width 64 height 18
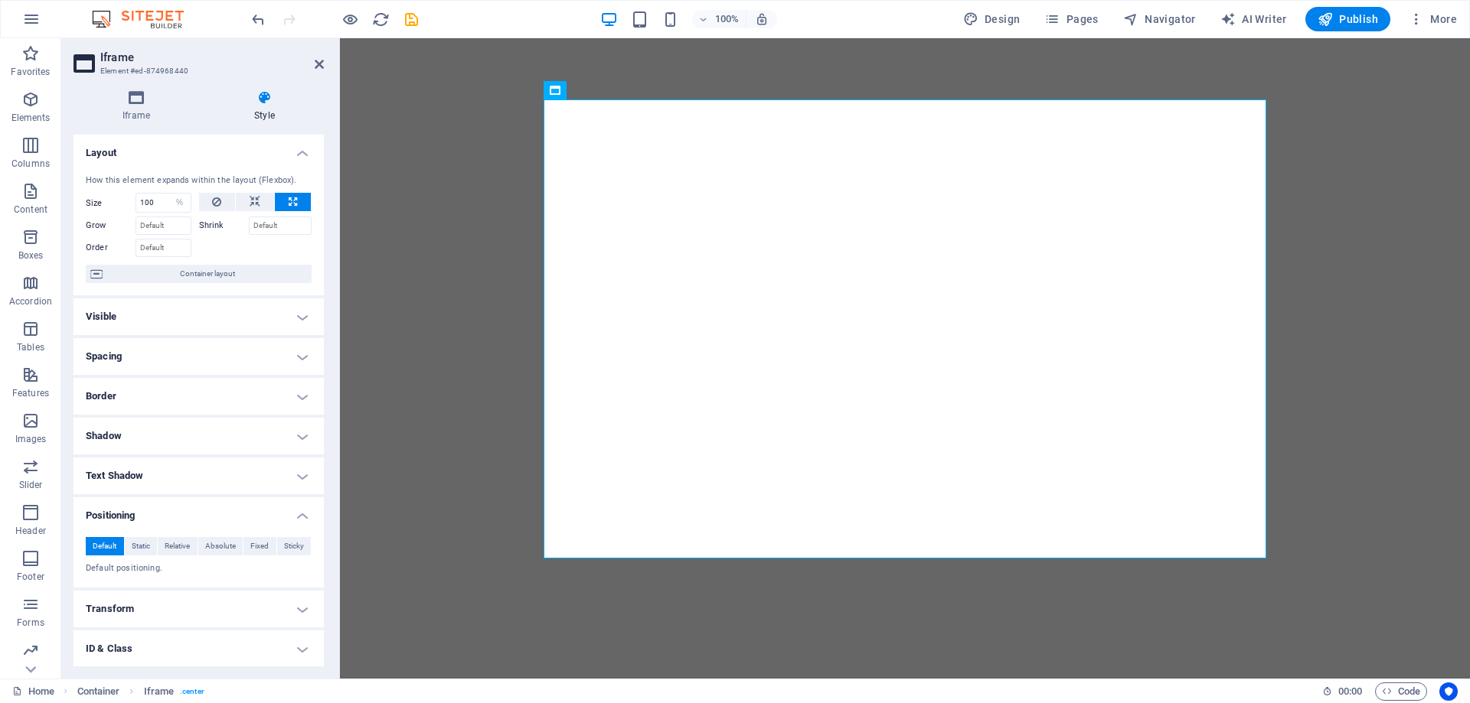
click at [248, 249] on div at bounding box center [255, 246] width 113 height 22
click at [456, 305] on div "</div>" at bounding box center [905, 329] width 1130 height 582
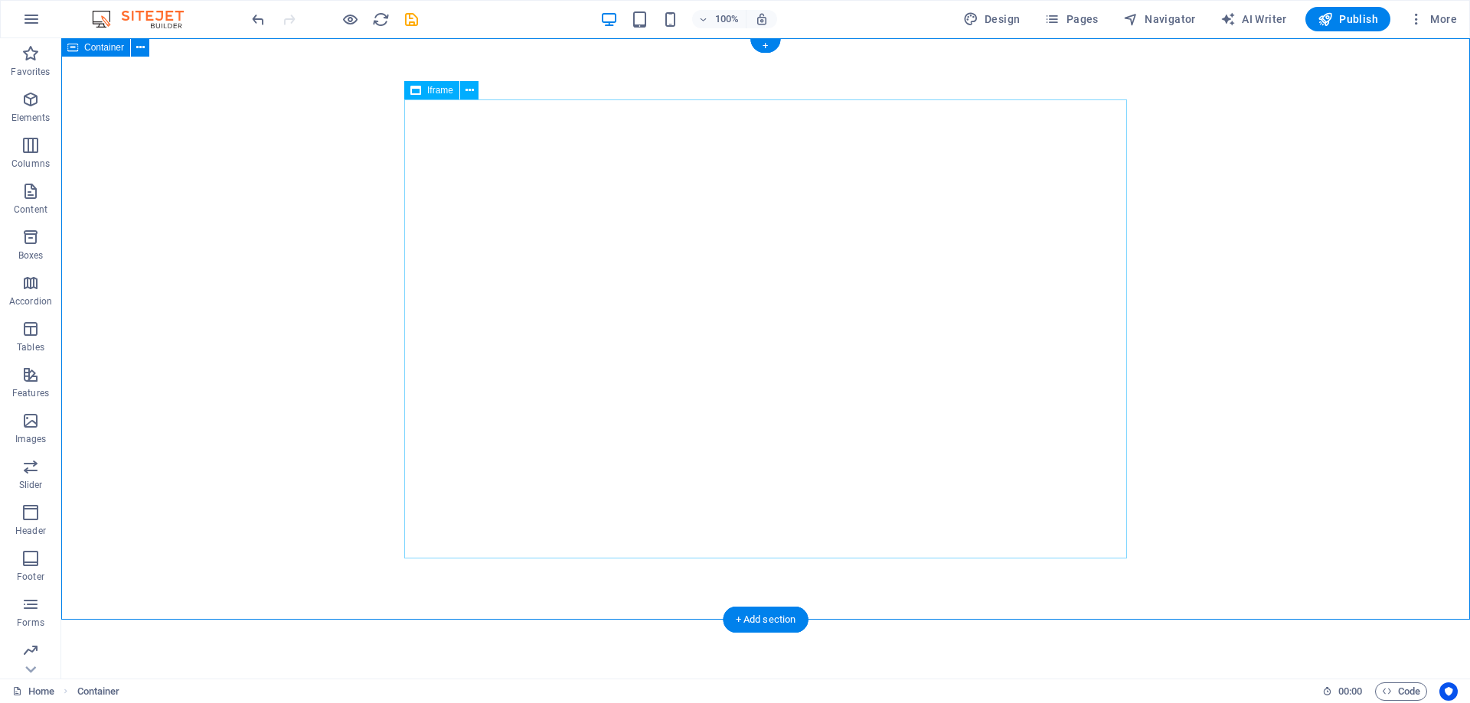
click at [834, 419] on div "</div>" at bounding box center [765, 329] width 723 height 459
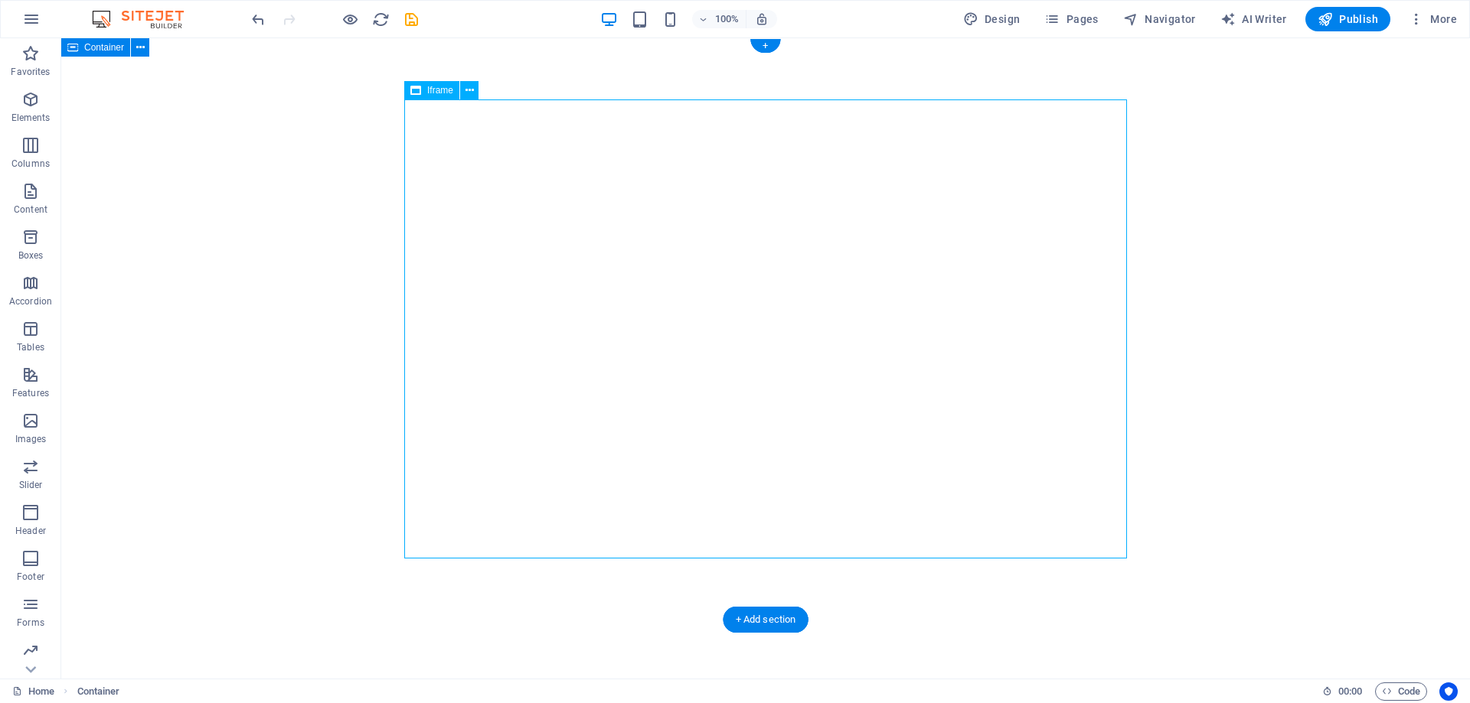
click at [834, 419] on div "</div>" at bounding box center [765, 329] width 723 height 459
select select "%"
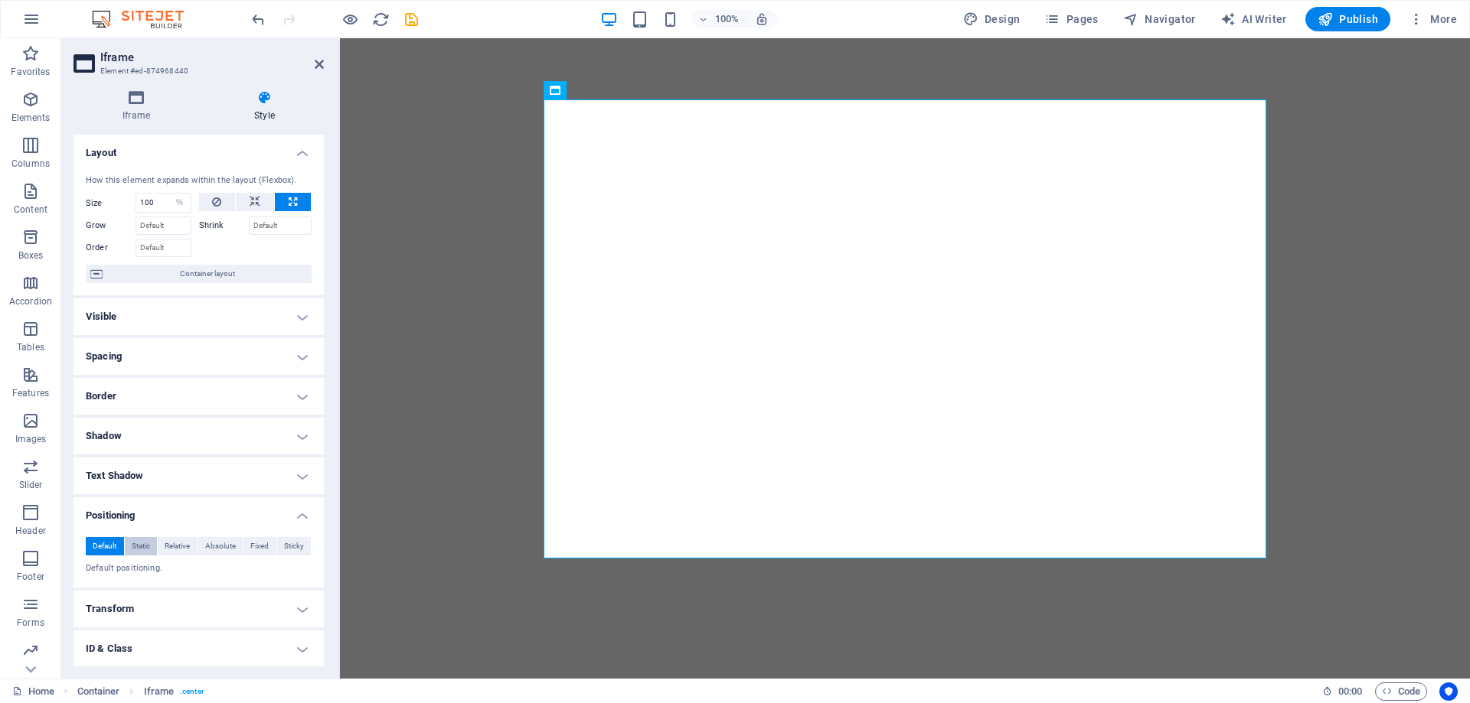
click at [144, 552] on span "Static" at bounding box center [141, 546] width 18 height 18
click at [181, 550] on span "Relative" at bounding box center [177, 546] width 25 height 18
click at [128, 625] on select "auto px rem % em" at bounding box center [122, 621] width 72 height 18
select select "px"
click at [136, 612] on select "auto px rem % em" at bounding box center [122, 621] width 72 height 18
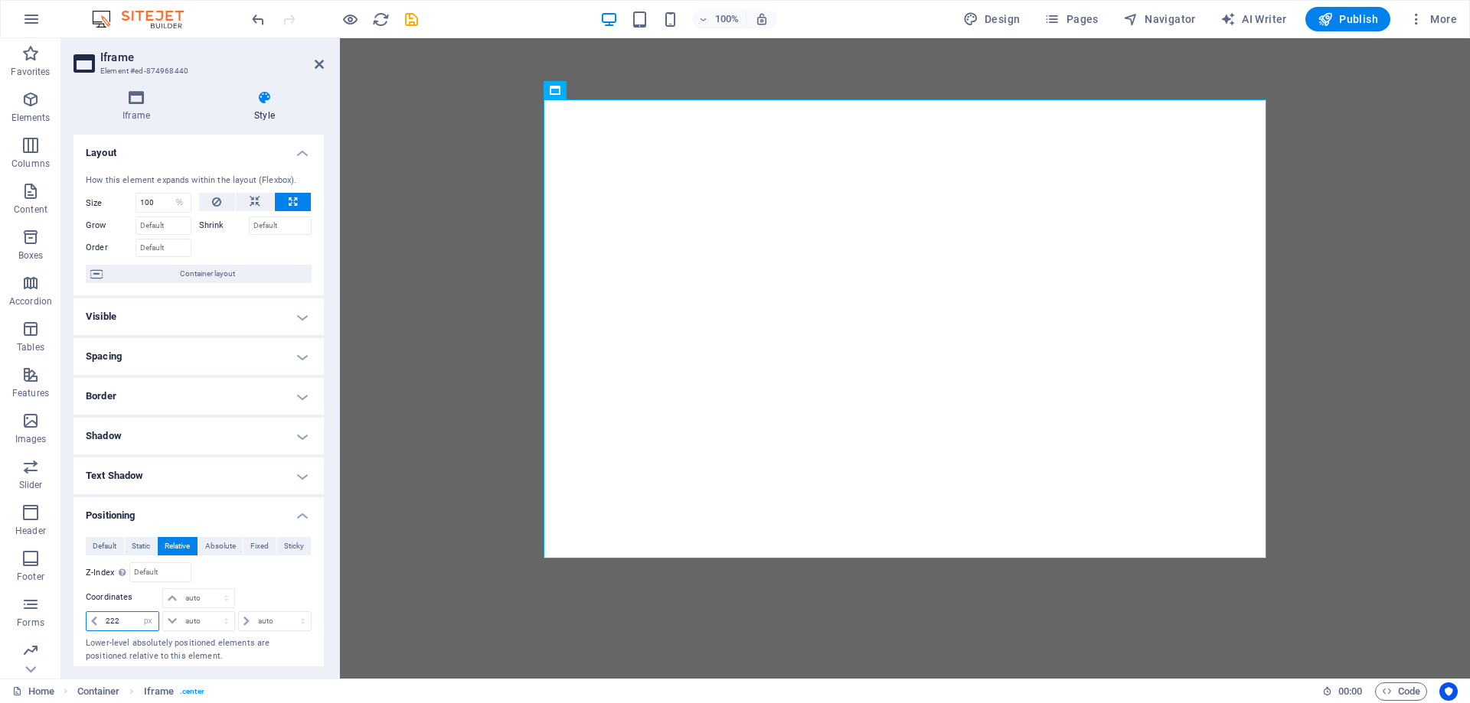
type input "222"
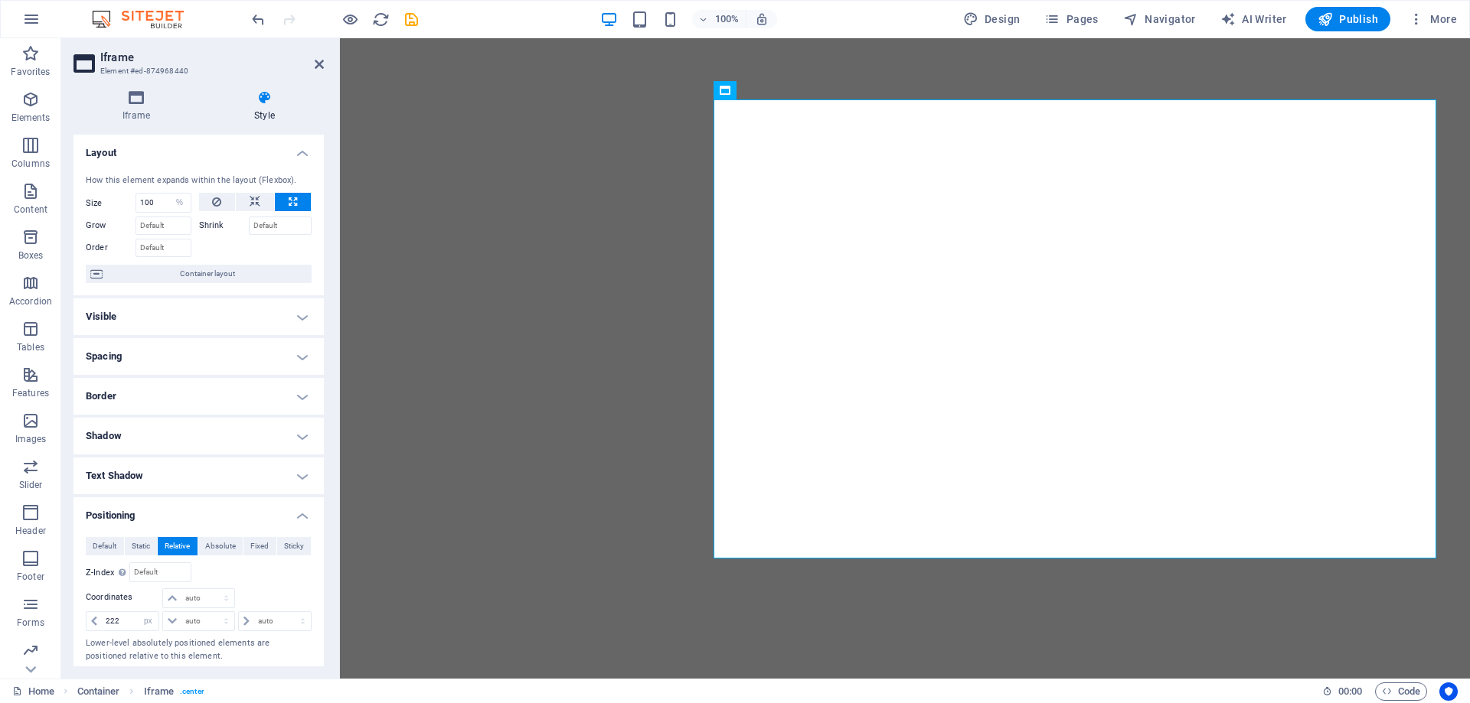
click at [276, 577] on div "Relative to body" at bounding box center [255, 573] width 113 height 20
drag, startPoint x: 127, startPoint y: 618, endPoint x: 84, endPoint y: 621, distance: 42.9
click at [84, 621] on div "Default Static Relative Absolute Fixed Sticky Z-Index Sets the order of the ele…" at bounding box center [198, 600] width 250 height 150
click at [132, 624] on input "number" at bounding box center [130, 621] width 57 height 18
click at [270, 622] on select "auto px rem % em" at bounding box center [275, 621] width 72 height 18
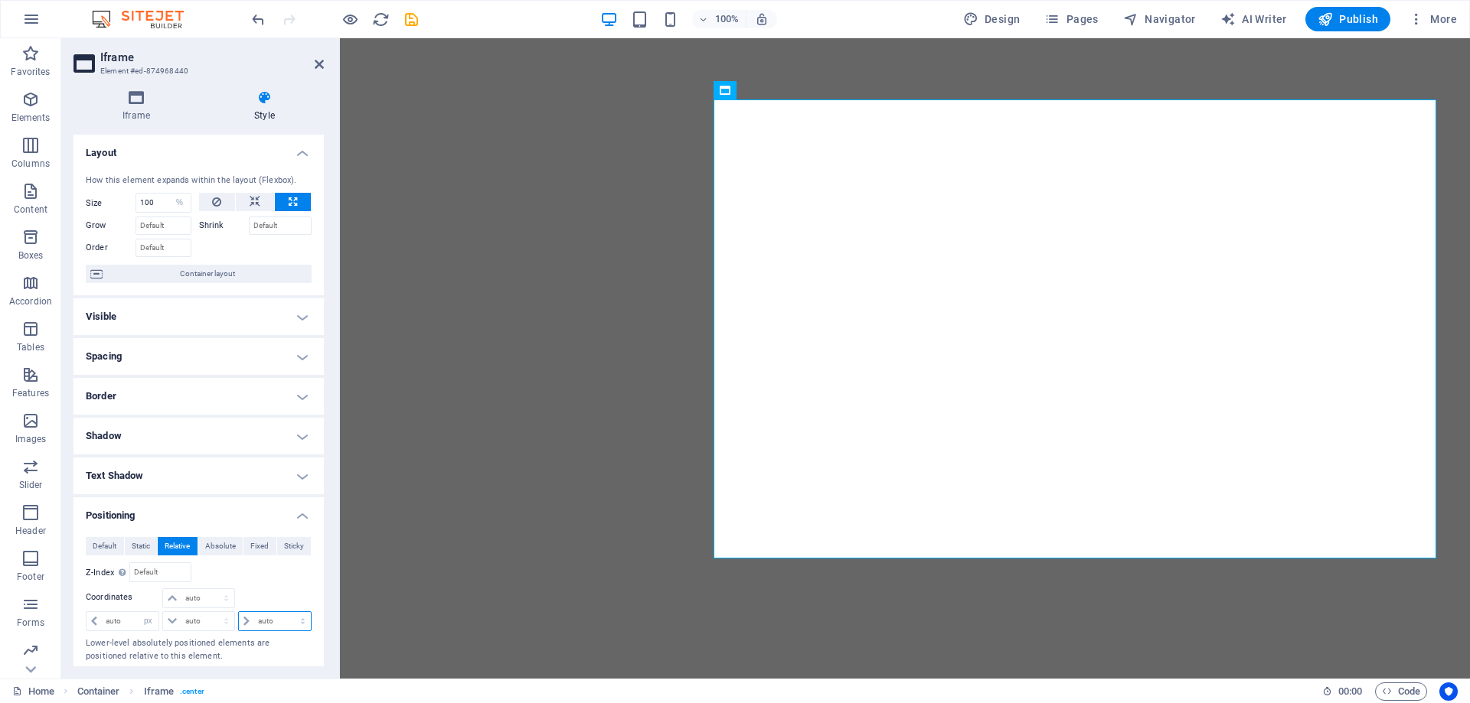
select select "px"
click at [286, 612] on select "auto px rem % em" at bounding box center [275, 621] width 72 height 18
click at [273, 595] on div at bounding box center [274, 599] width 75 height 21
click at [270, 618] on input "500" at bounding box center [282, 621] width 57 height 18
type input "5"
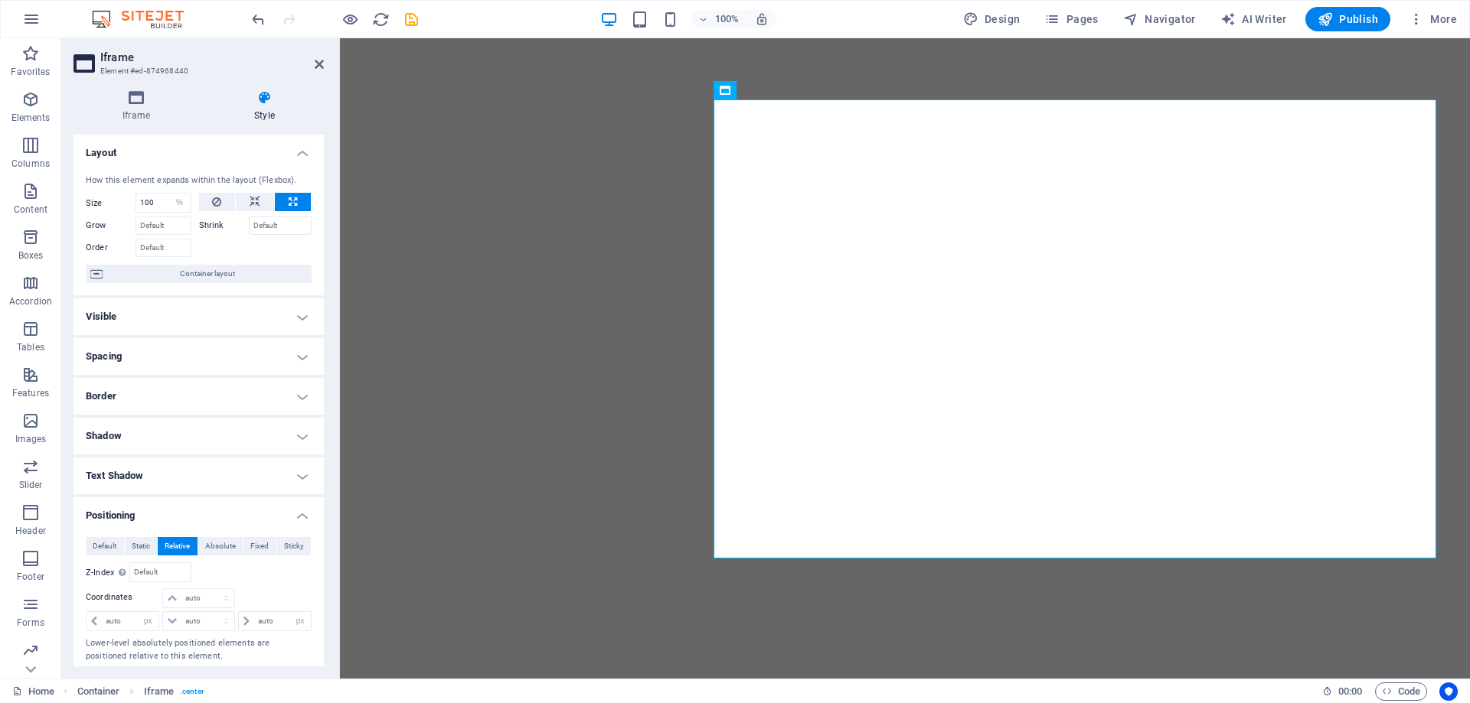
click at [266, 581] on div "Relative to body" at bounding box center [255, 573] width 113 height 20
click at [124, 621] on input "number" at bounding box center [130, 621] width 57 height 18
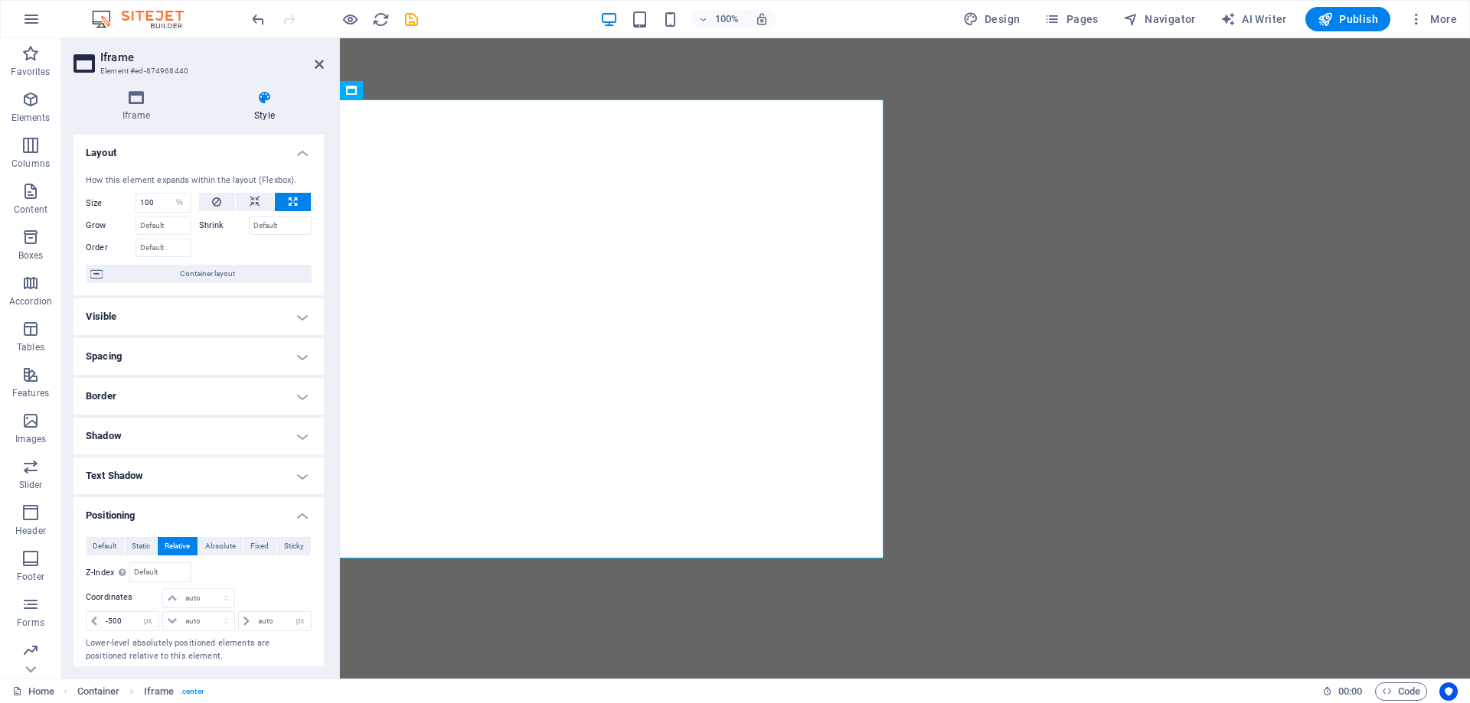
click at [275, 582] on div "Relative to body" at bounding box center [255, 573] width 113 height 20
click at [121, 619] on input "-500" at bounding box center [130, 621] width 57 height 18
drag, startPoint x: 123, startPoint y: 620, endPoint x: 108, endPoint y: 624, distance: 15.8
click at [108, 624] on input "-500" at bounding box center [130, 621] width 57 height 18
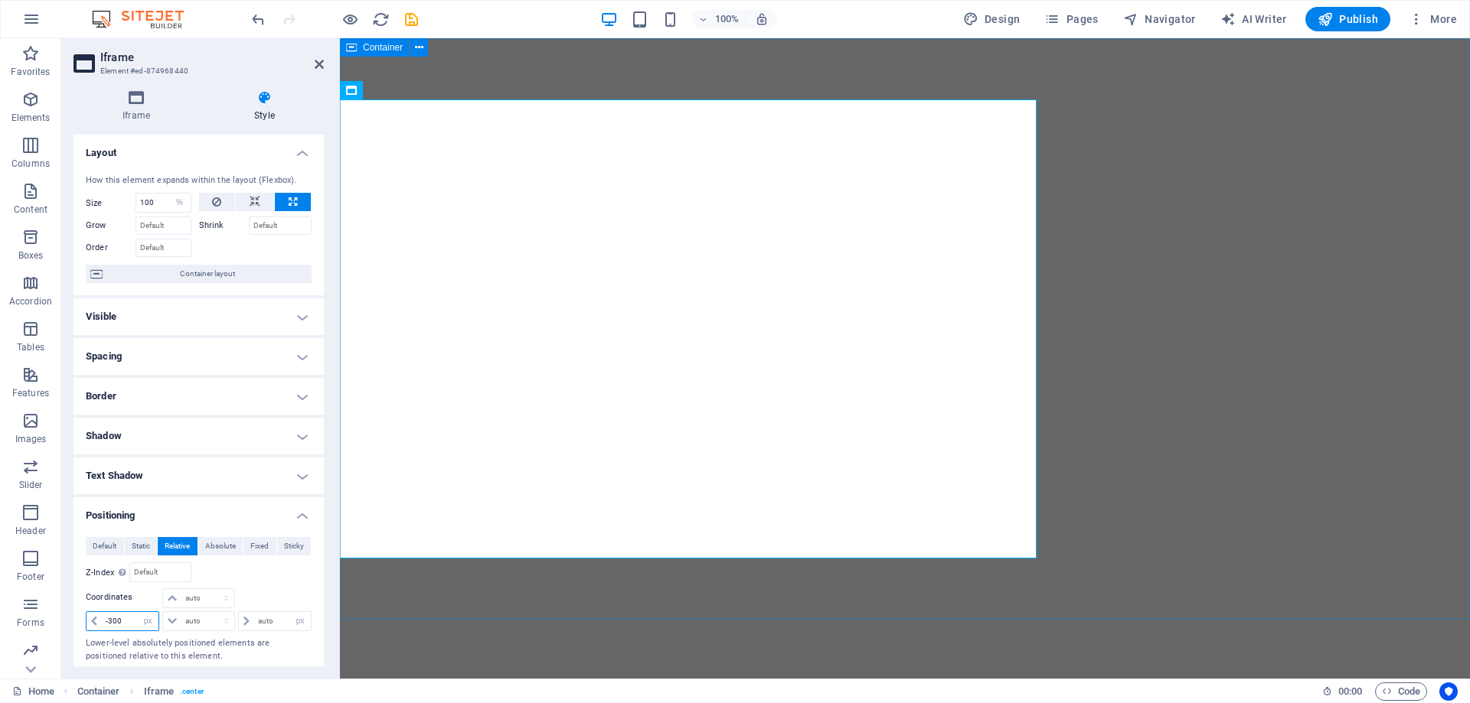
type input "-300"
click at [1327, 355] on div "</div>" at bounding box center [905, 329] width 1130 height 582
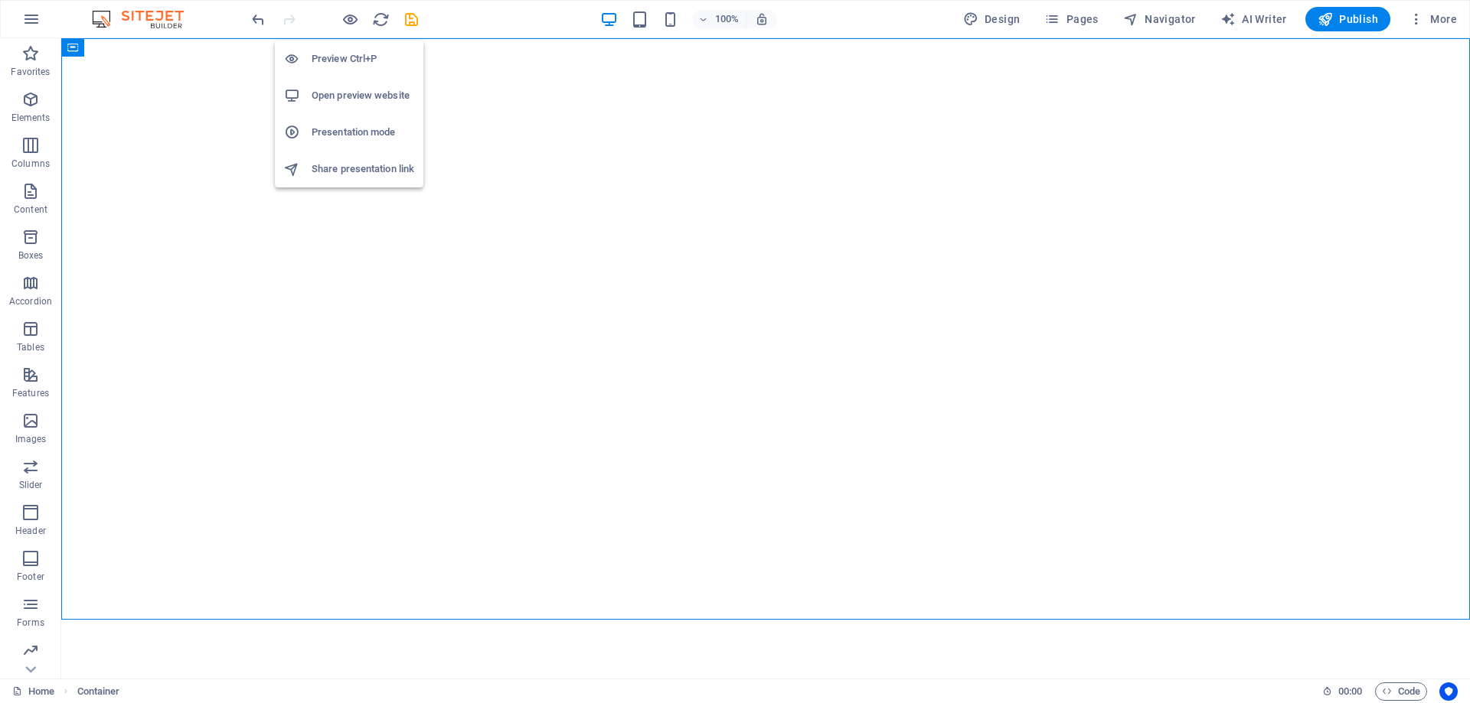
click at [350, 51] on h6 "Preview Ctrl+P" at bounding box center [363, 59] width 103 height 18
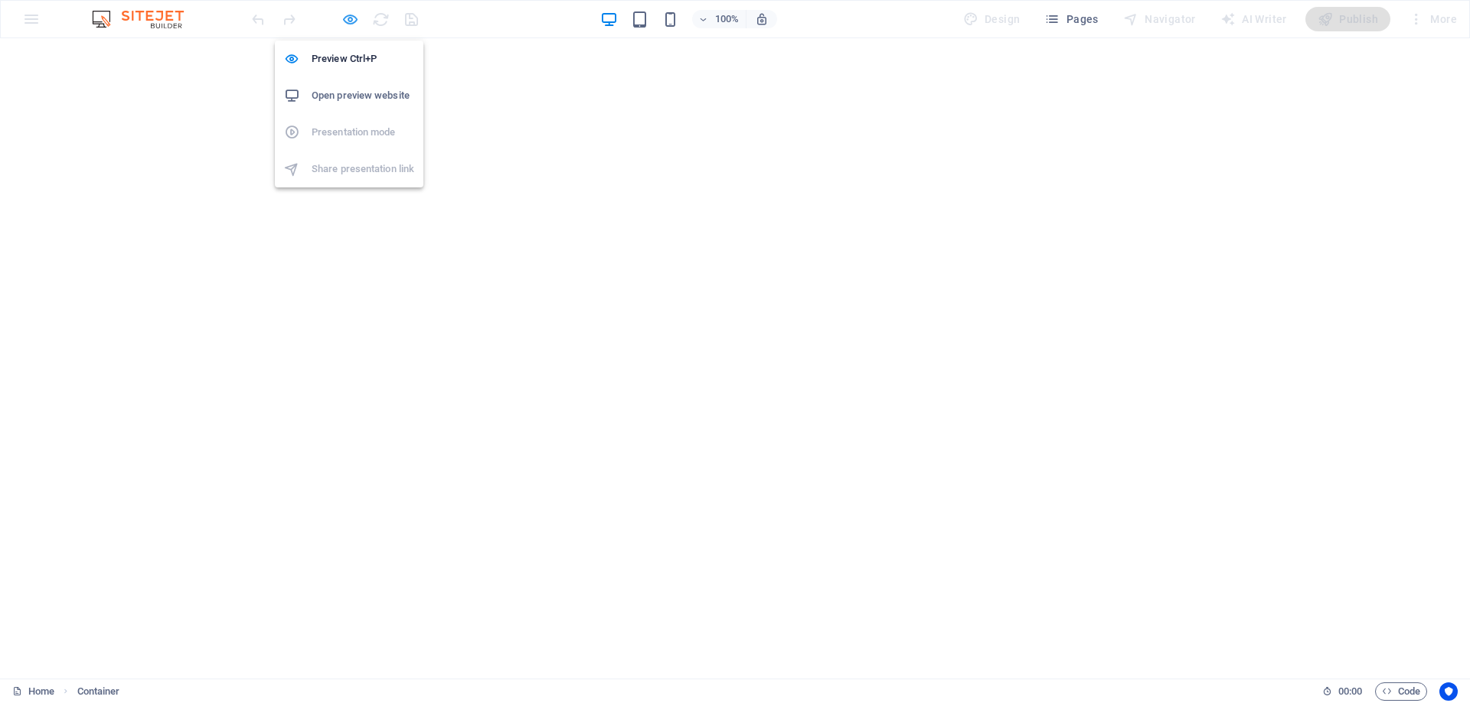
click at [351, 27] on icon "button" at bounding box center [350, 20] width 18 height 18
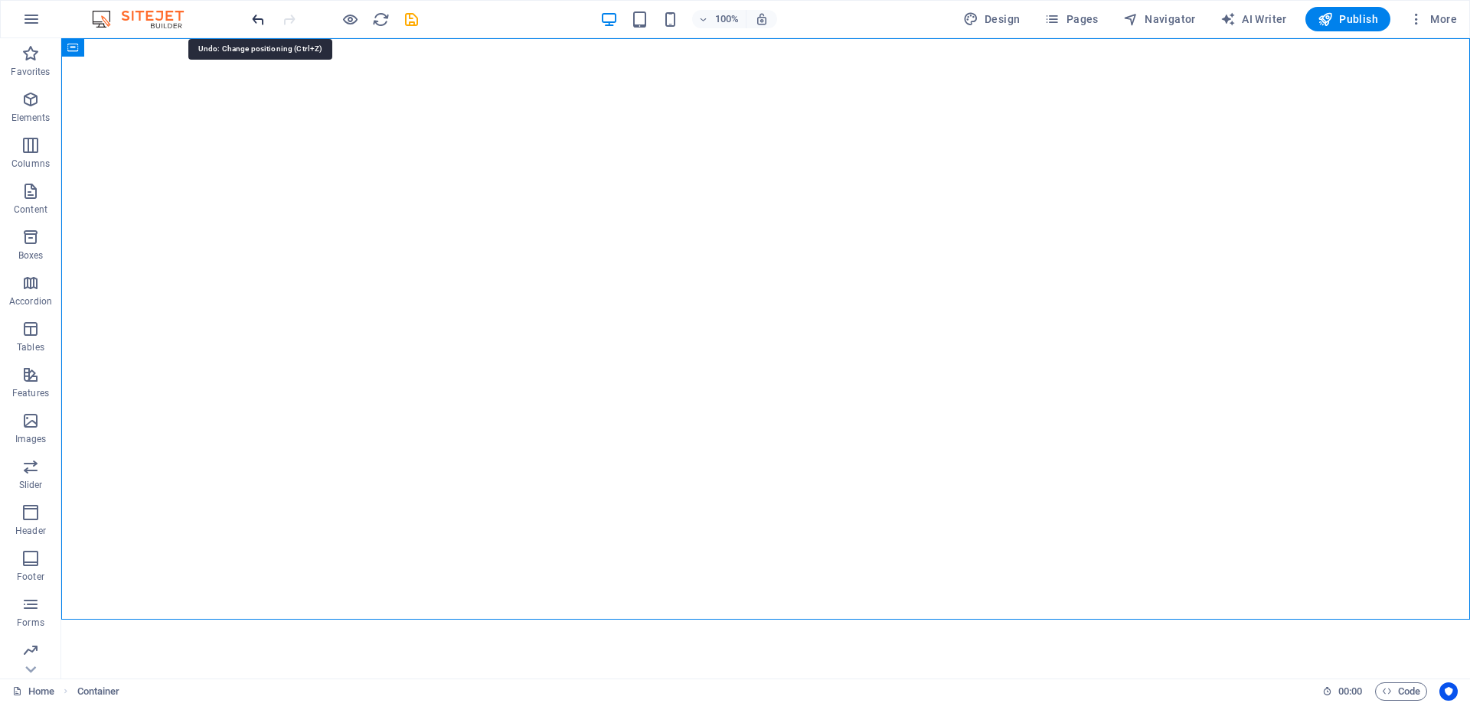
click at [255, 15] on icon "undo" at bounding box center [259, 20] width 18 height 18
click at [1404, 690] on span "Code" at bounding box center [1401, 692] width 38 height 18
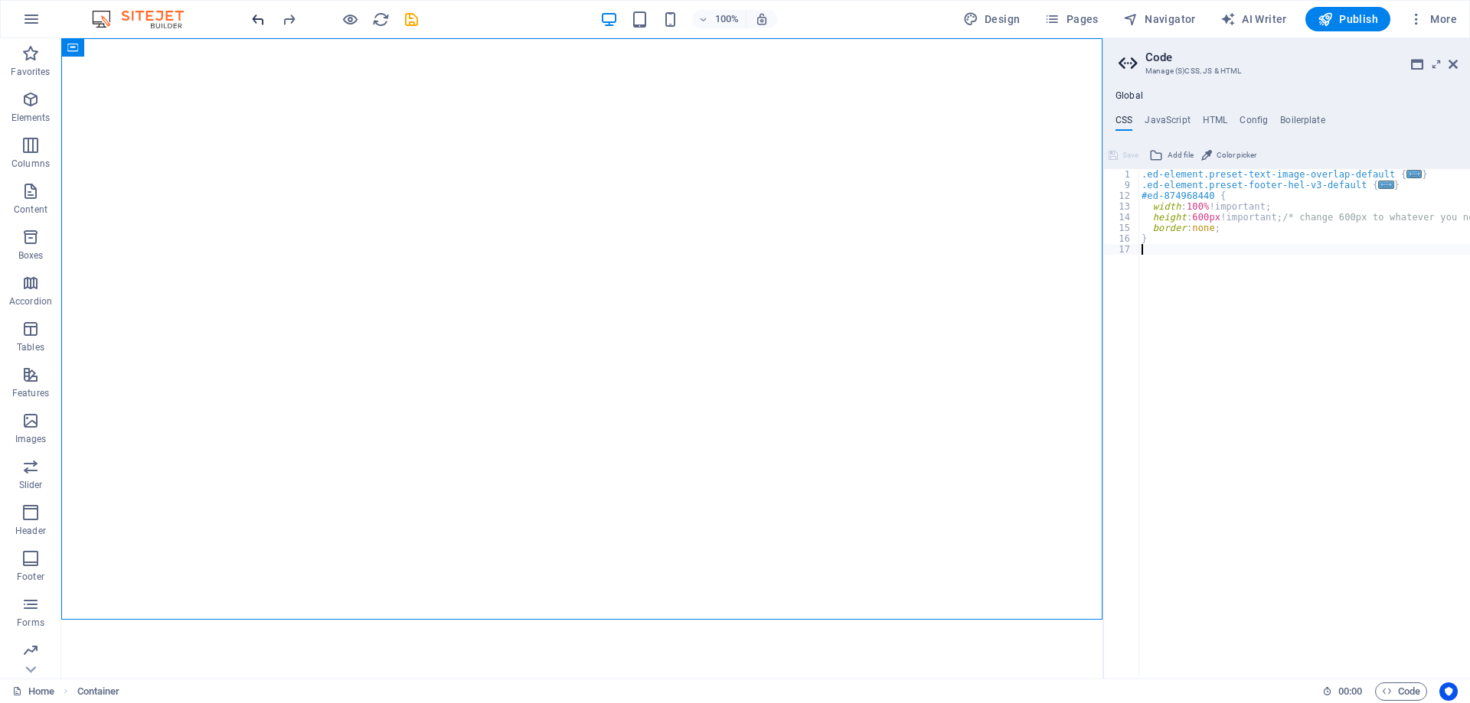
click at [253, 21] on icon "undo" at bounding box center [259, 20] width 18 height 18
click at [256, 19] on icon "undo" at bounding box center [259, 20] width 18 height 18
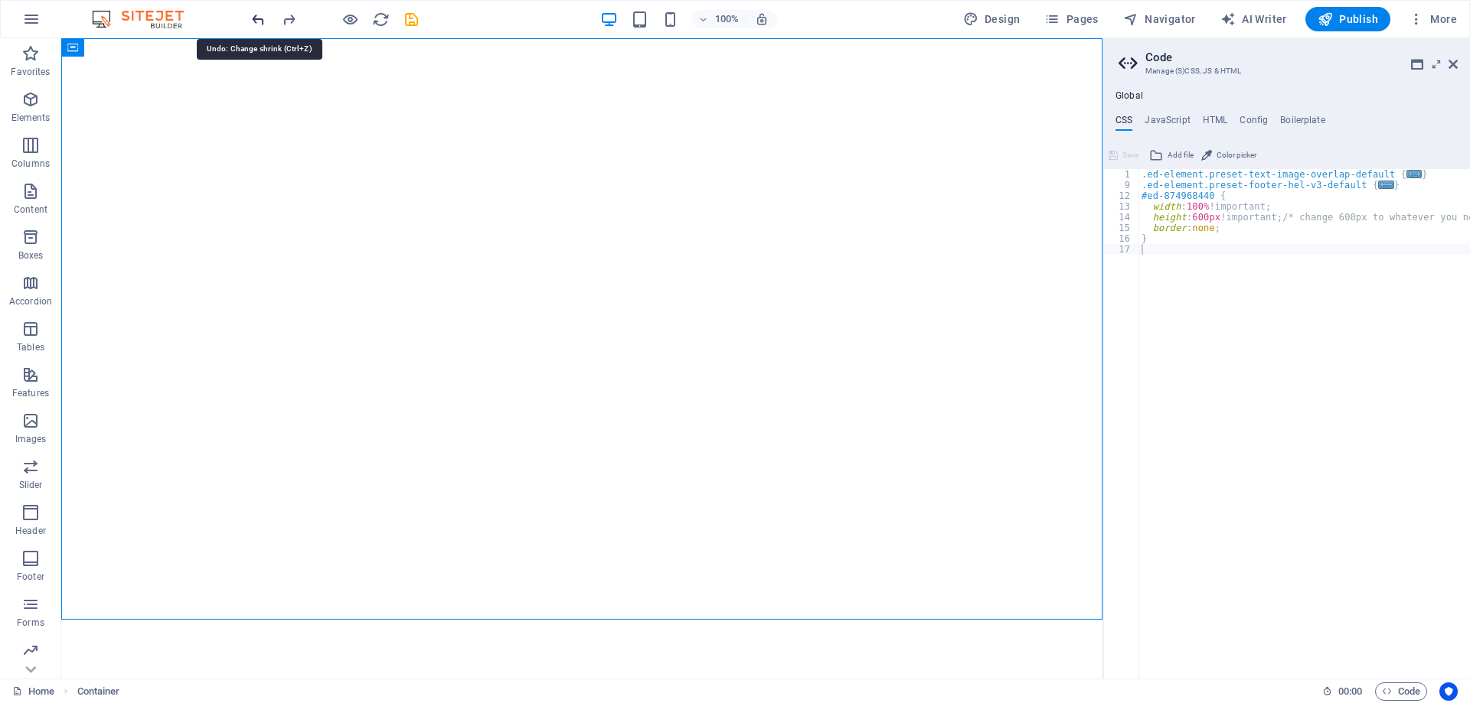
click at [256, 19] on icon "undo" at bounding box center [259, 20] width 18 height 18
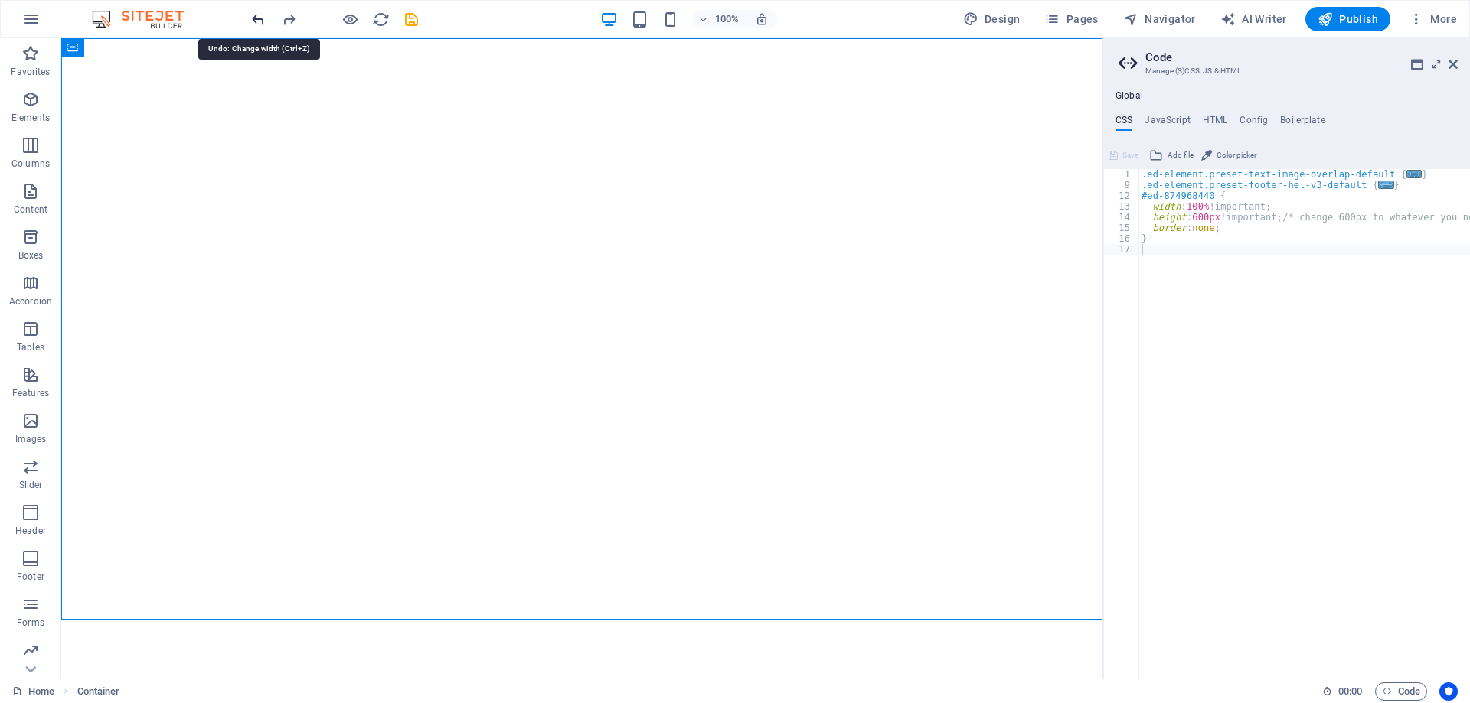
click at [256, 19] on icon "undo" at bounding box center [259, 20] width 18 height 18
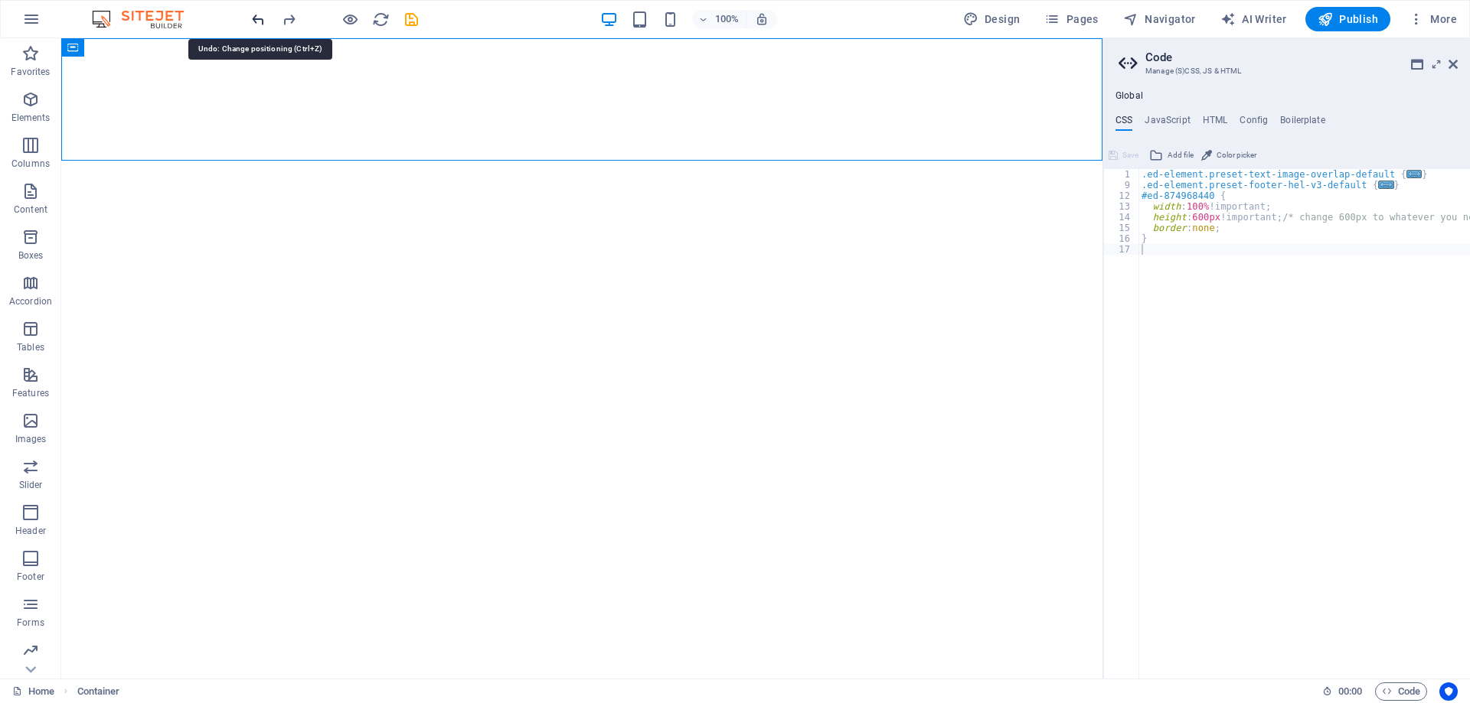
click at [256, 19] on icon "undo" at bounding box center [259, 20] width 18 height 18
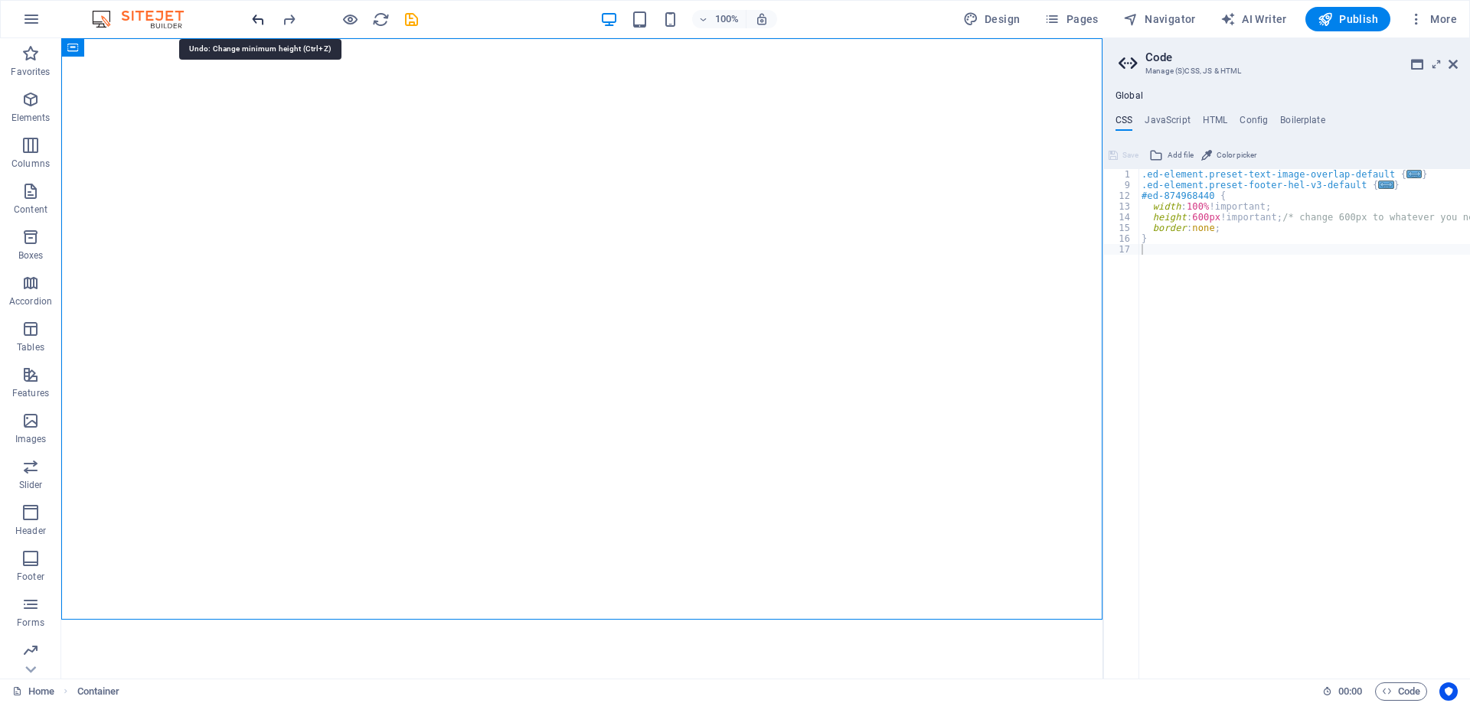
click at [257, 21] on icon "undo" at bounding box center [259, 20] width 18 height 18
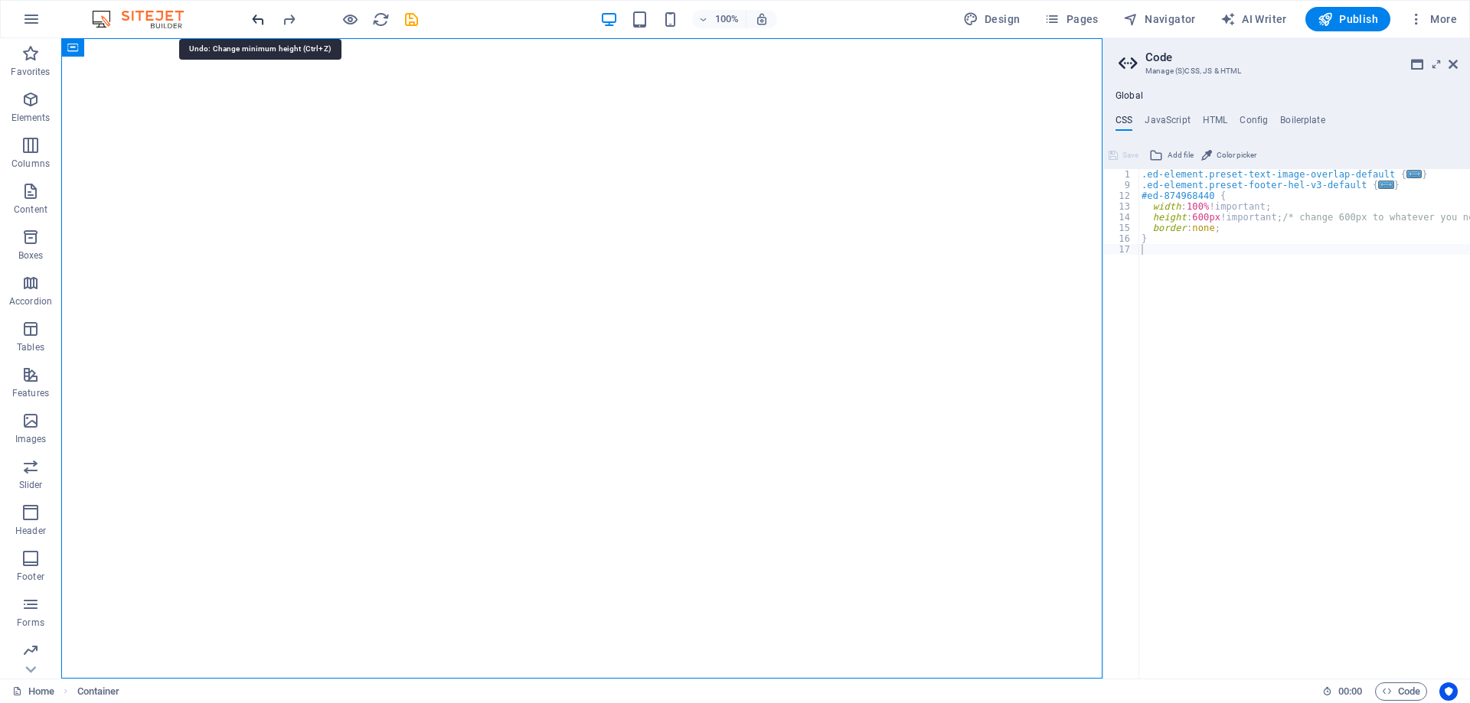
click at [257, 21] on icon "undo" at bounding box center [259, 20] width 18 height 18
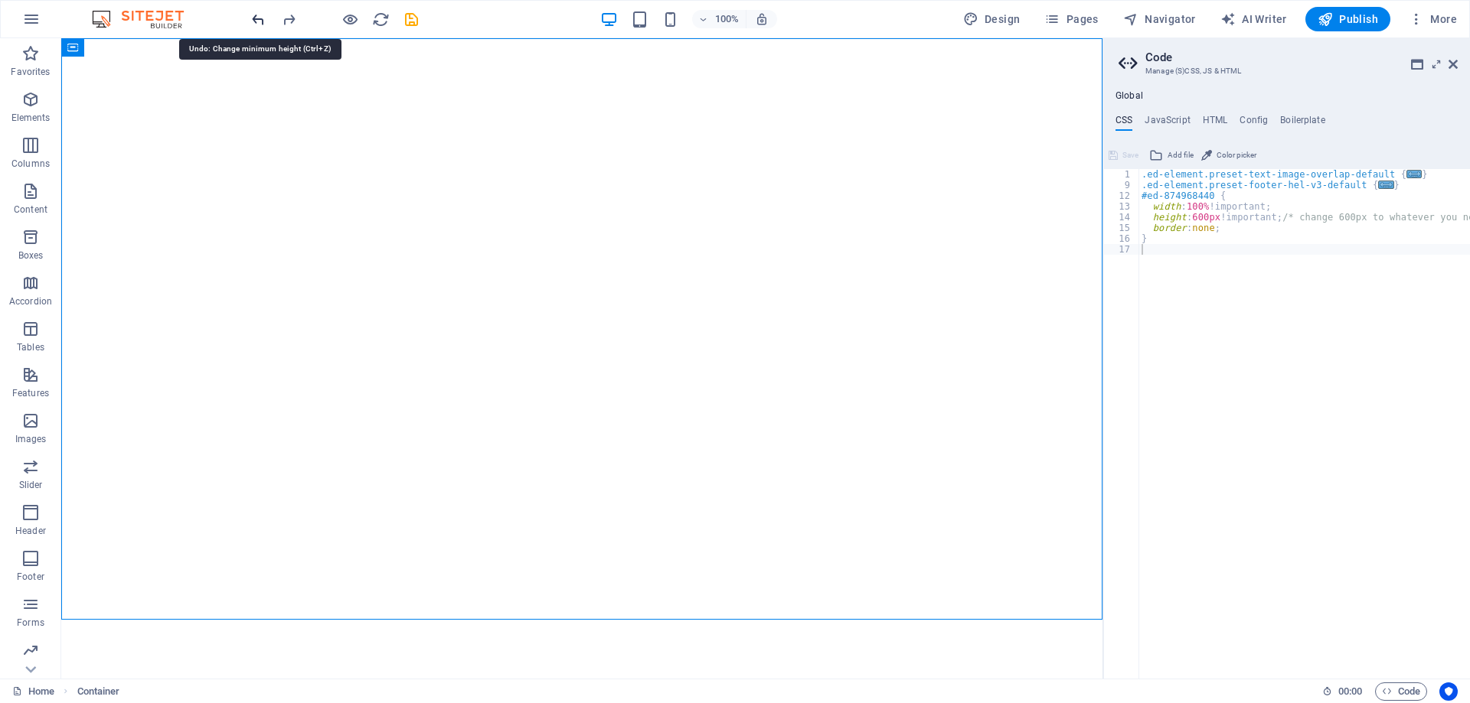
click at [257, 21] on icon "undo" at bounding box center [259, 20] width 18 height 18
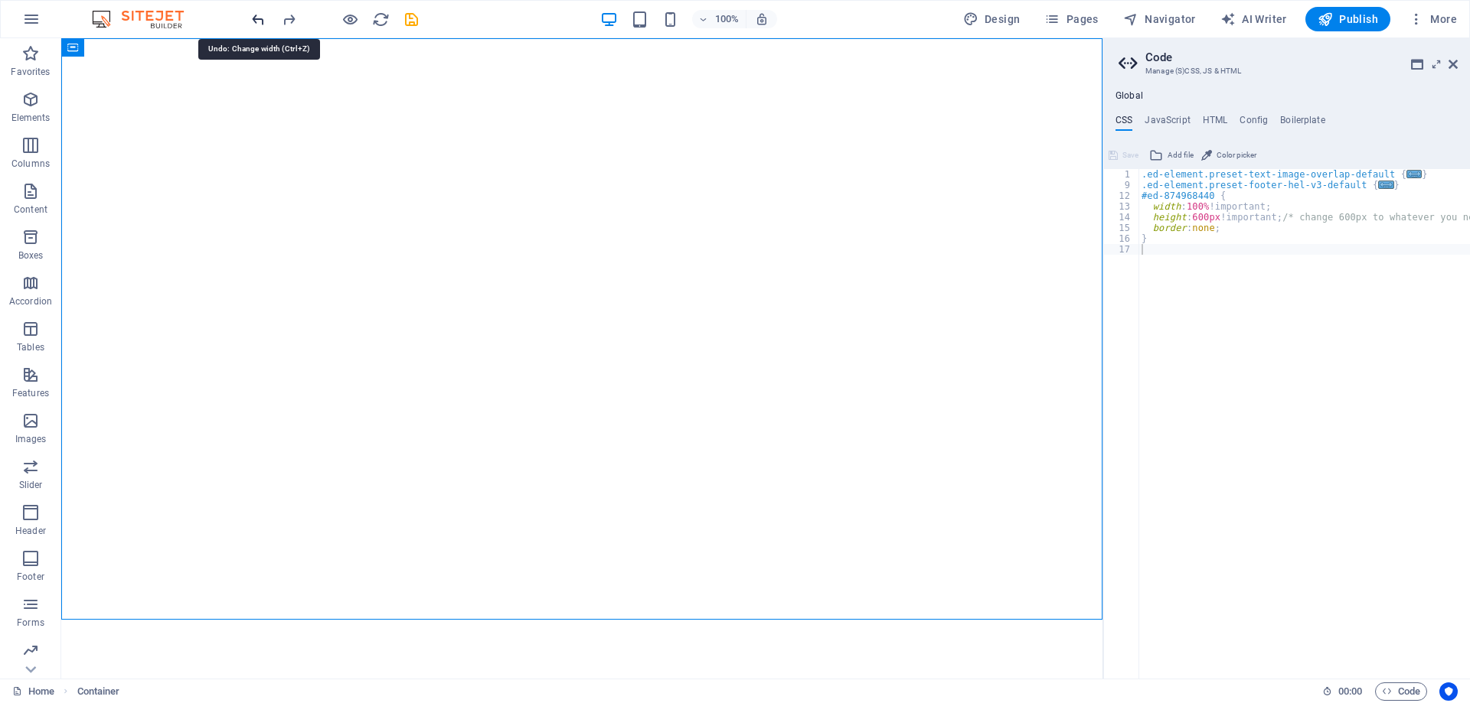
click at [257, 21] on icon "undo" at bounding box center [259, 20] width 18 height 18
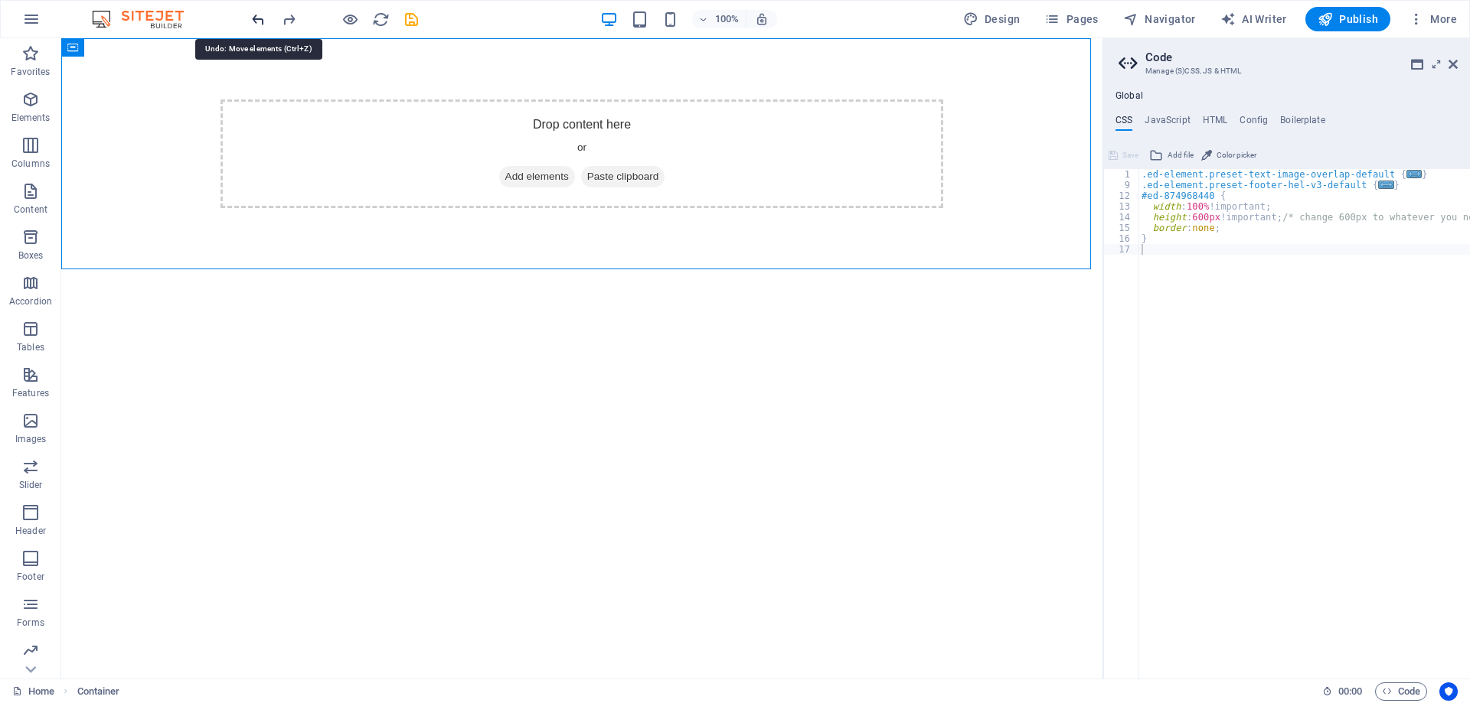
click at [257, 21] on icon "undo" at bounding box center [259, 20] width 18 height 18
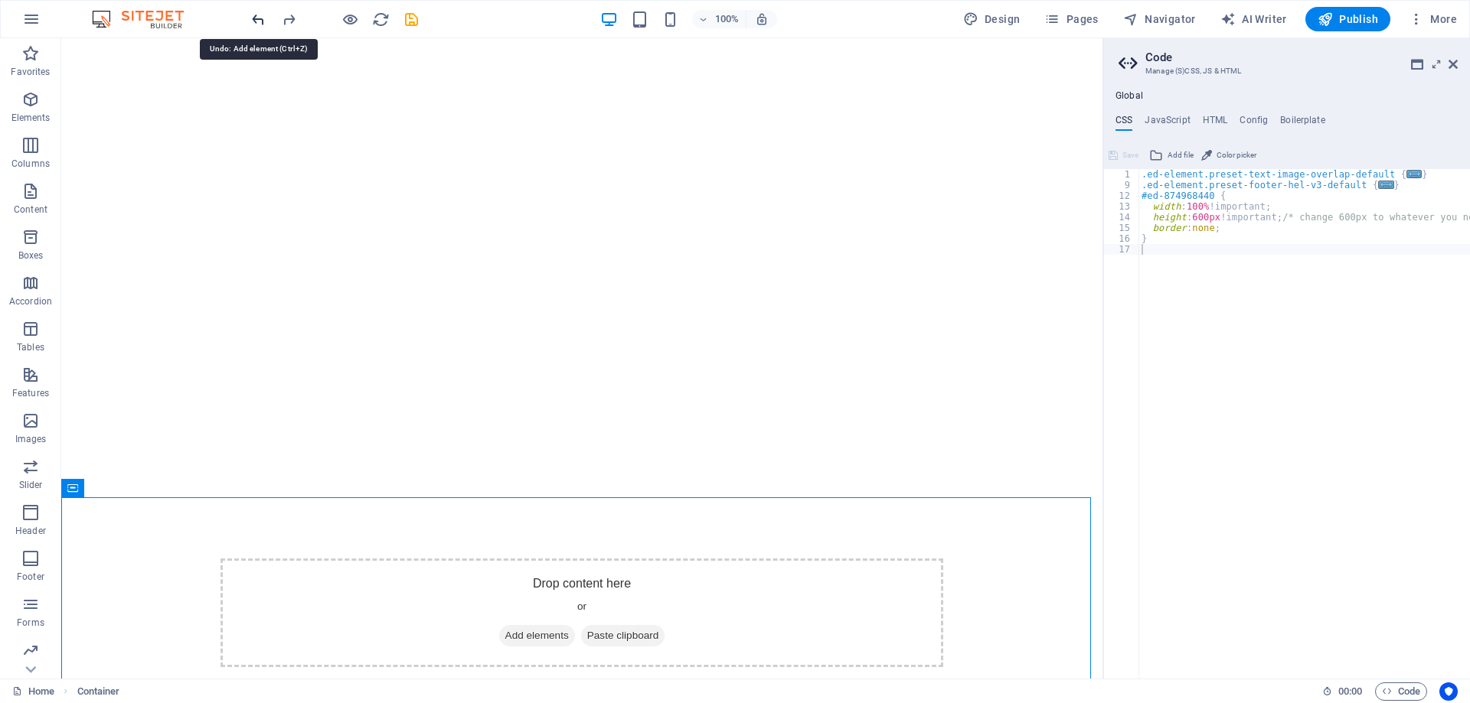
click at [257, 21] on icon "undo" at bounding box center [259, 20] width 18 height 18
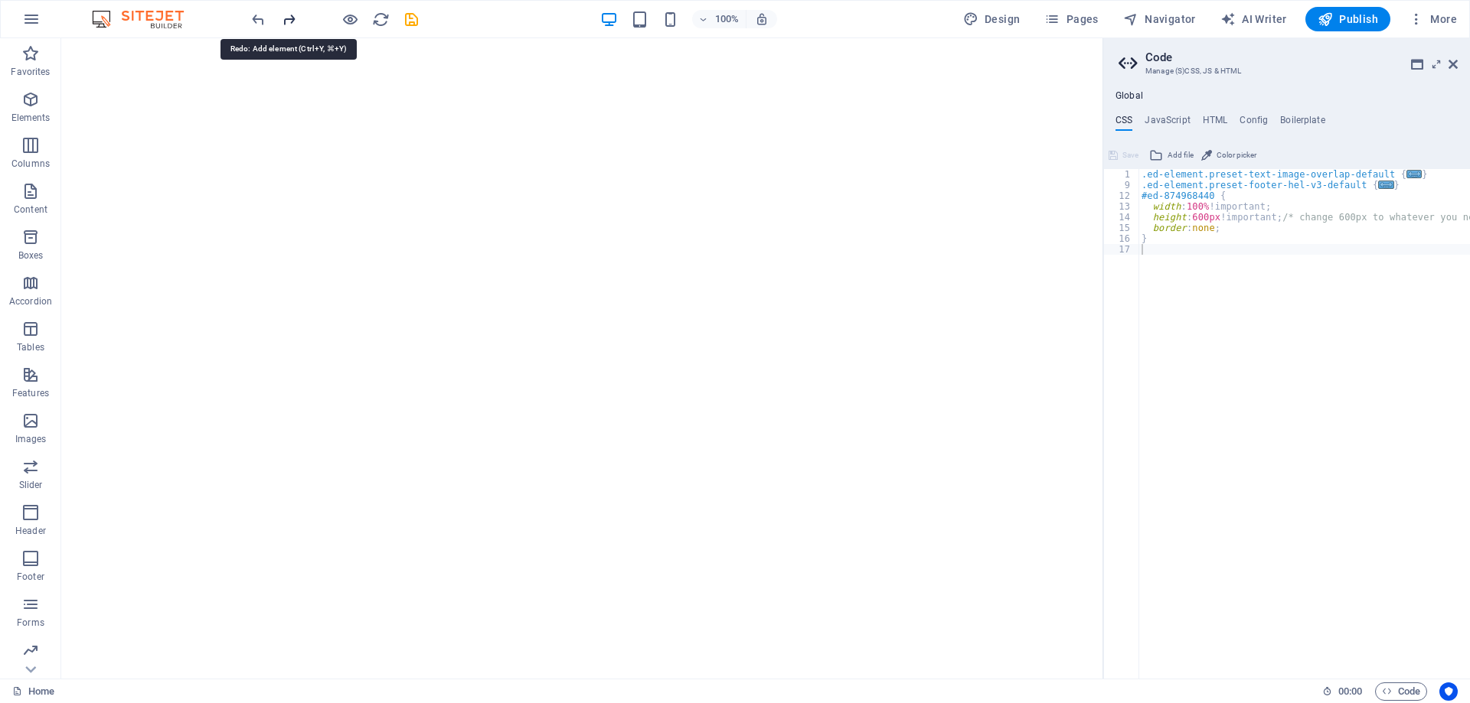
click at [285, 20] on icon "redo" at bounding box center [289, 20] width 18 height 18
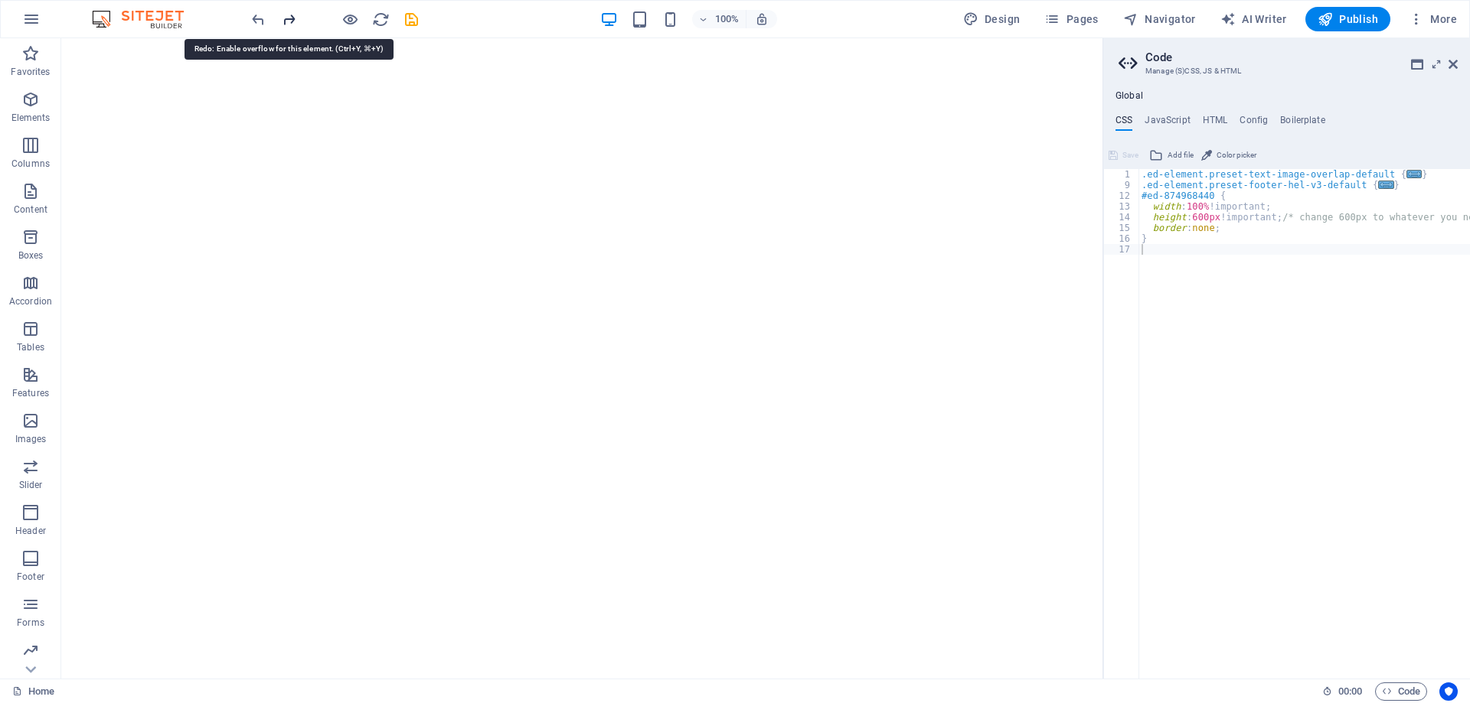
click at [294, 24] on icon "redo" at bounding box center [289, 20] width 18 height 18
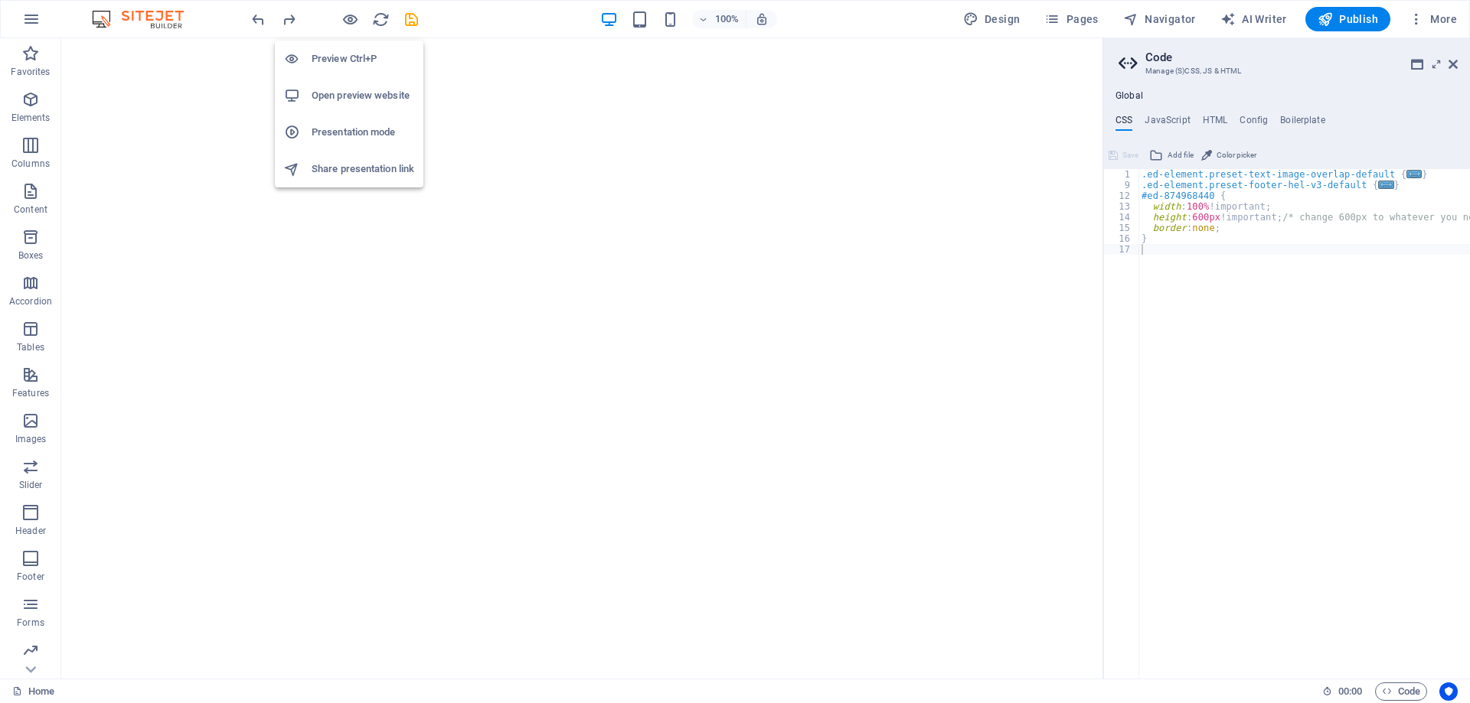
click at [348, 51] on h6 "Preview Ctrl+P" at bounding box center [363, 59] width 103 height 18
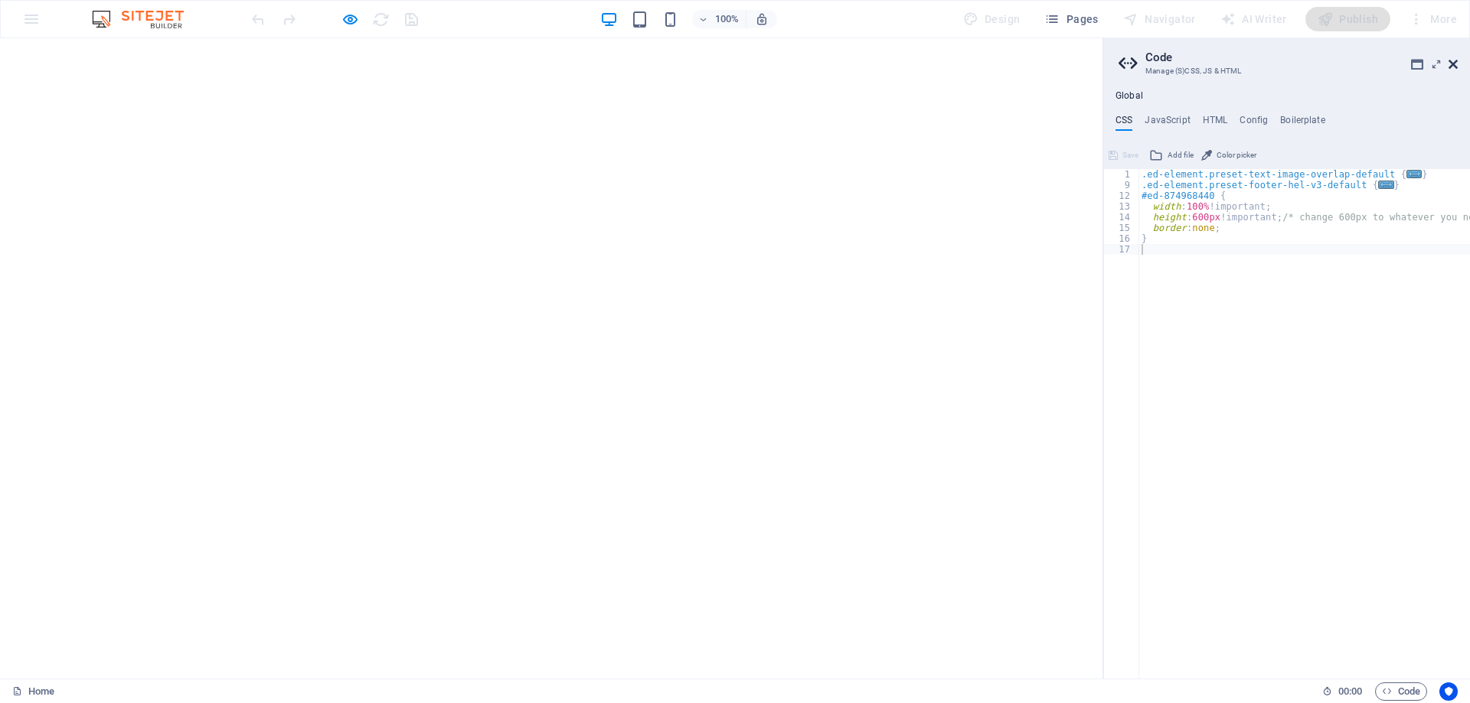
click at [1457, 63] on icon at bounding box center [1452, 64] width 9 height 12
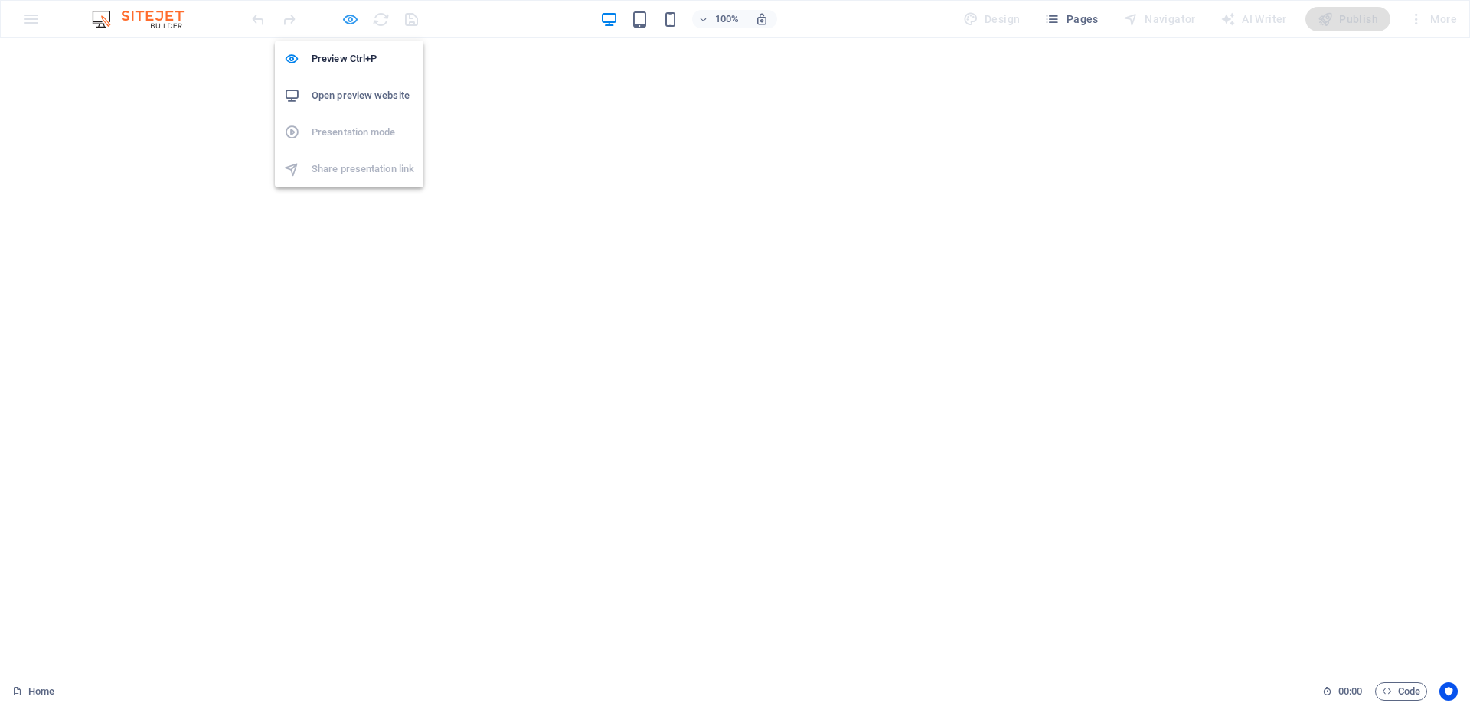
click at [352, 24] on icon "button" at bounding box center [350, 20] width 18 height 18
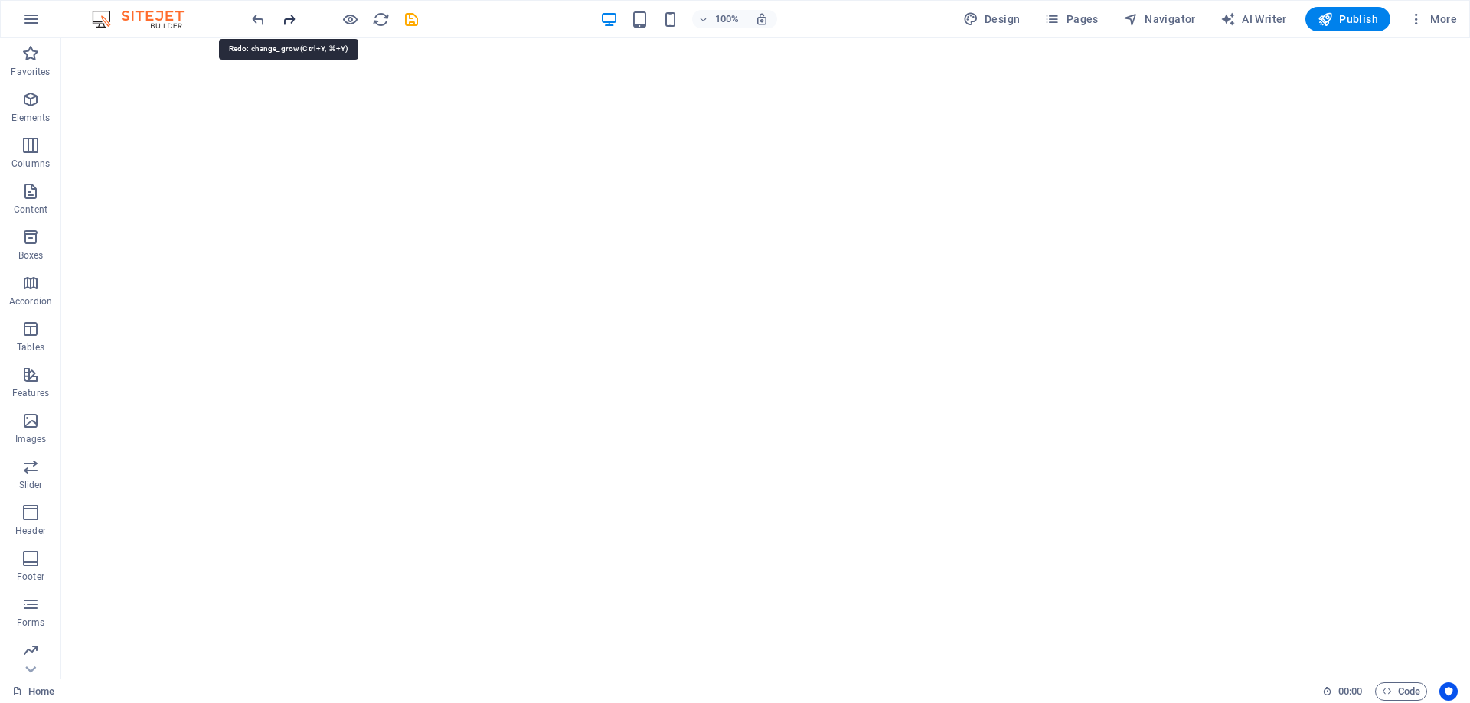
click at [286, 19] on icon "redo" at bounding box center [289, 20] width 18 height 18
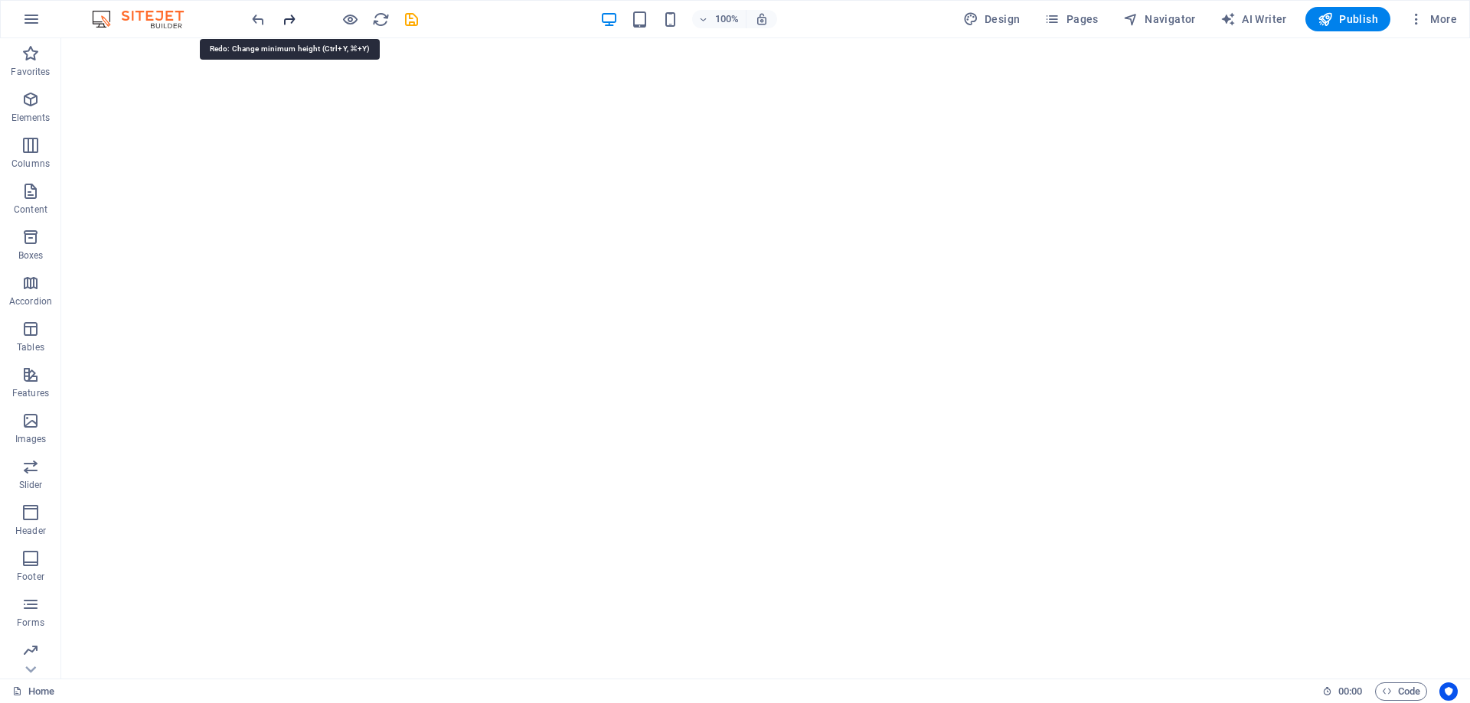
click at [286, 19] on icon "redo" at bounding box center [289, 20] width 18 height 18
click at [378, 18] on icon "reload" at bounding box center [381, 20] width 18 height 18
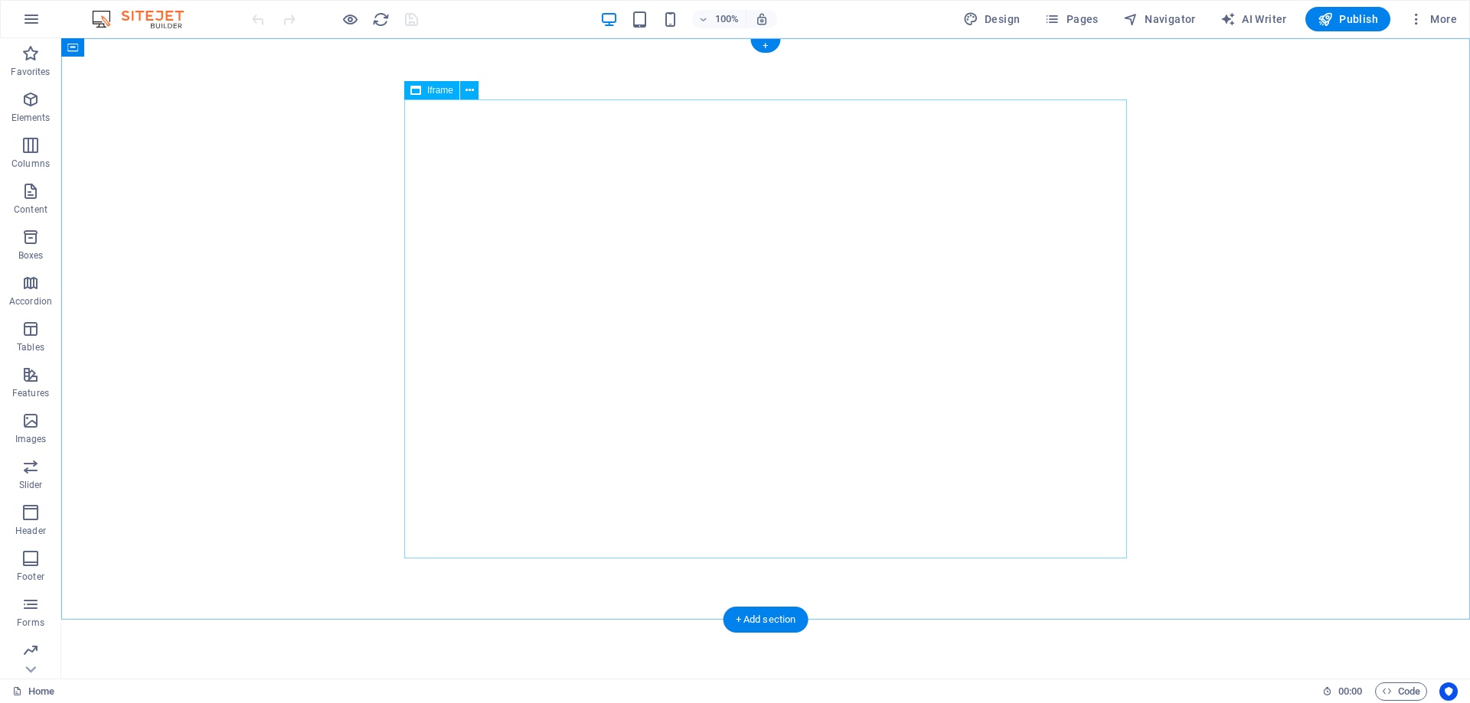
click at [581, 160] on div "</div>" at bounding box center [765, 118] width 1396 height 149
select select "%"
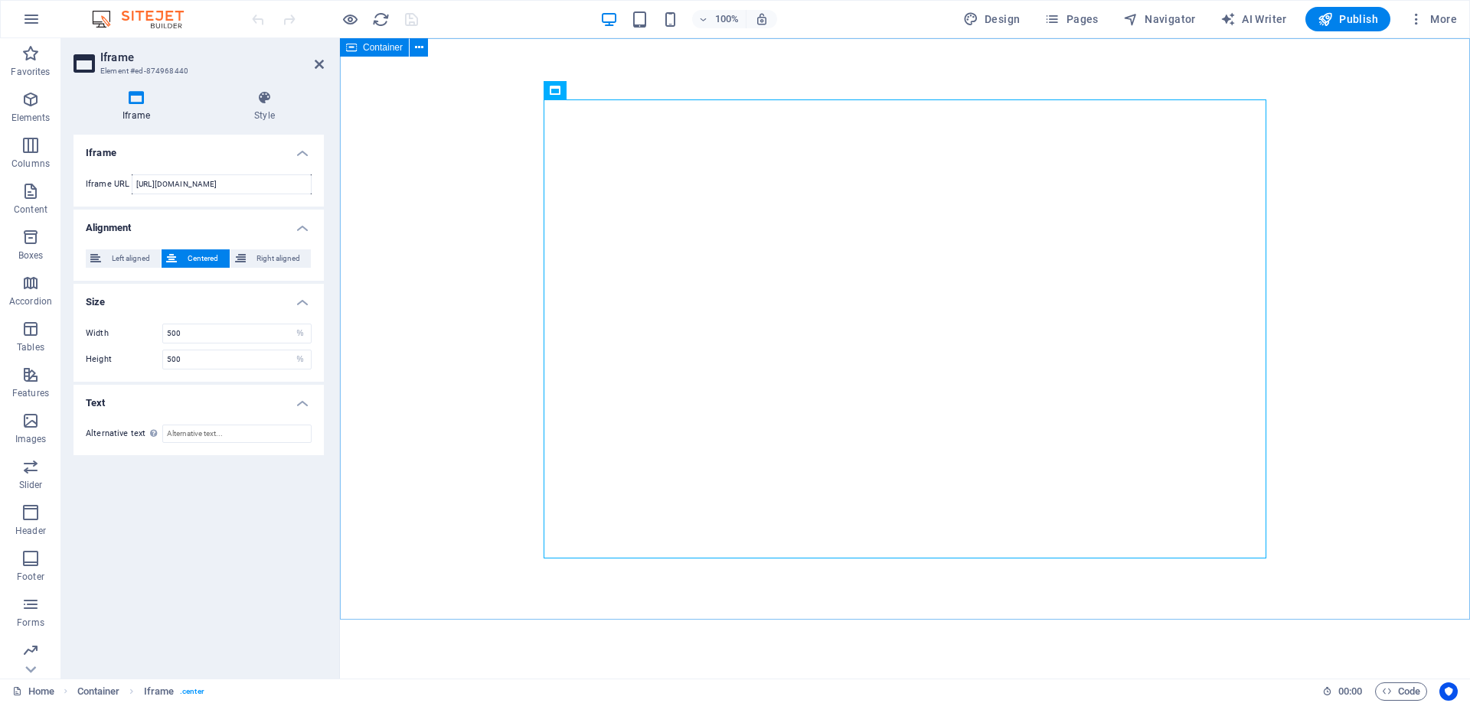
click at [456, 119] on div "</div>" at bounding box center [905, 118] width 1118 height 149
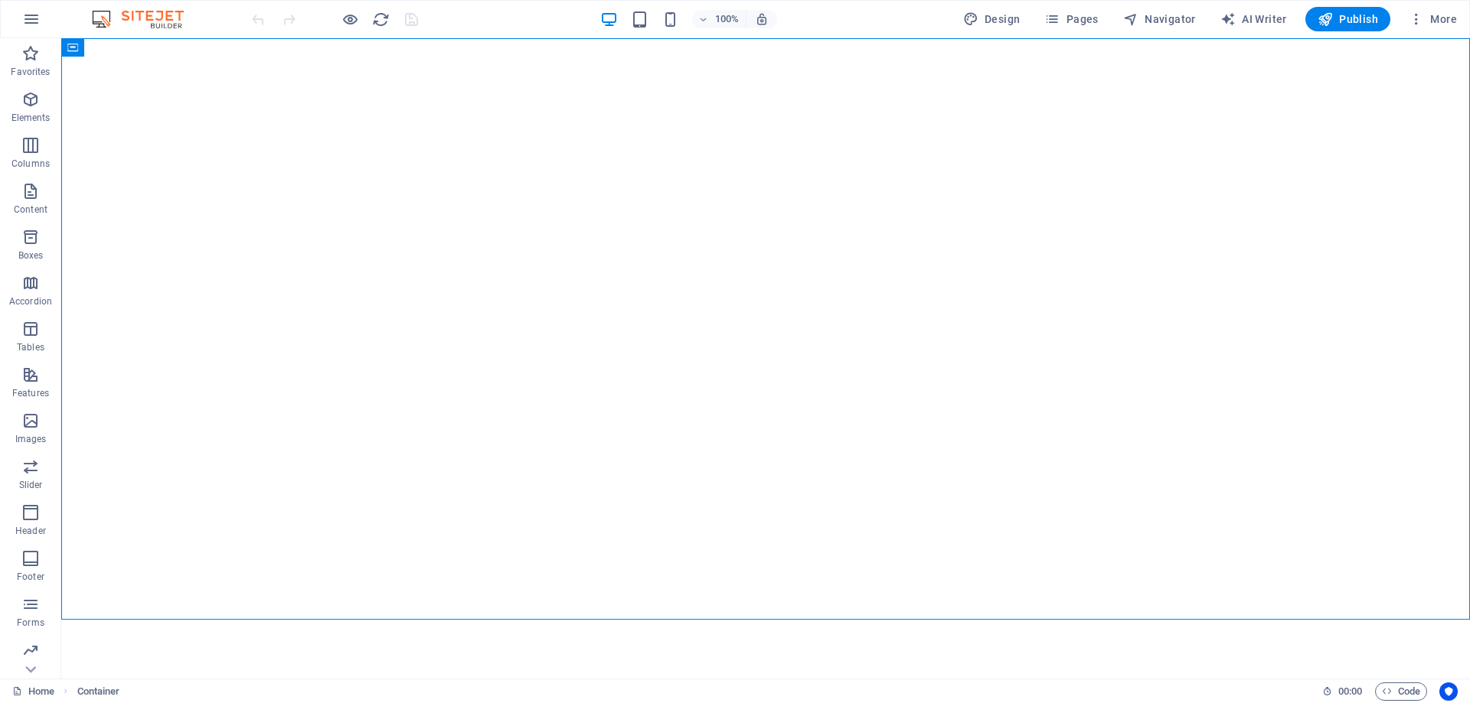
click at [476, 15] on div "100% Design Pages Navigator AI Writer Publish More" at bounding box center [856, 19] width 1214 height 24
